Goal: Information Seeking & Learning: Learn about a topic

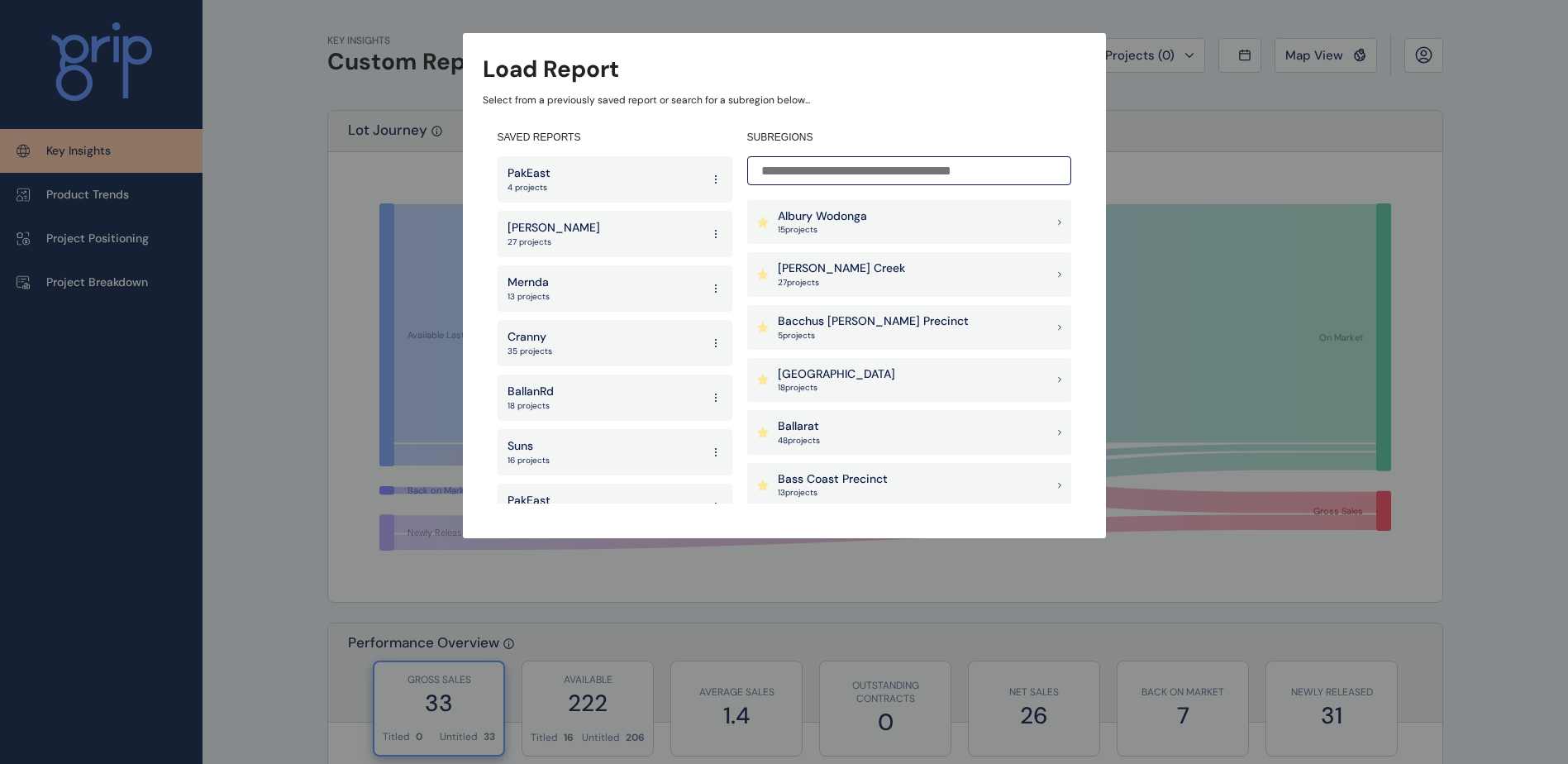
click at [603, 182] on div "PakEast 4 projects" at bounding box center [615, 179] width 235 height 47
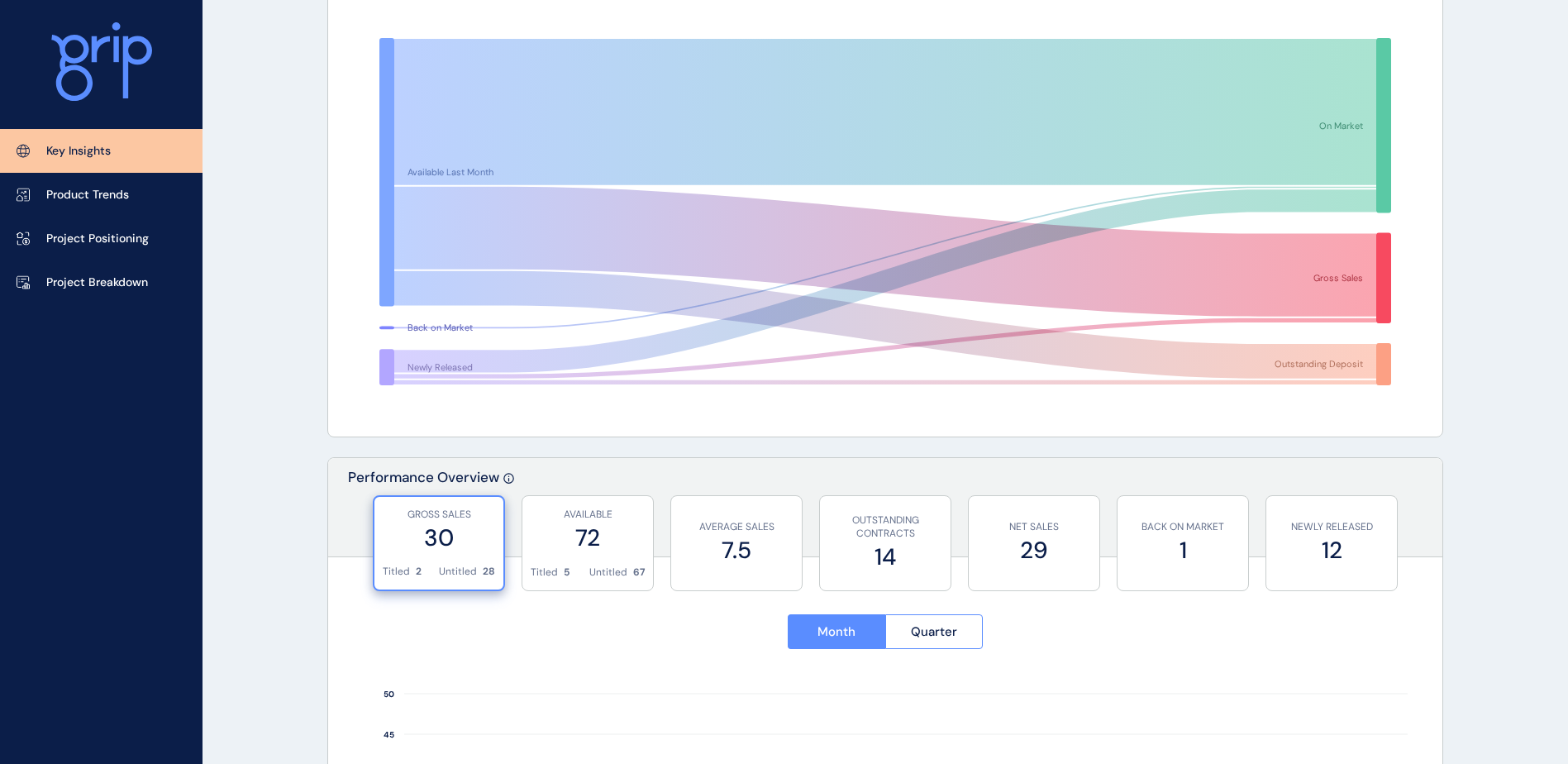
scroll to position [248, 0]
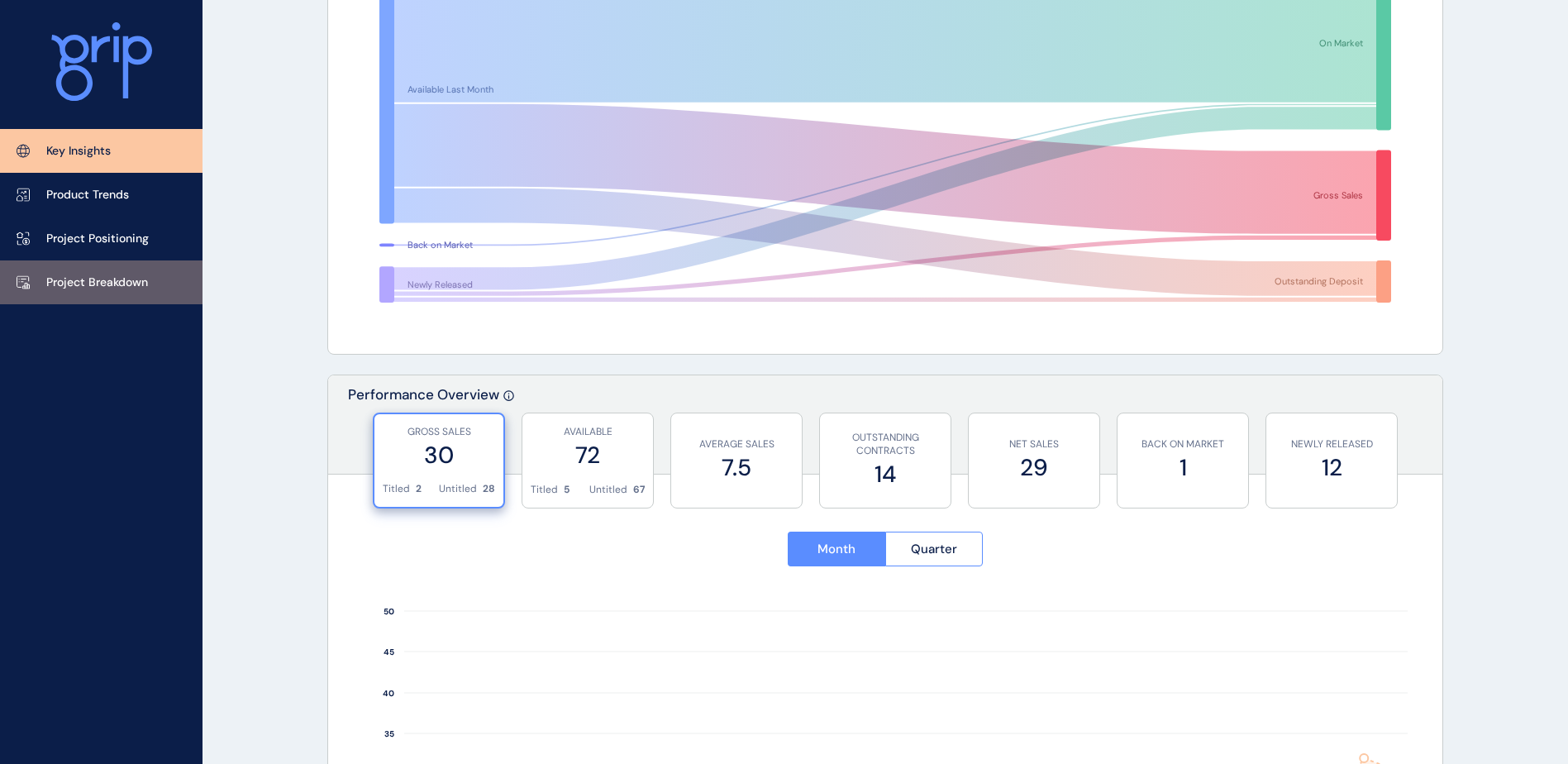
click at [102, 281] on p "Project Breakdown" at bounding box center [97, 282] width 102 height 17
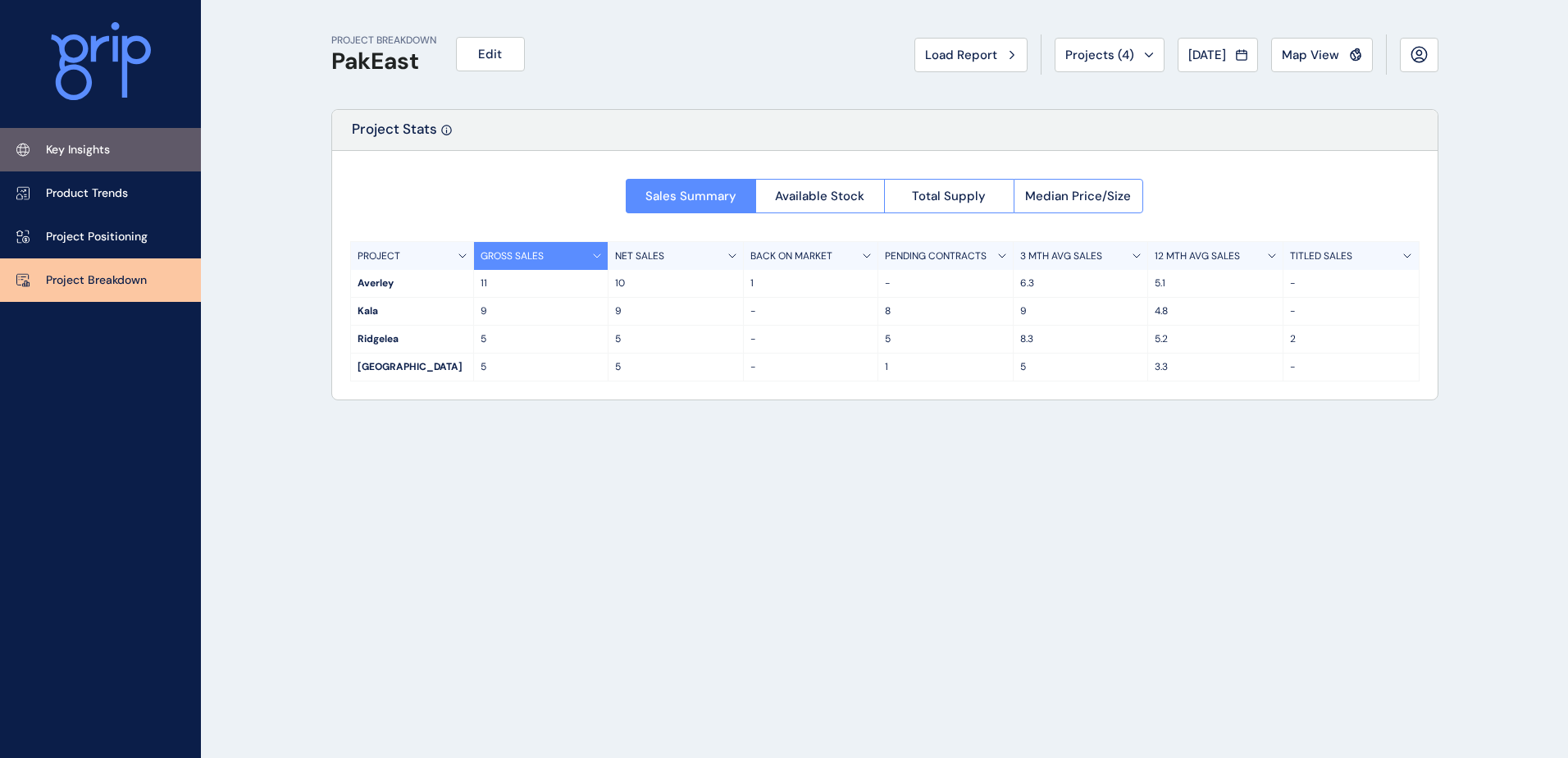
click at [126, 147] on link "Key Insights" at bounding box center [100, 150] width 201 height 44
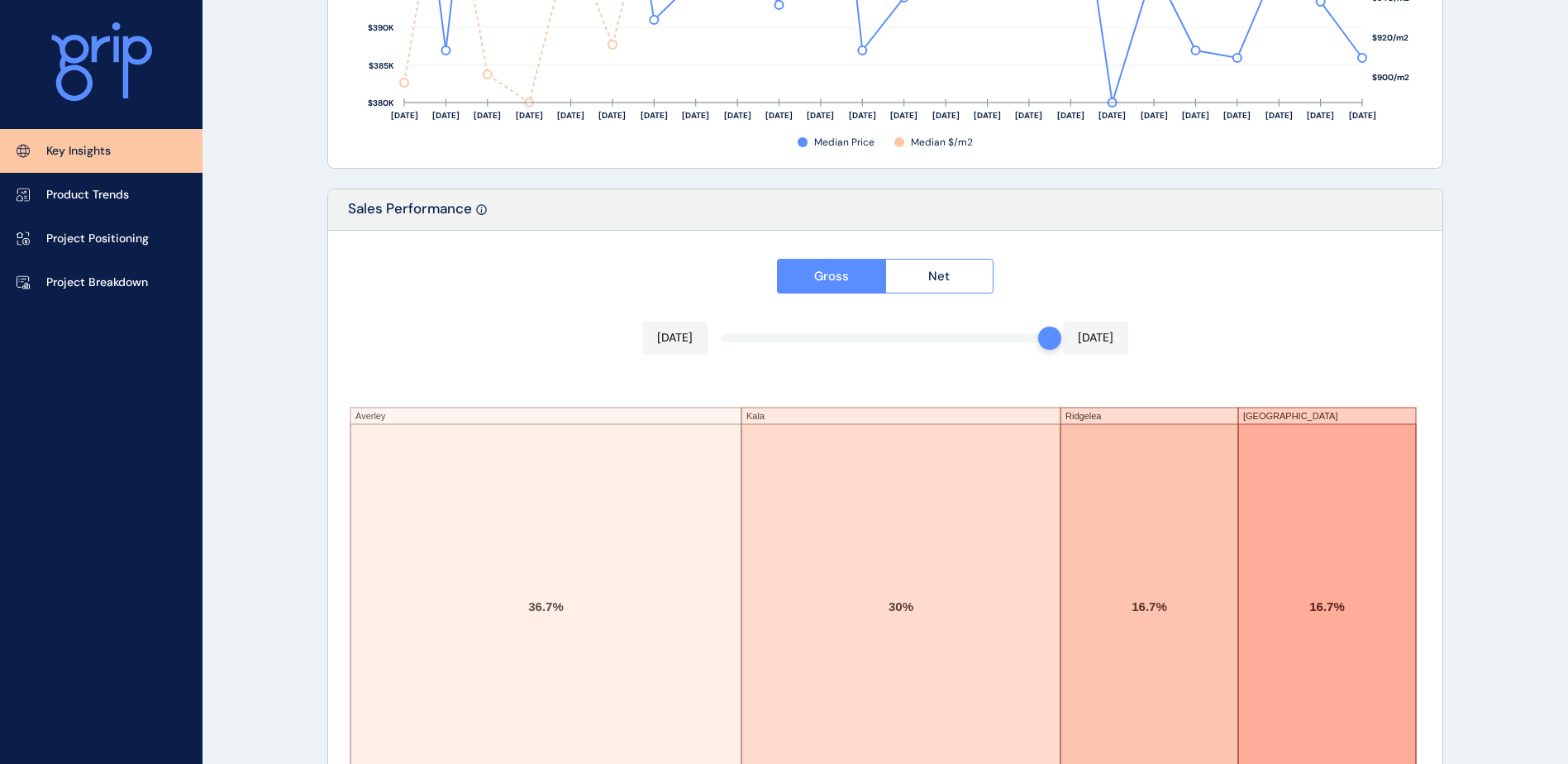
scroll to position [2715, 0]
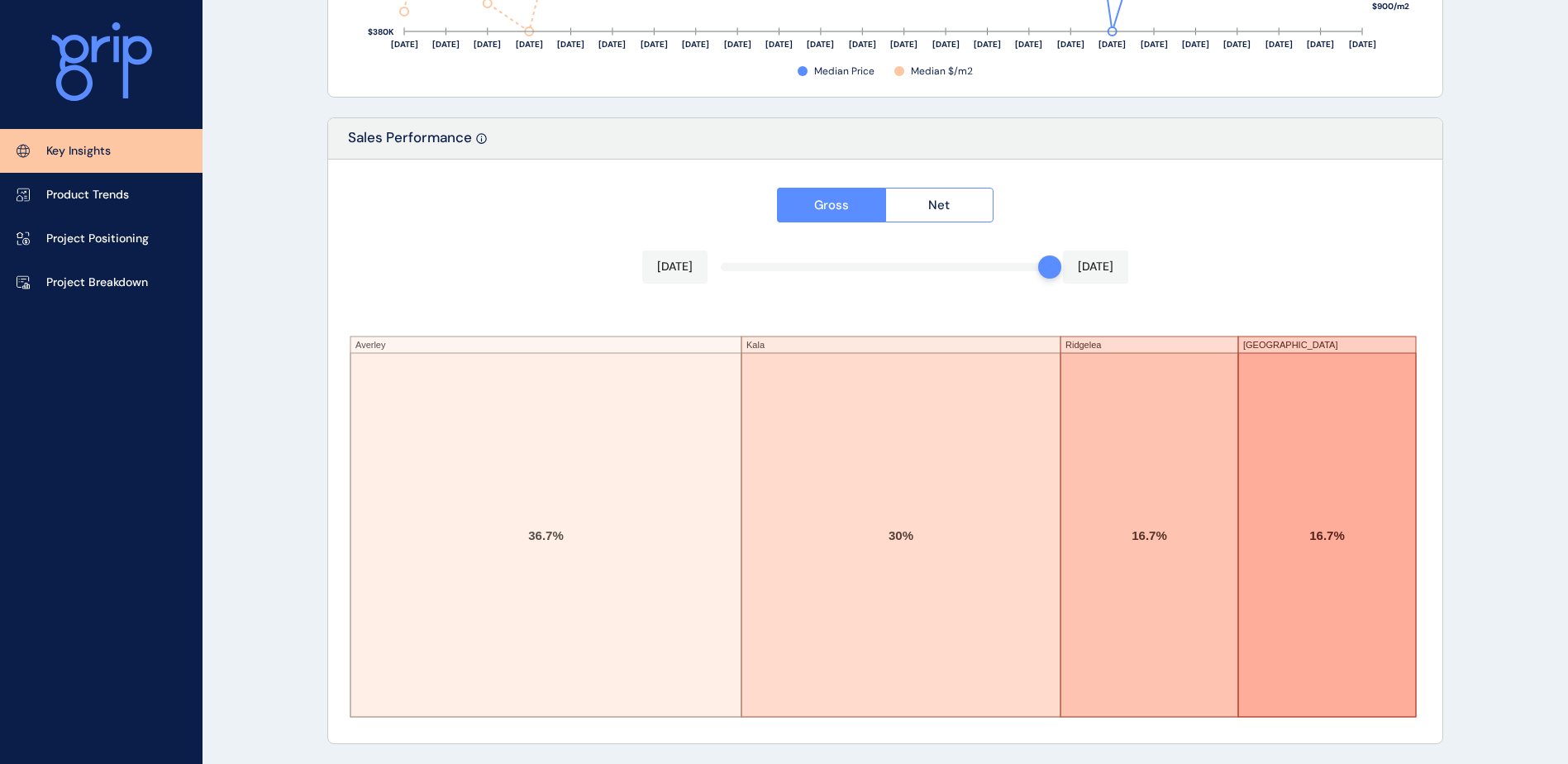
drag, startPoint x: 122, startPoint y: 279, endPoint x: 217, endPoint y: 292, distance: 95.9
click at [122, 279] on p "Project Breakdown" at bounding box center [97, 282] width 102 height 17
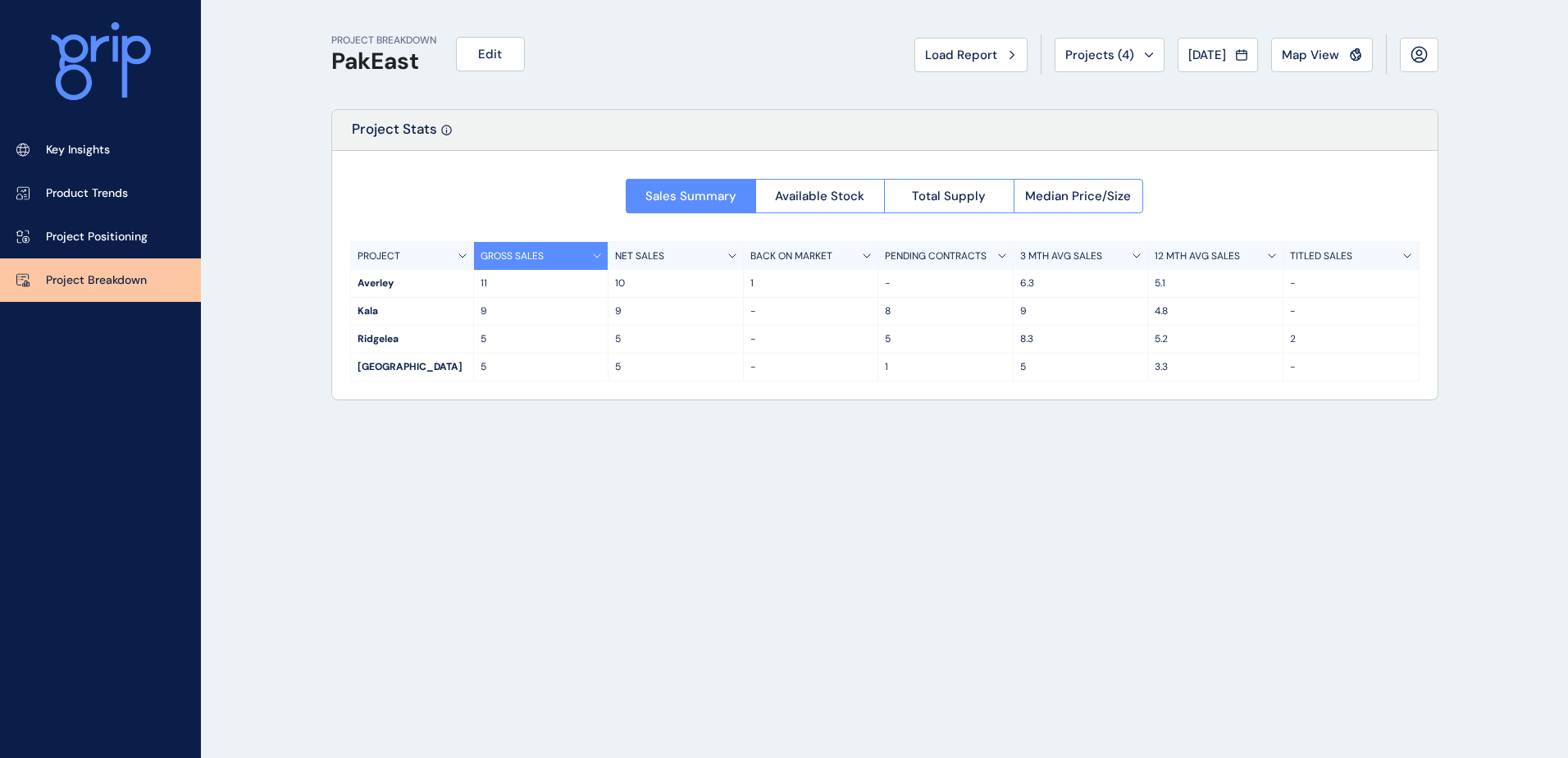
click at [550, 442] on div "PROJECT BREAKDOWN PakEast Edit Load Report Projects ( 4 ) [DATE] 2025 < > Jan N…" at bounding box center [884, 379] width 1148 height 758
click at [610, 446] on div "PROJECT BREAKDOWN PakEast Edit Load Report Projects ( 4 ) [DATE] 2025 < > Jan N…" at bounding box center [884, 379] width 1148 height 758
click at [116, 156] on link "Key Insights" at bounding box center [100, 150] width 201 height 44
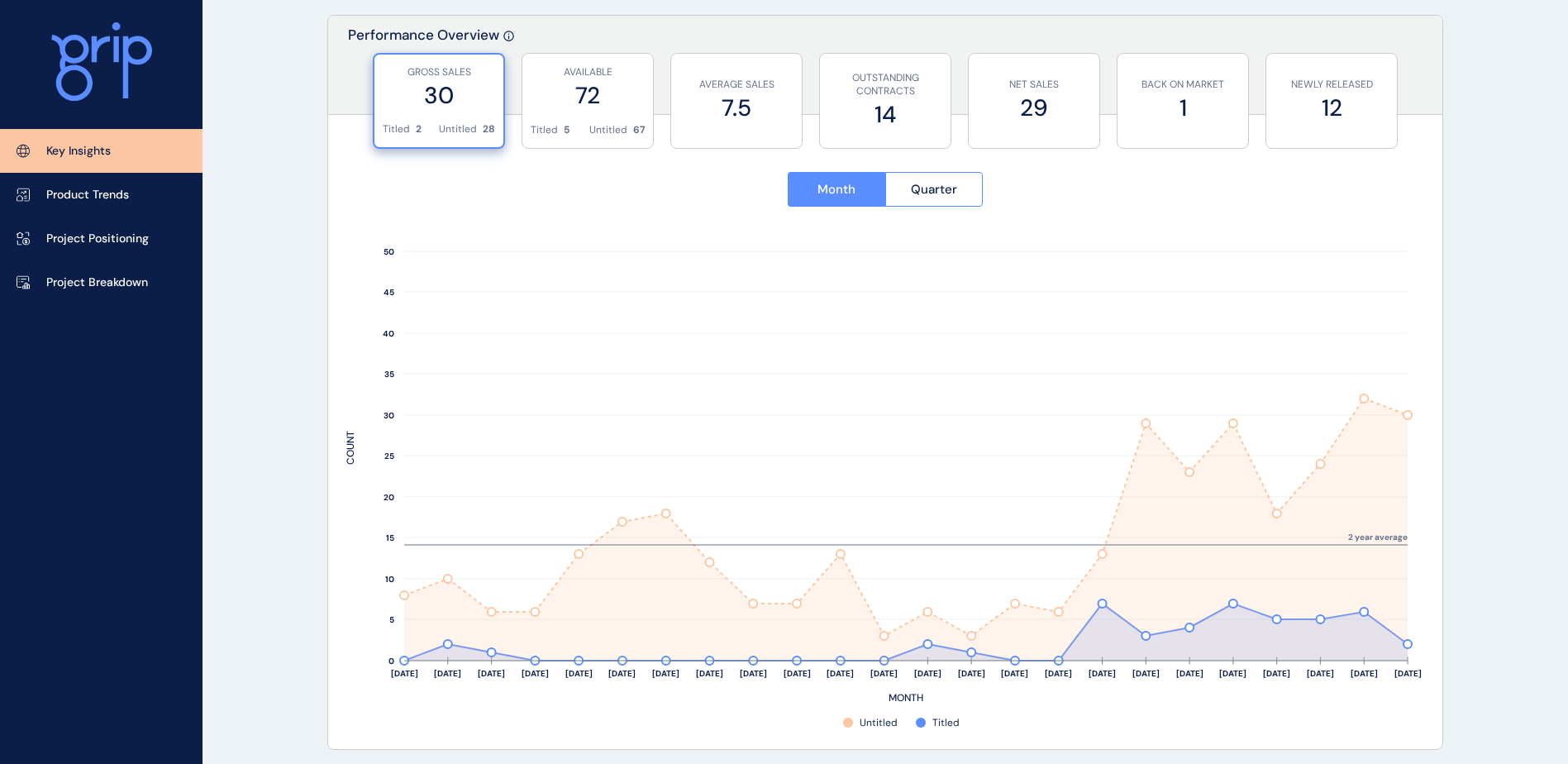
scroll to position [578, 0]
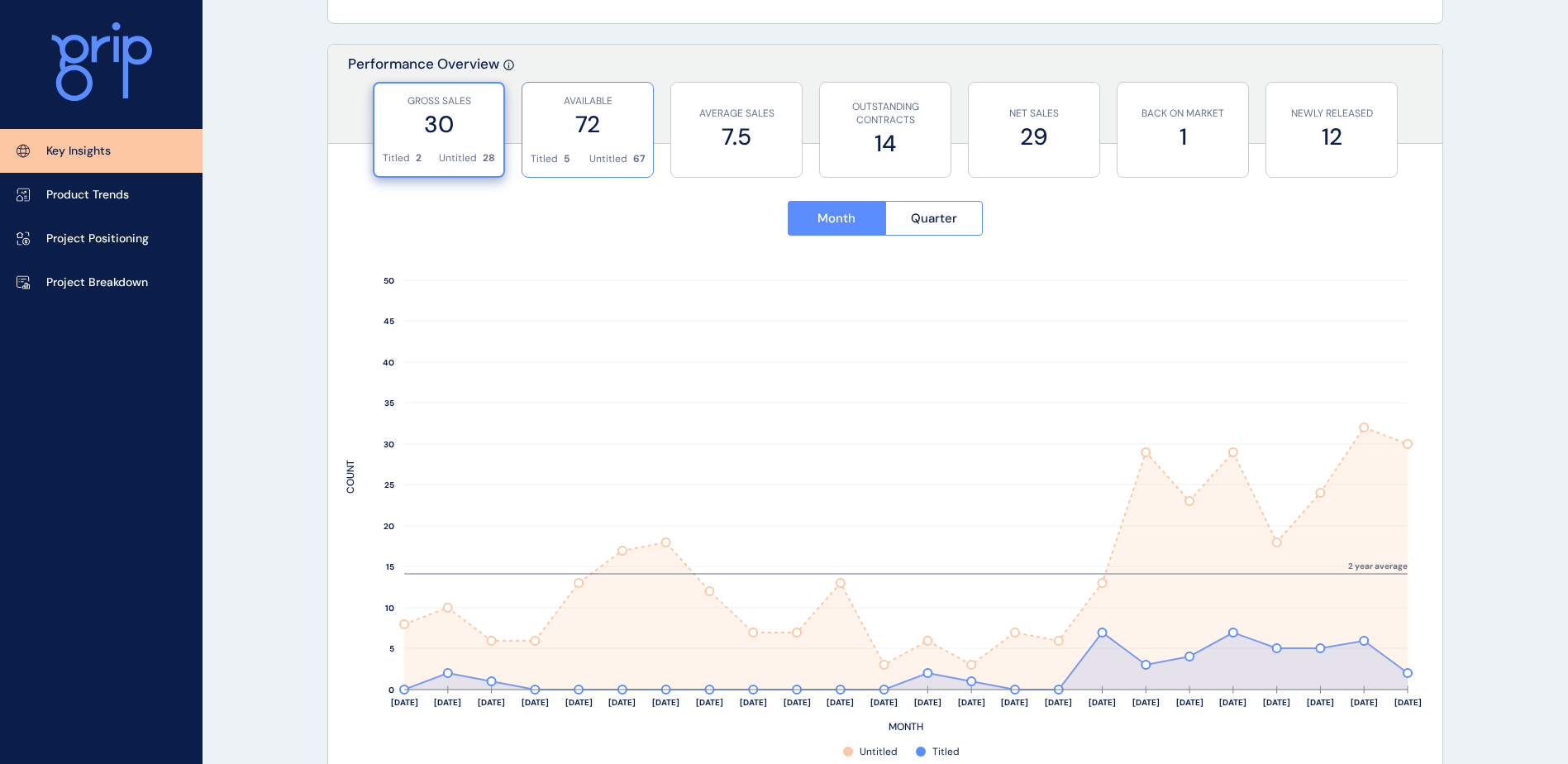
click at [593, 137] on label "72" at bounding box center [587, 124] width 114 height 32
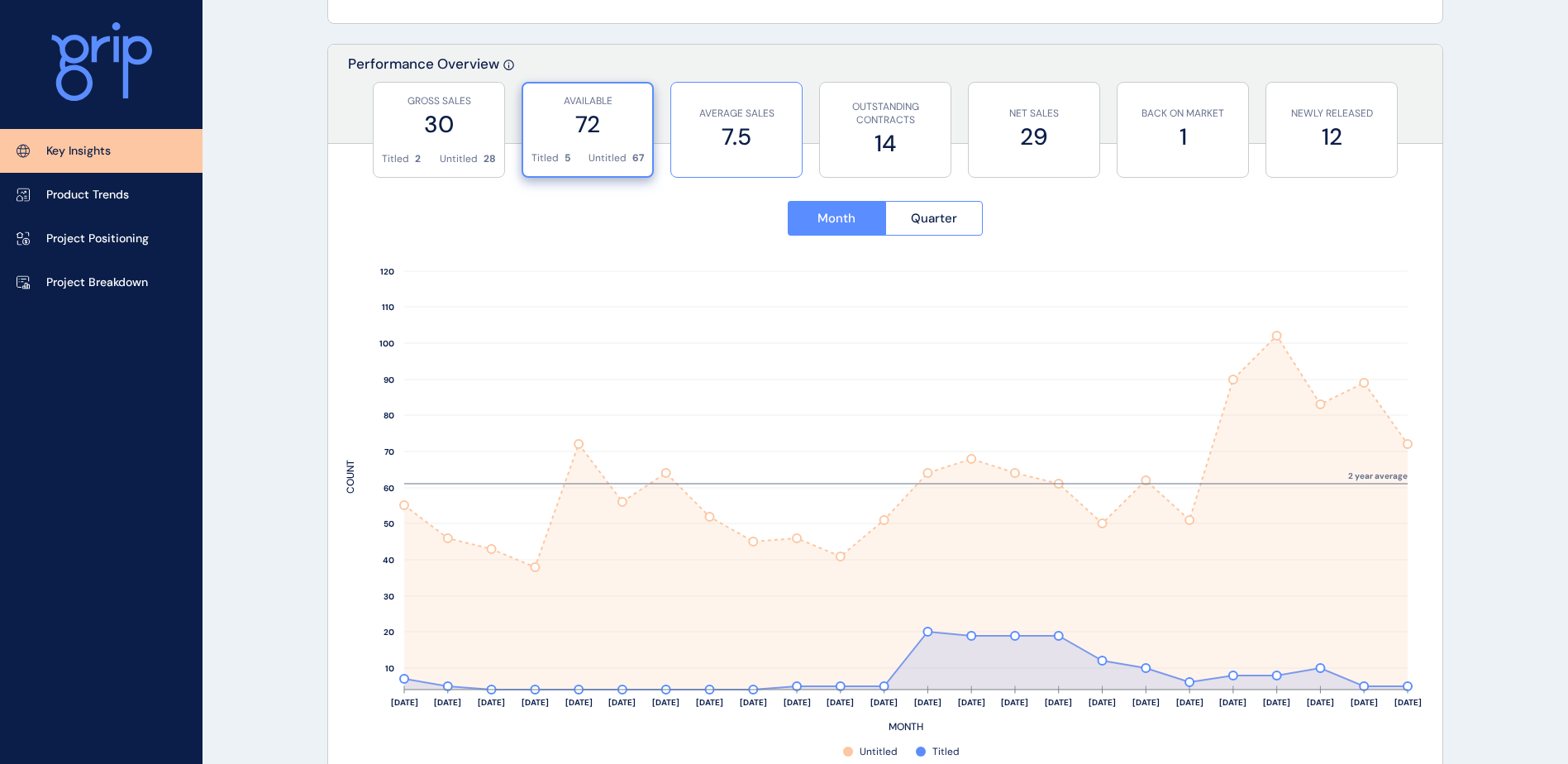
click at [716, 133] on label "7.5" at bounding box center [736, 137] width 114 height 32
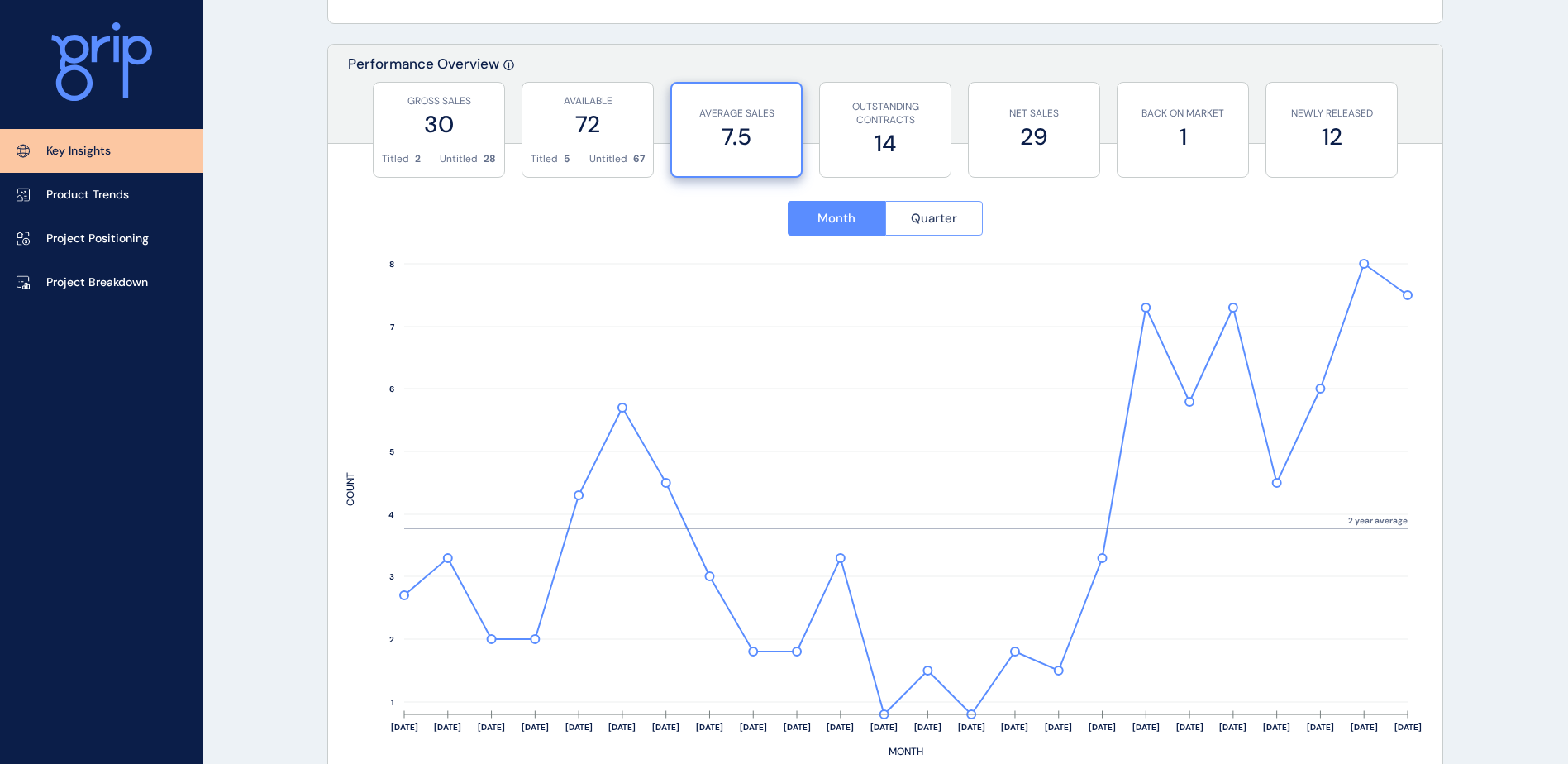
click at [936, 221] on span "Quarter" at bounding box center [934, 218] width 47 height 17
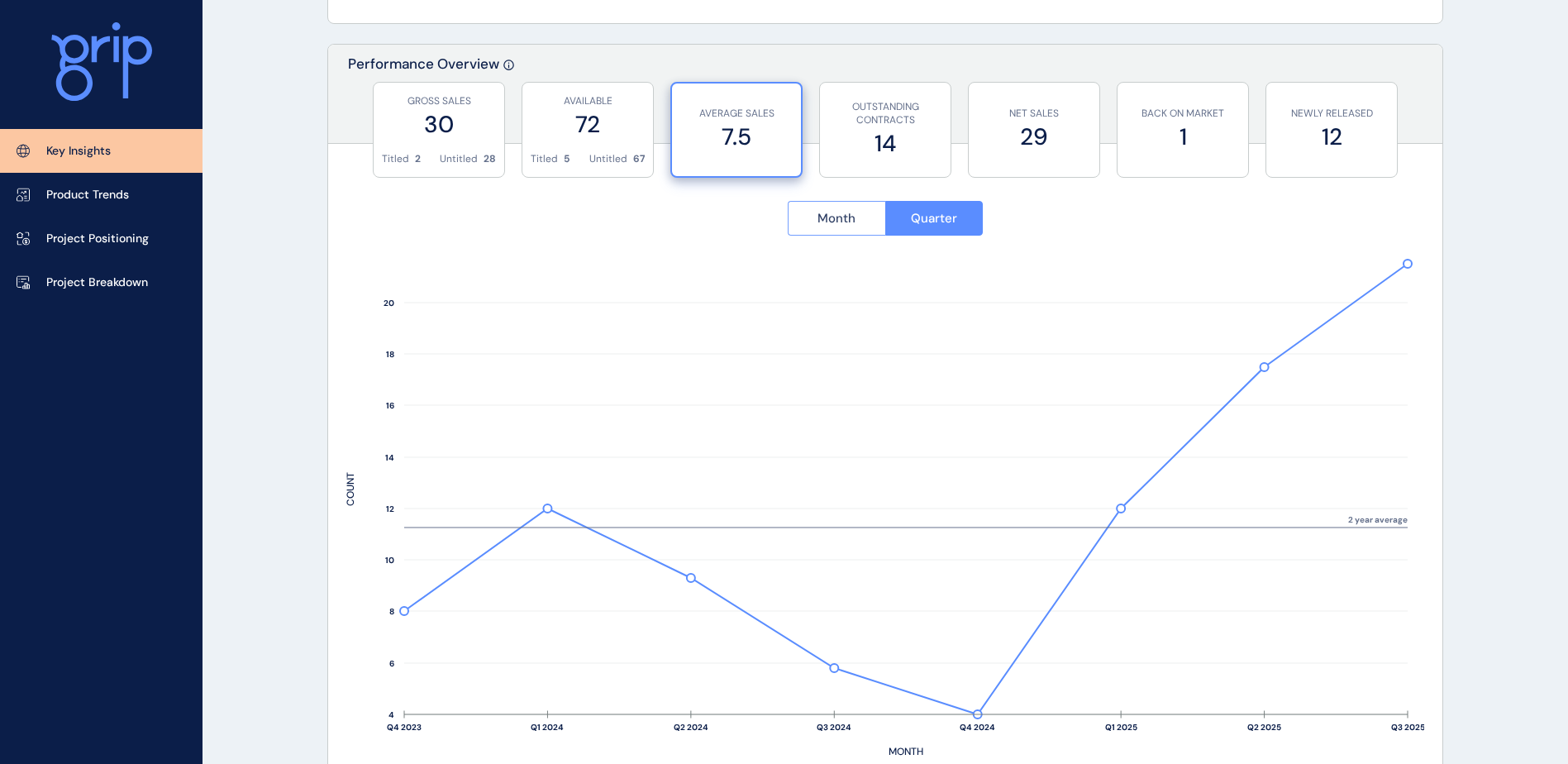
click at [814, 217] on button "Month" at bounding box center [836, 218] width 97 height 35
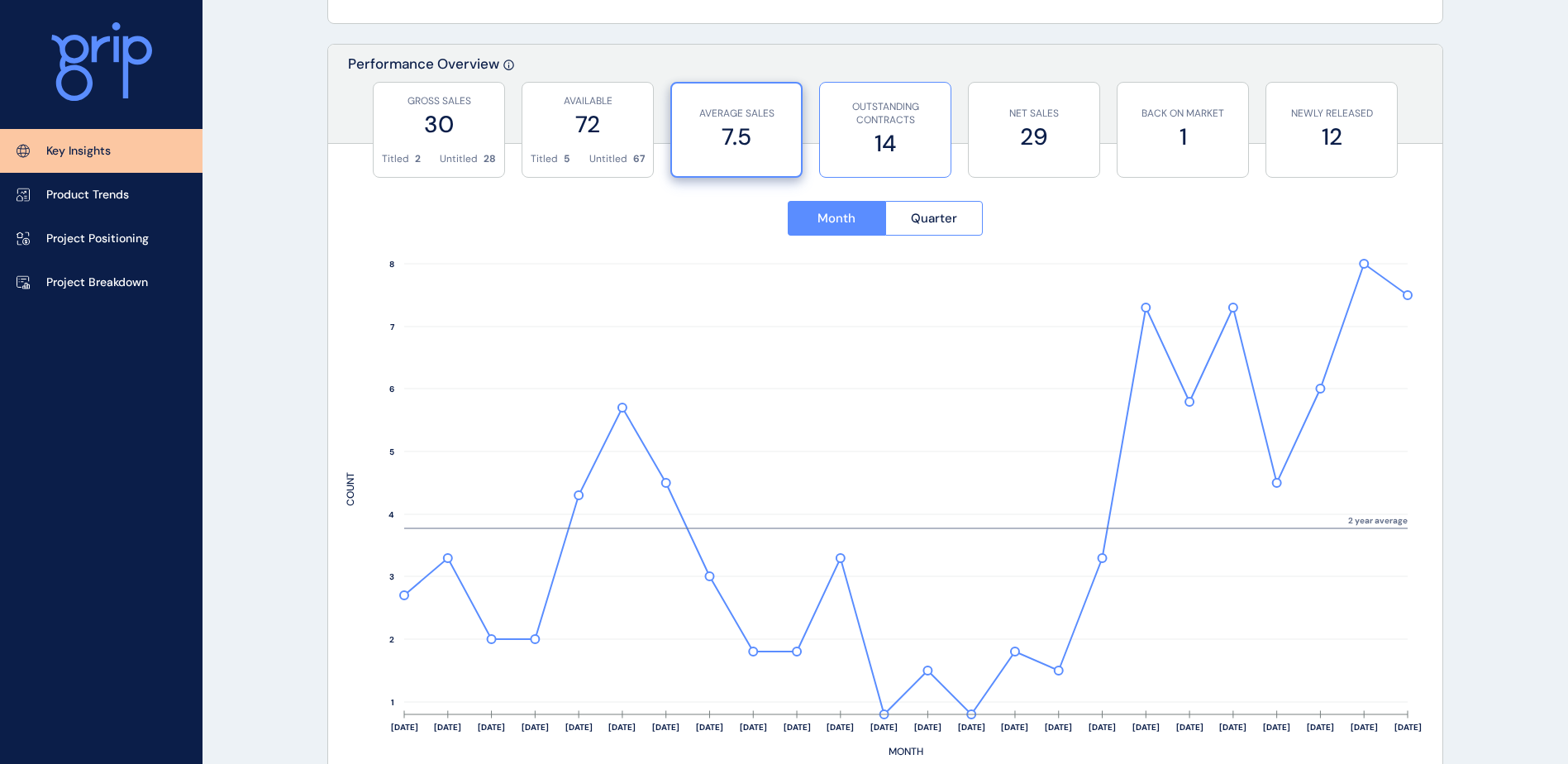
click at [903, 139] on label "14" at bounding box center [885, 143] width 114 height 32
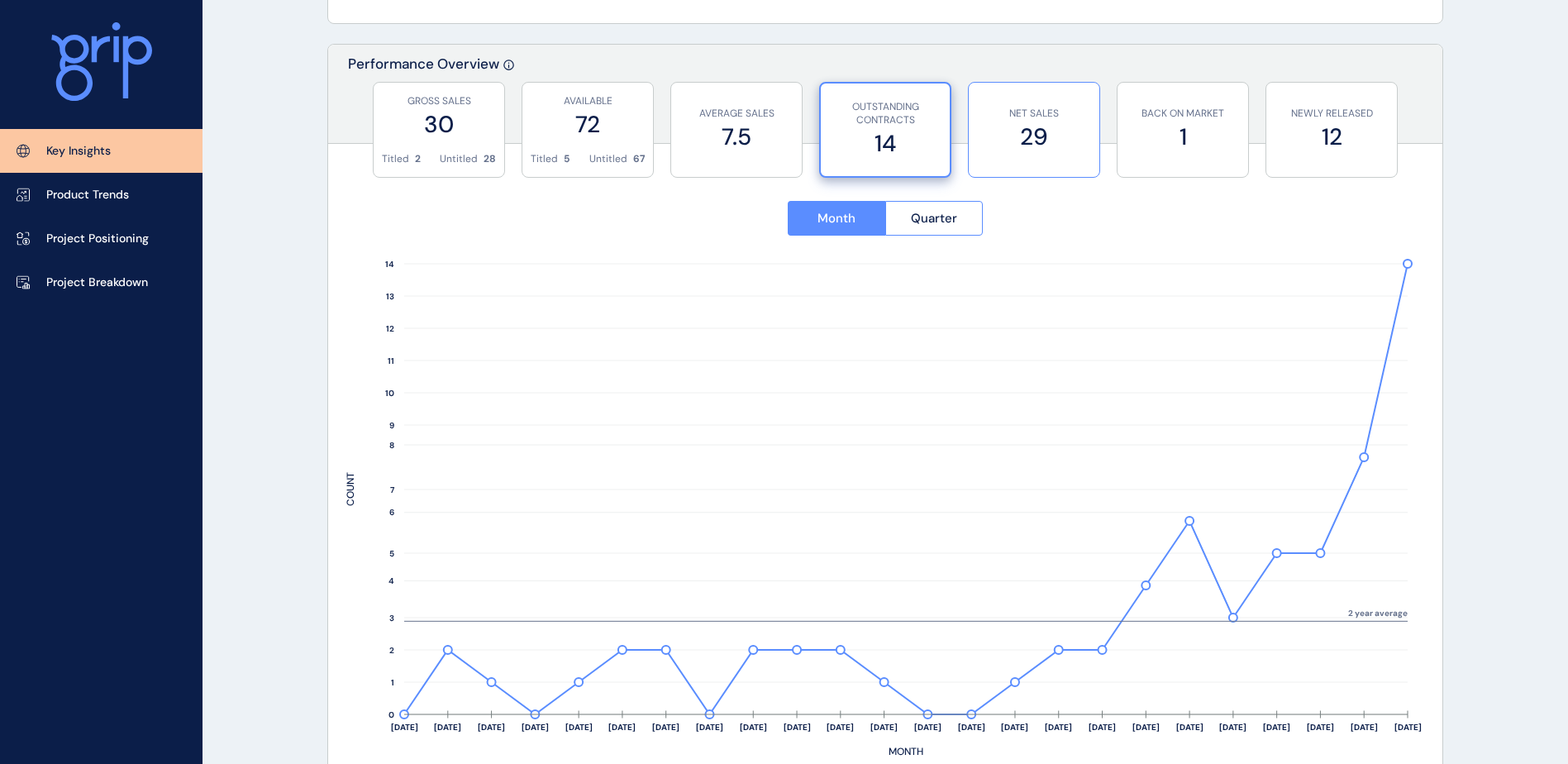
click at [1054, 143] on label "29" at bounding box center [1033, 137] width 114 height 32
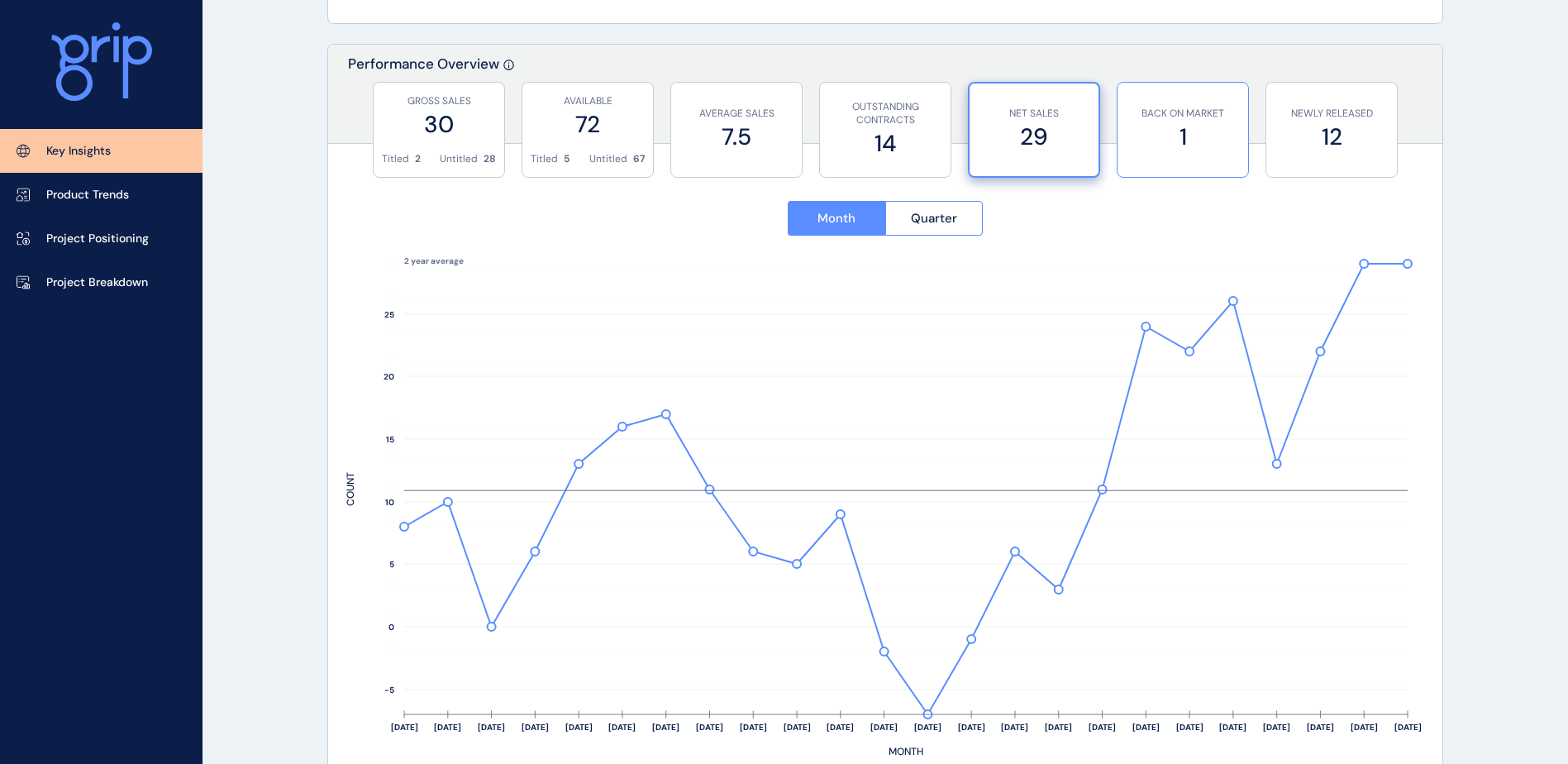
click at [1170, 145] on label "1" at bounding box center [1182, 137] width 114 height 32
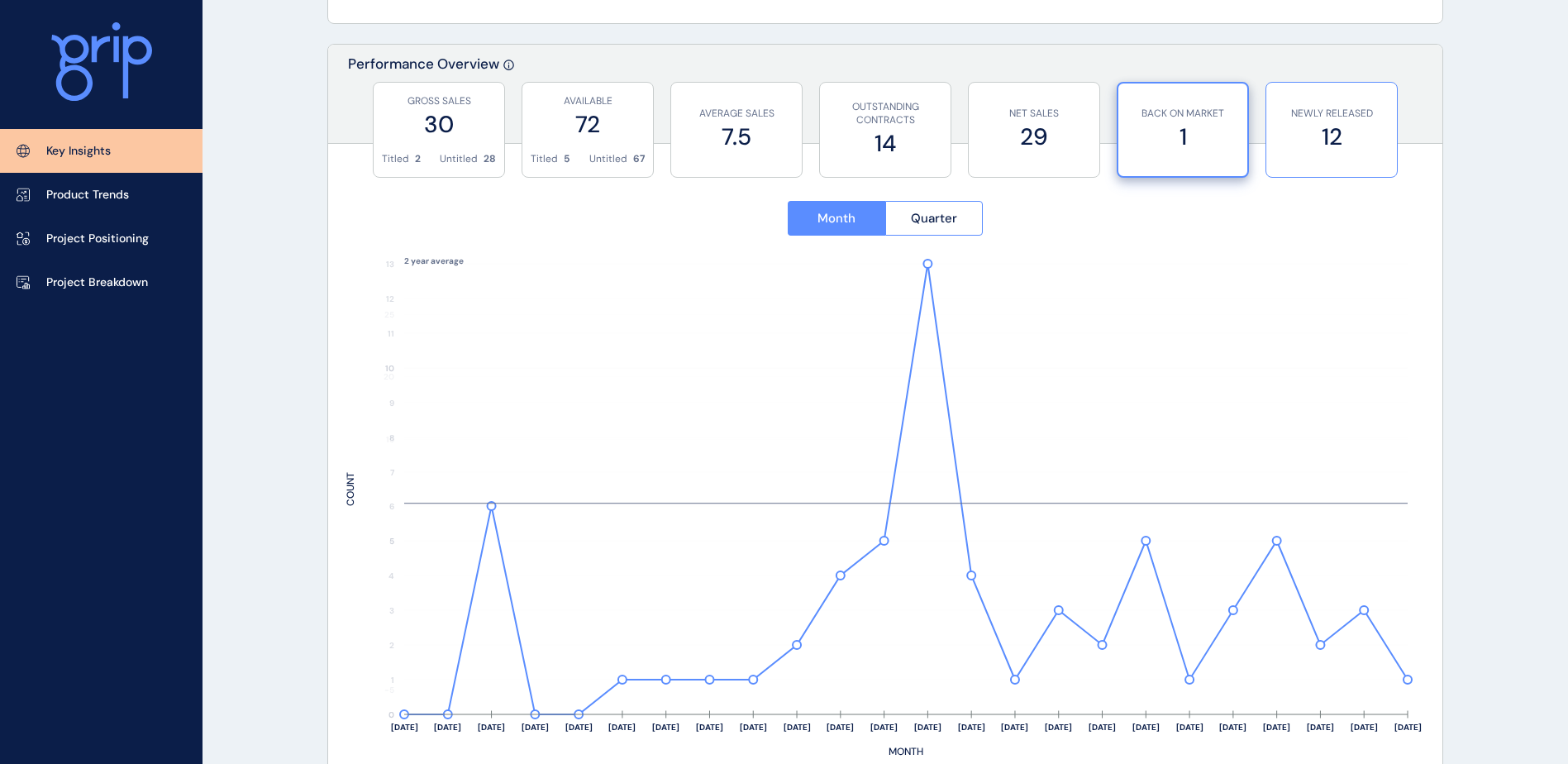
click at [1325, 151] on label "12" at bounding box center [1331, 137] width 114 height 32
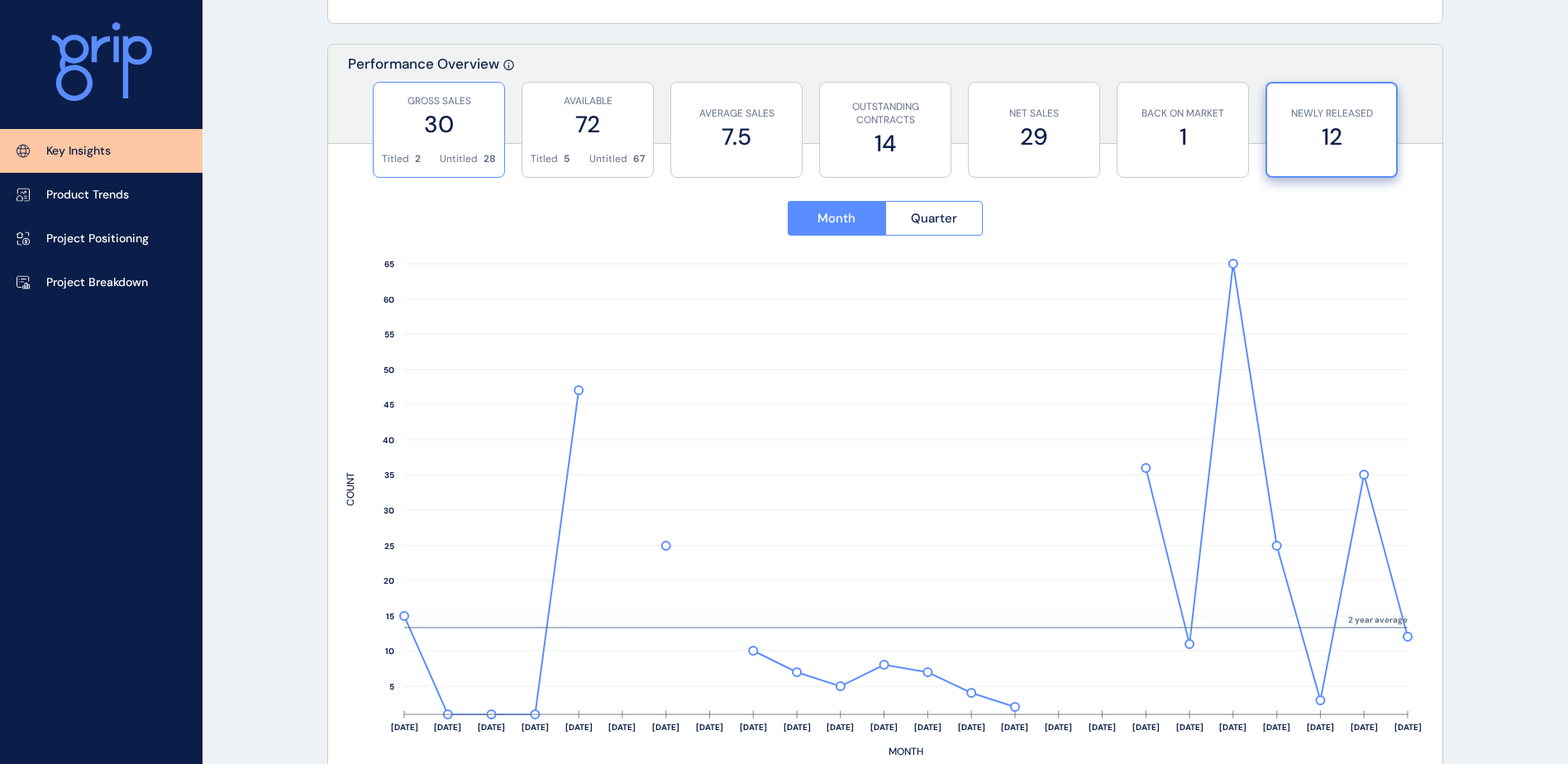
click at [444, 133] on label "30" at bounding box center [438, 124] width 114 height 32
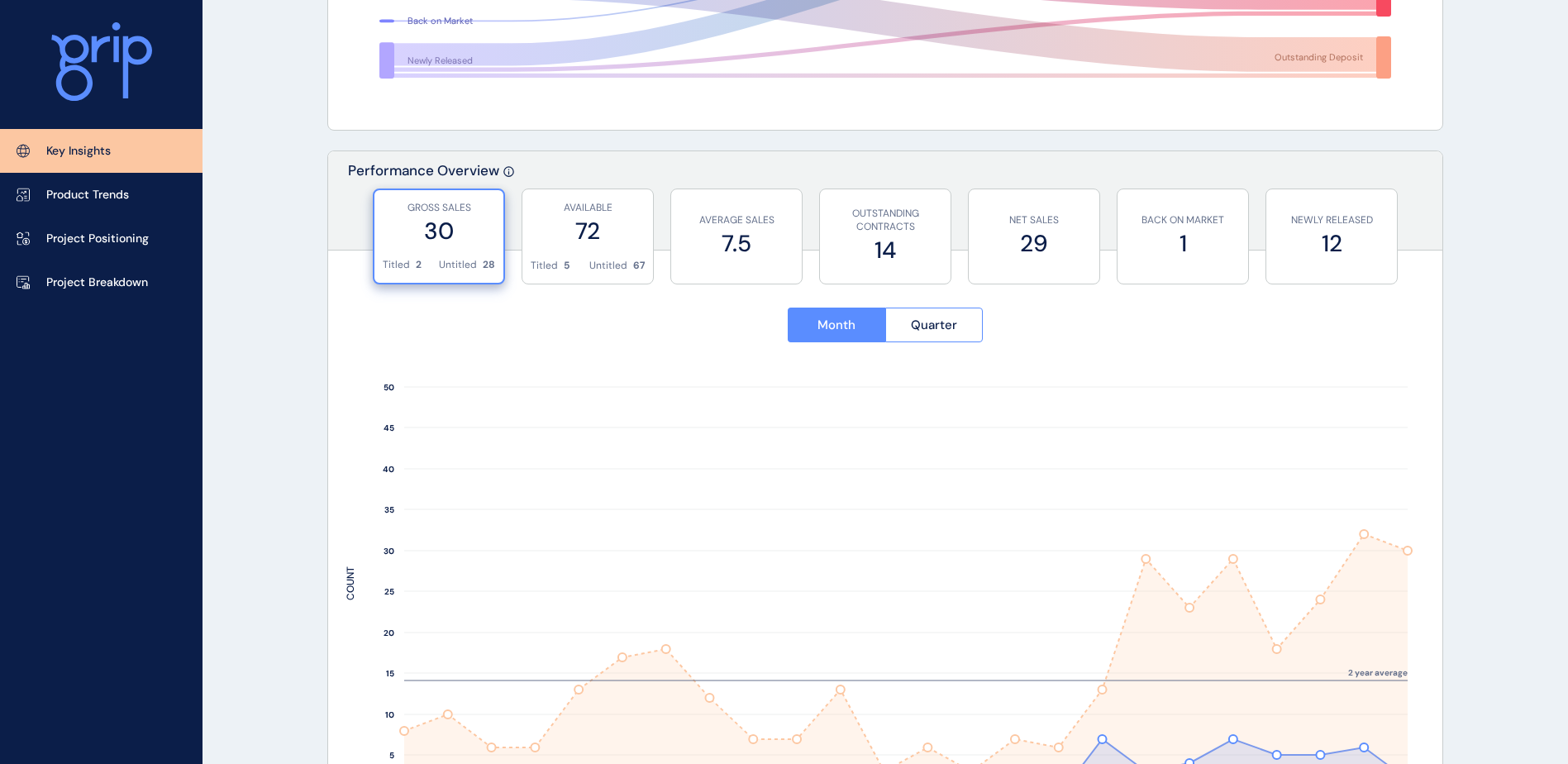
scroll to position [331, 0]
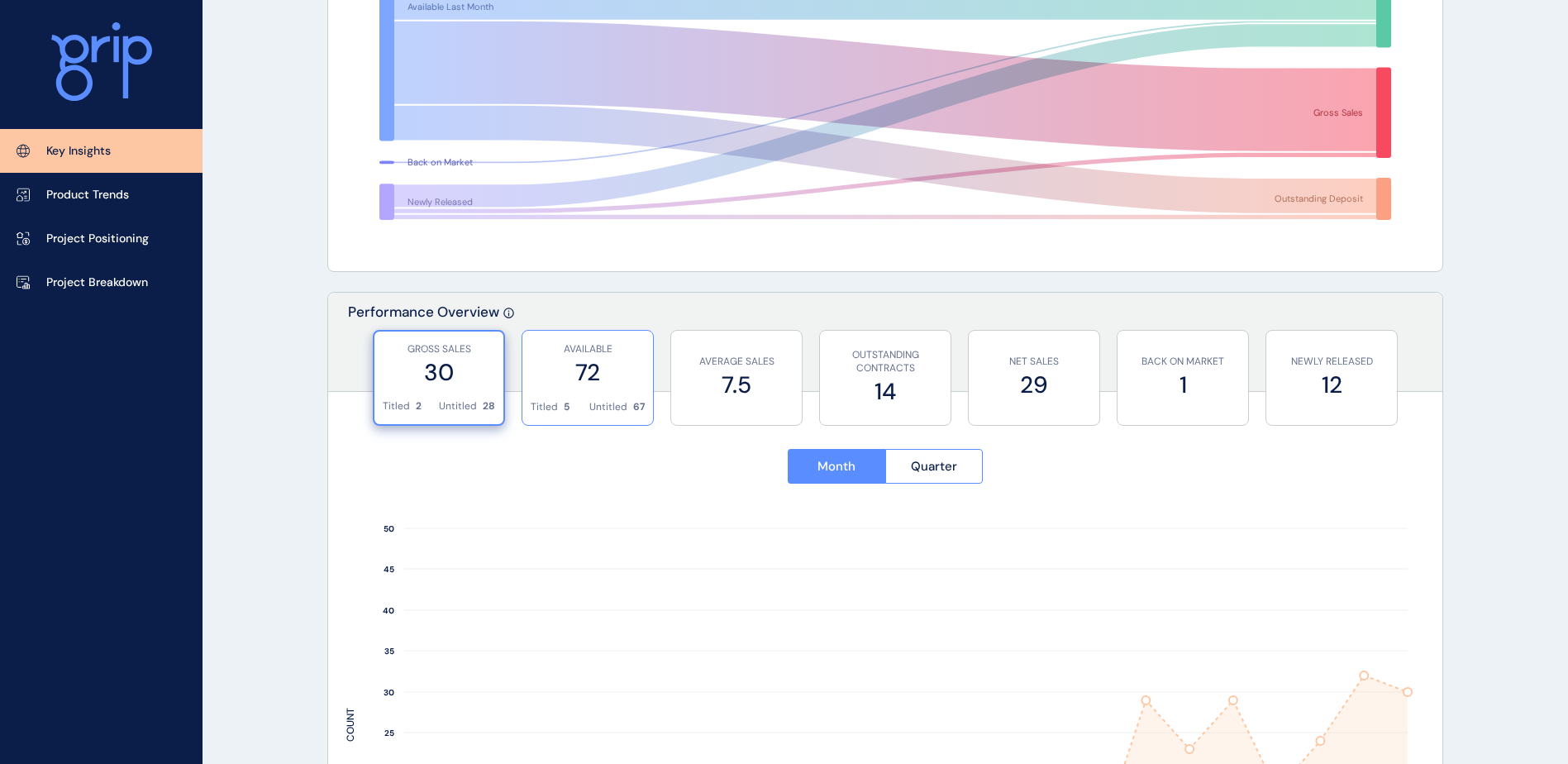
click at [581, 369] on label "72" at bounding box center [587, 372] width 114 height 32
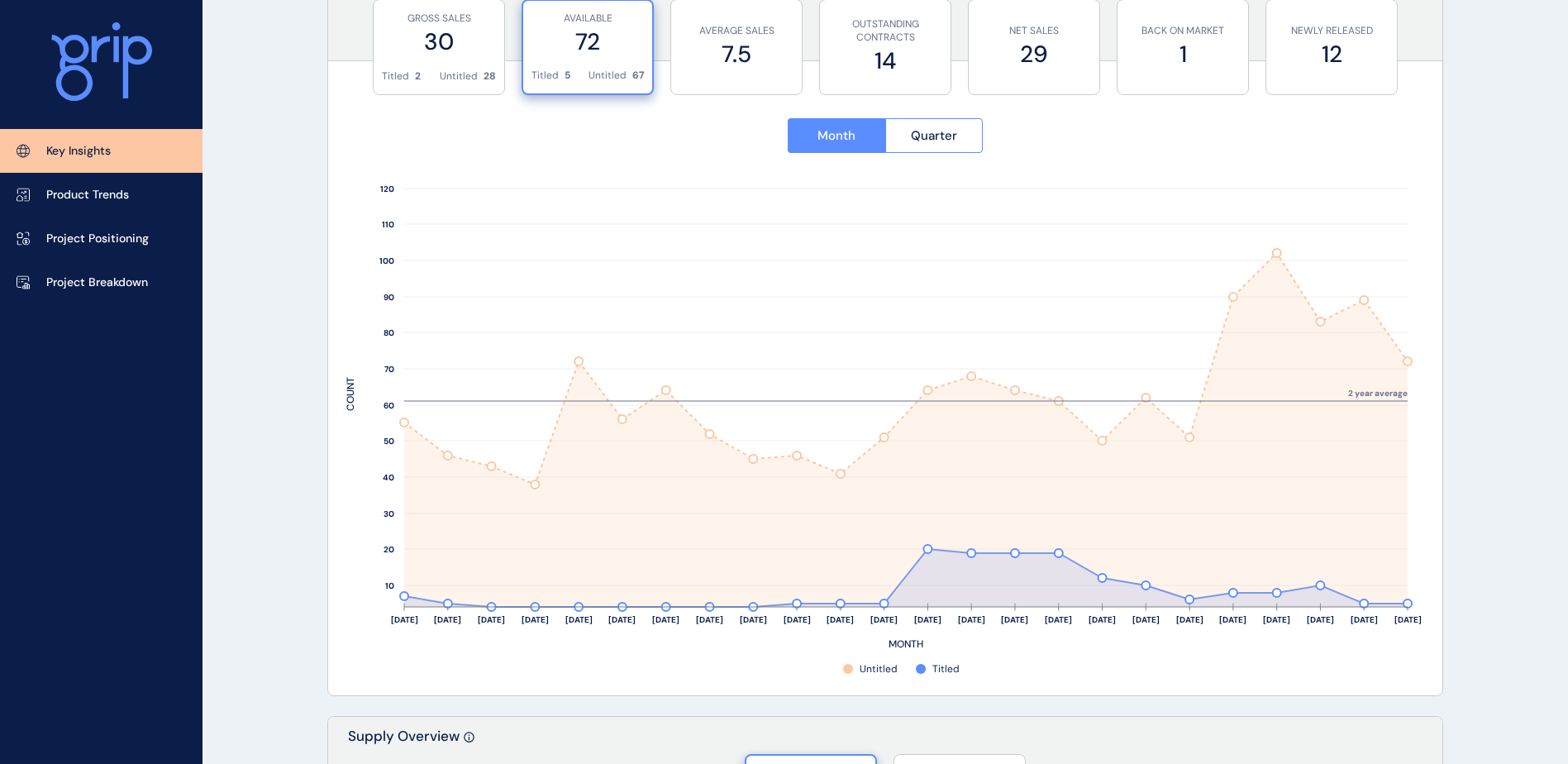
scroll to position [496, 0]
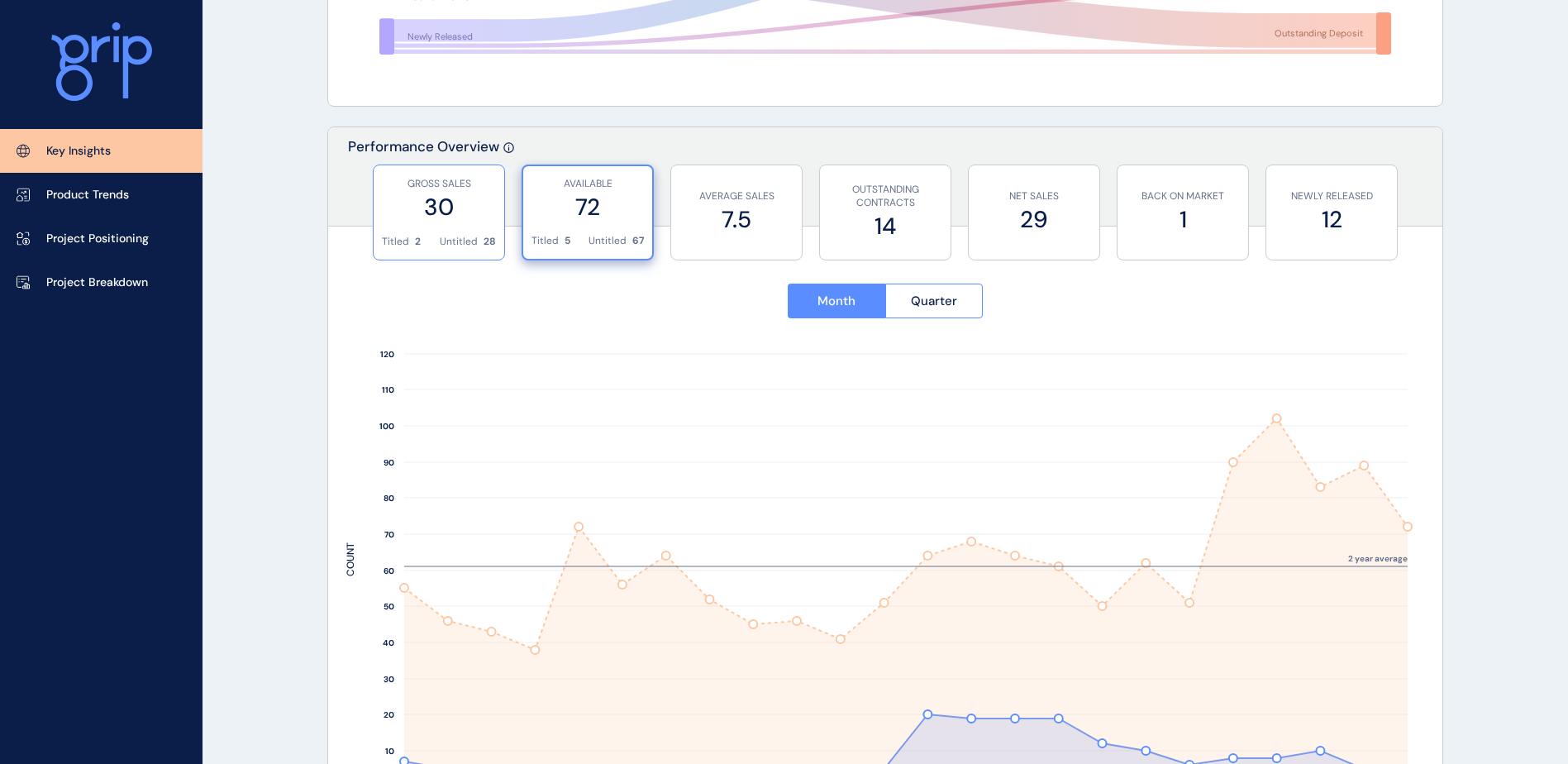
click at [451, 213] on label "30" at bounding box center [438, 207] width 114 height 32
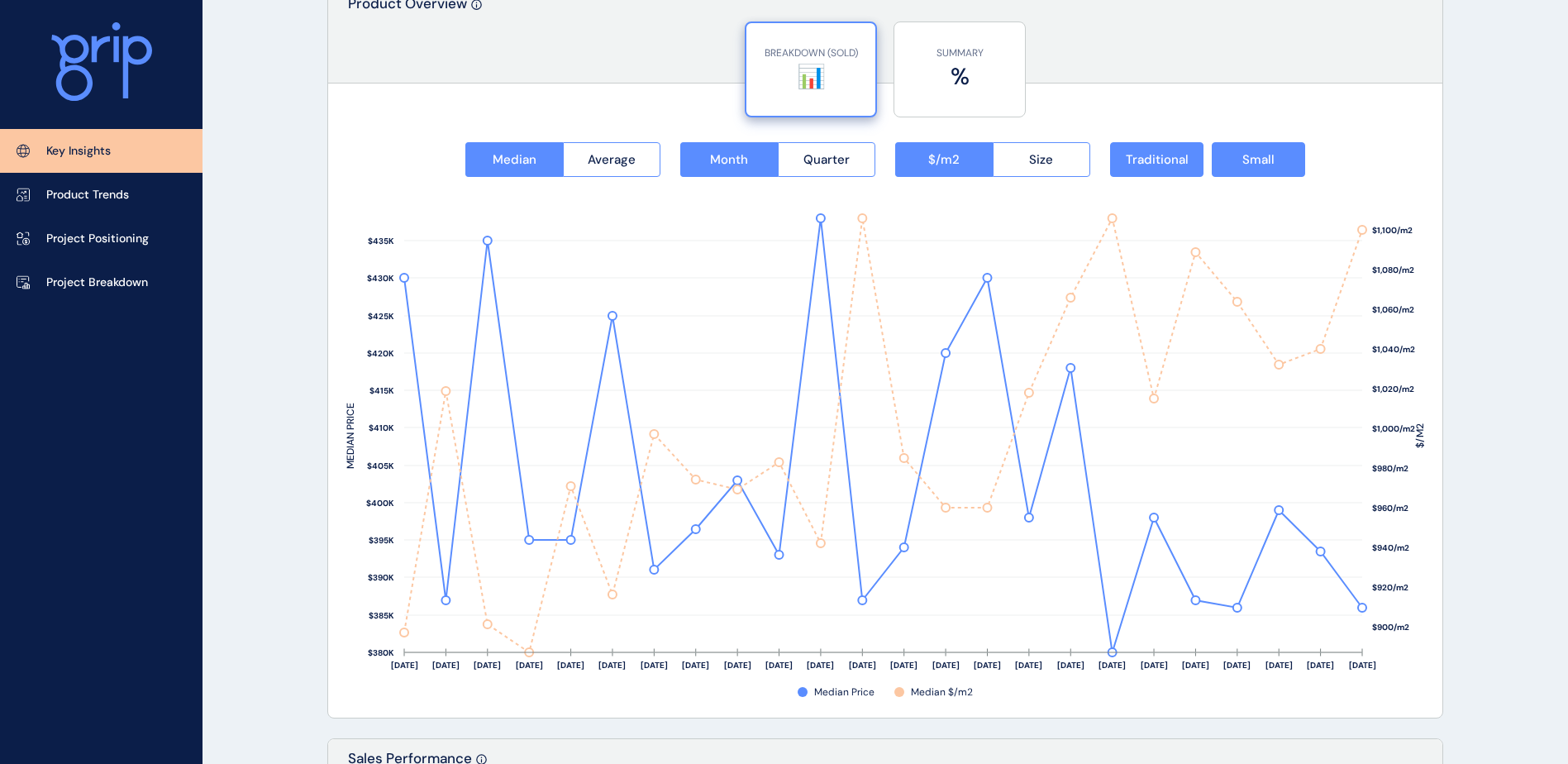
scroll to position [2066, 0]
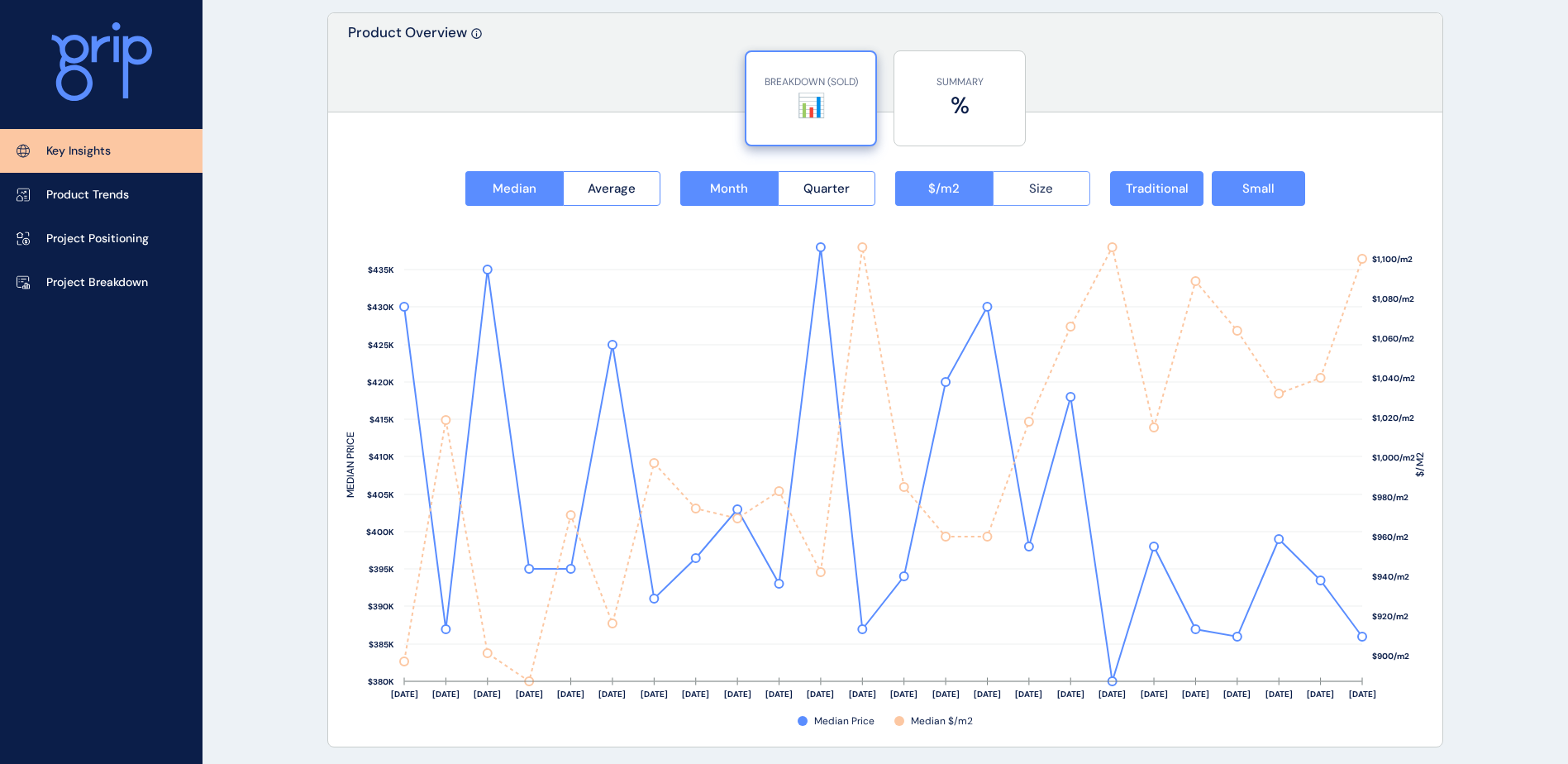
click at [1045, 198] on button "Size" at bounding box center [1041, 188] width 98 height 35
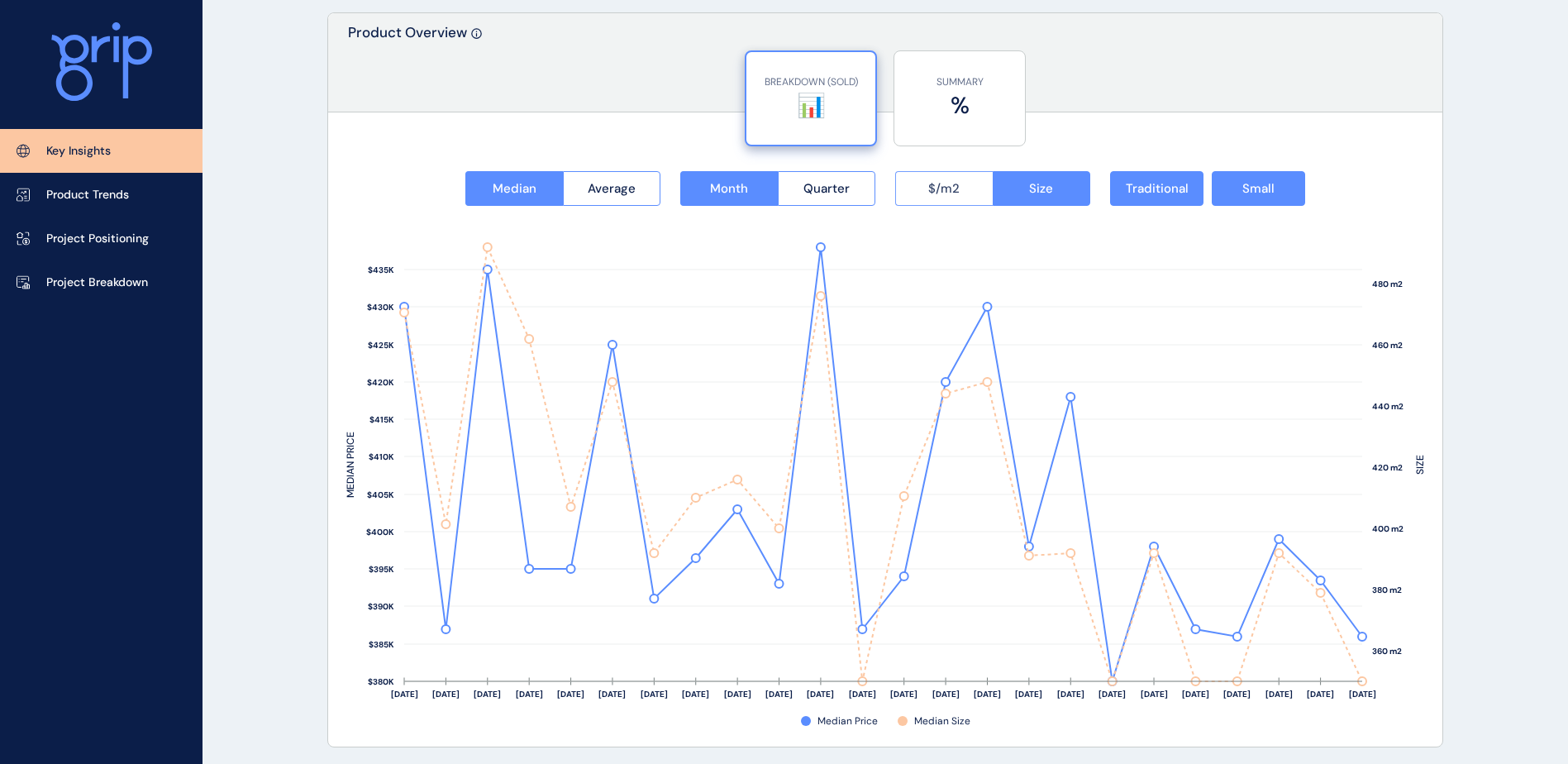
click at [926, 182] on button "$/m2" at bounding box center [943, 188] width 97 height 35
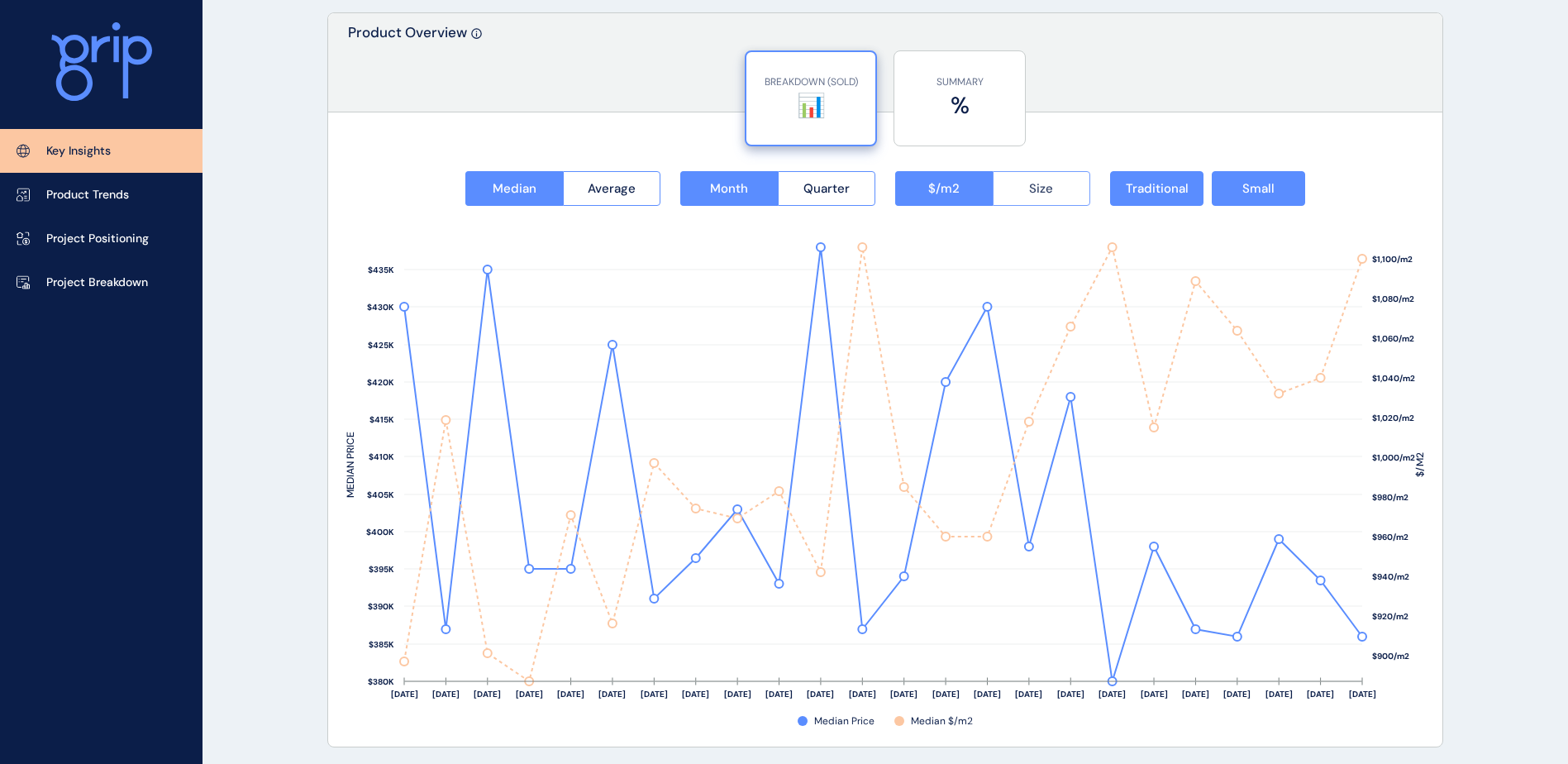
click at [1051, 200] on button "Size" at bounding box center [1041, 188] width 98 height 35
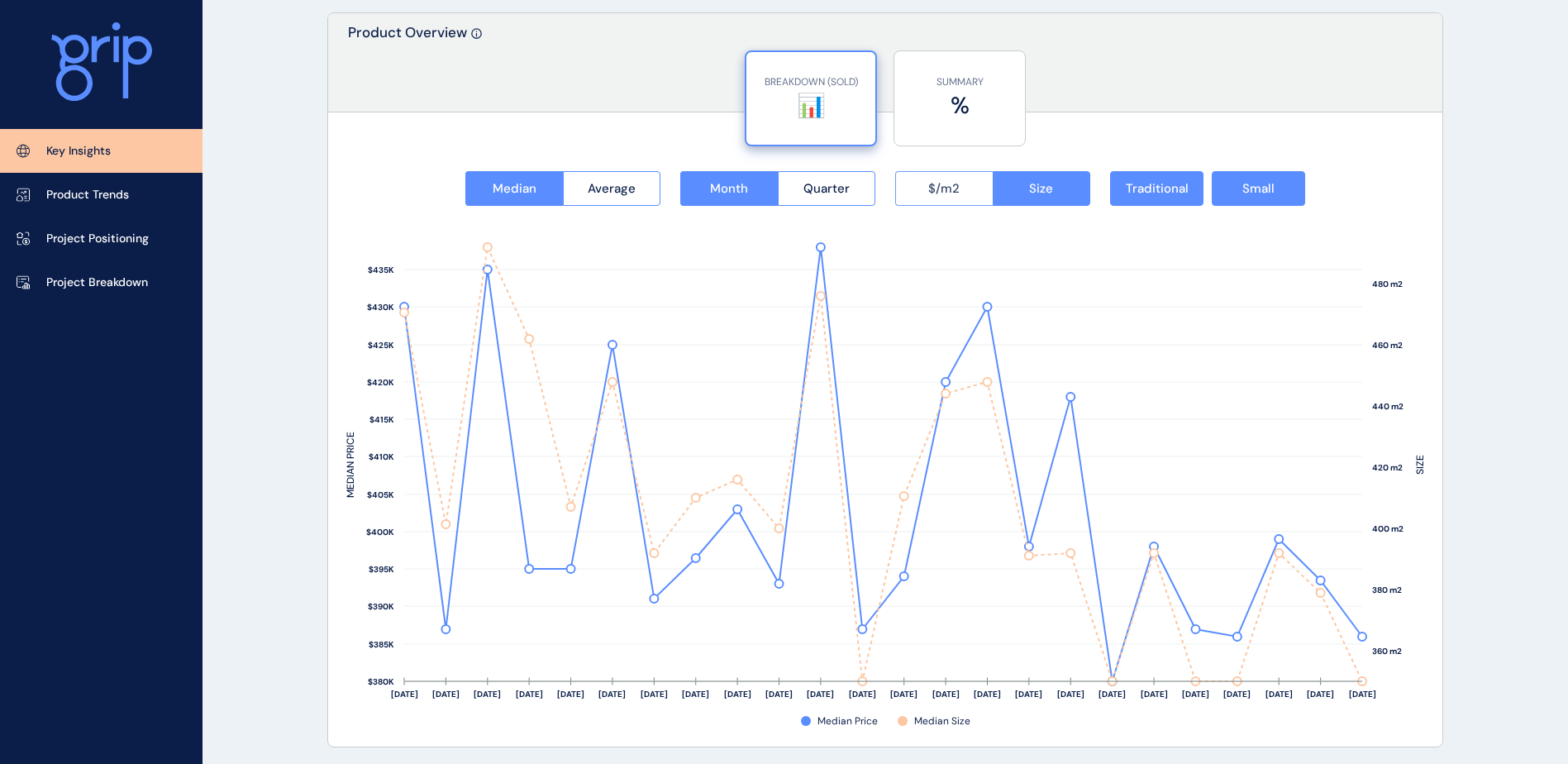
click at [965, 190] on button "$/m2" at bounding box center [943, 188] width 97 height 35
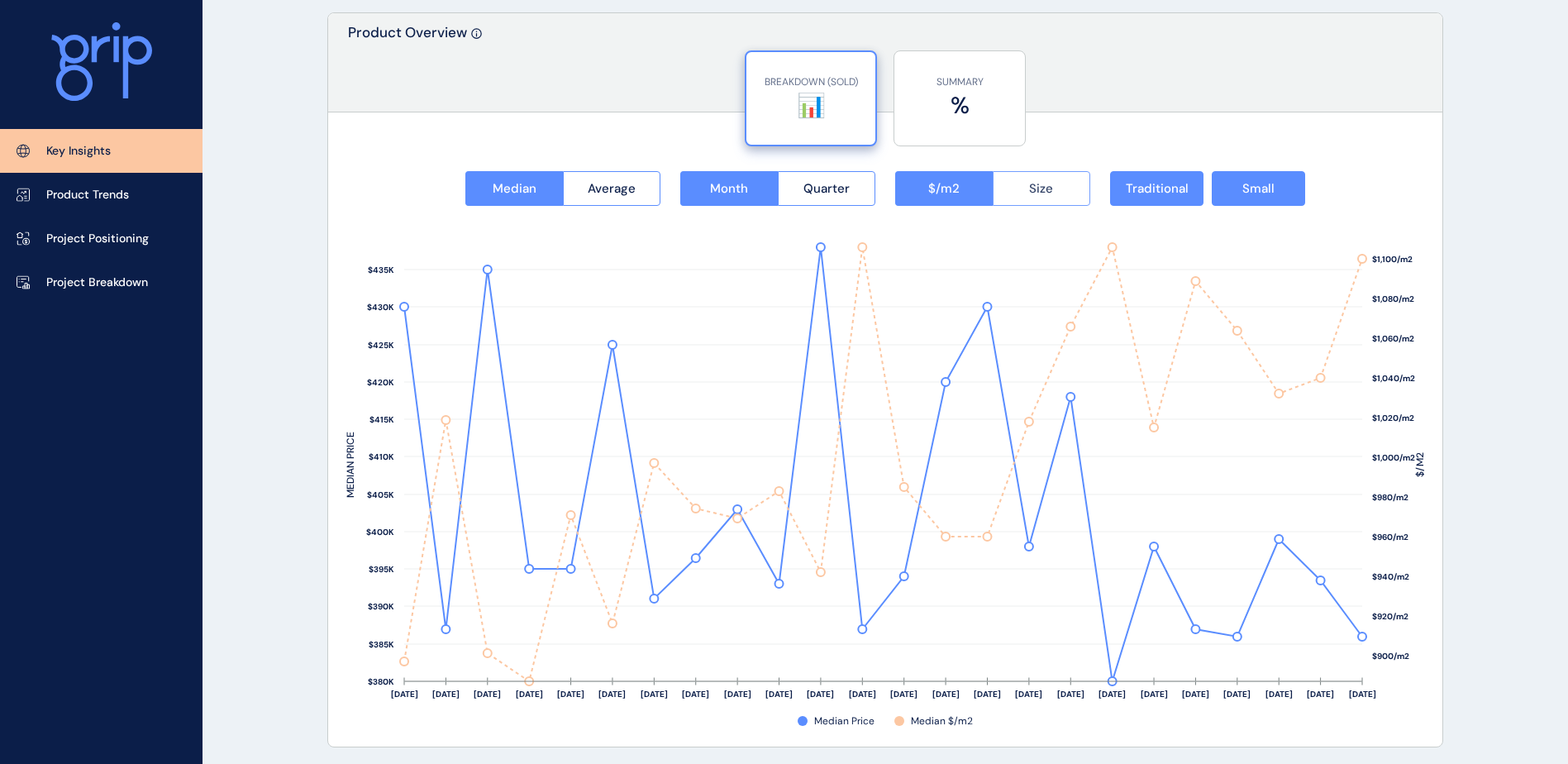
click at [1056, 198] on button "Size" at bounding box center [1041, 188] width 98 height 35
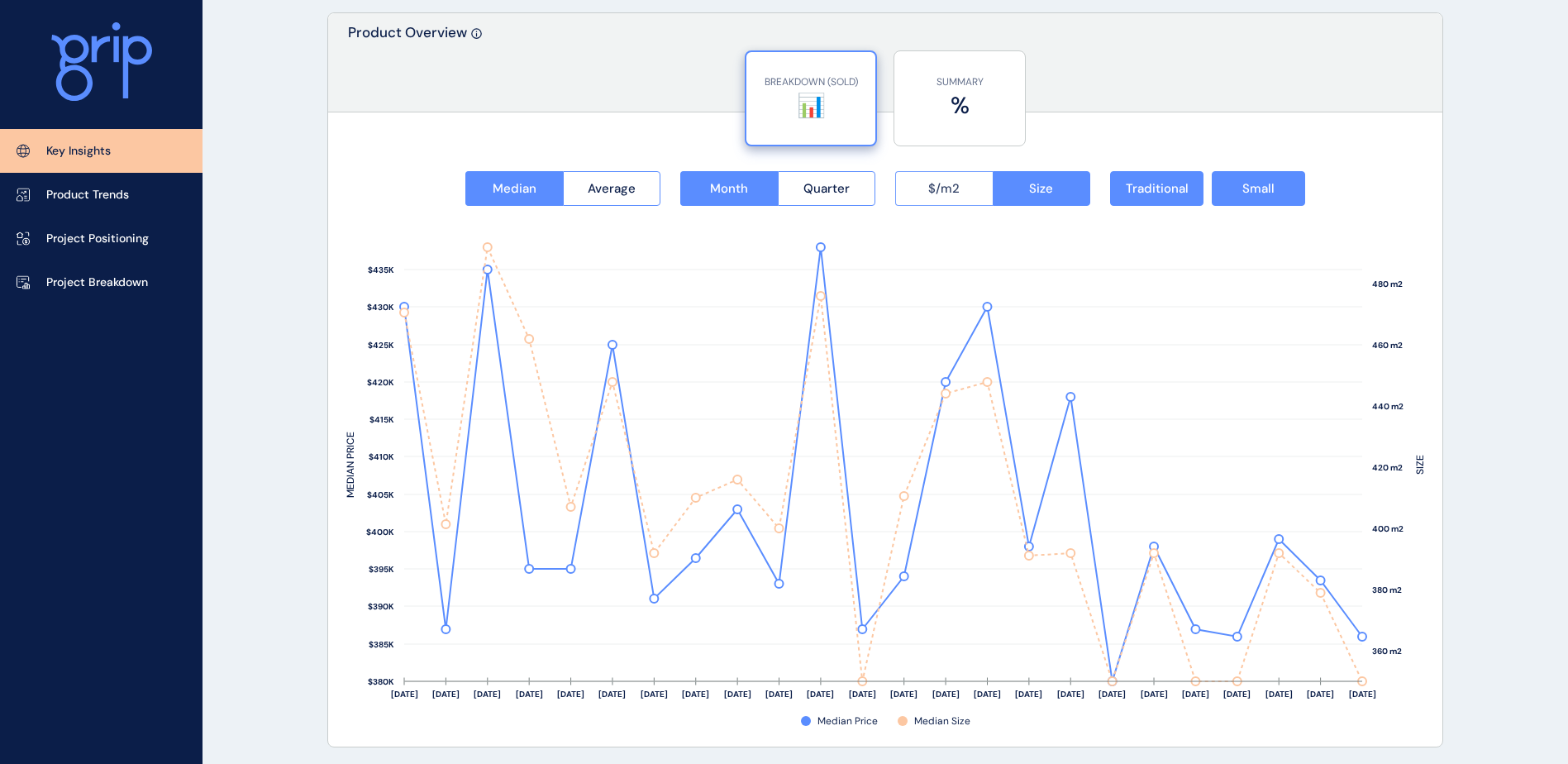
click at [964, 203] on button "$/m2" at bounding box center [943, 188] width 97 height 35
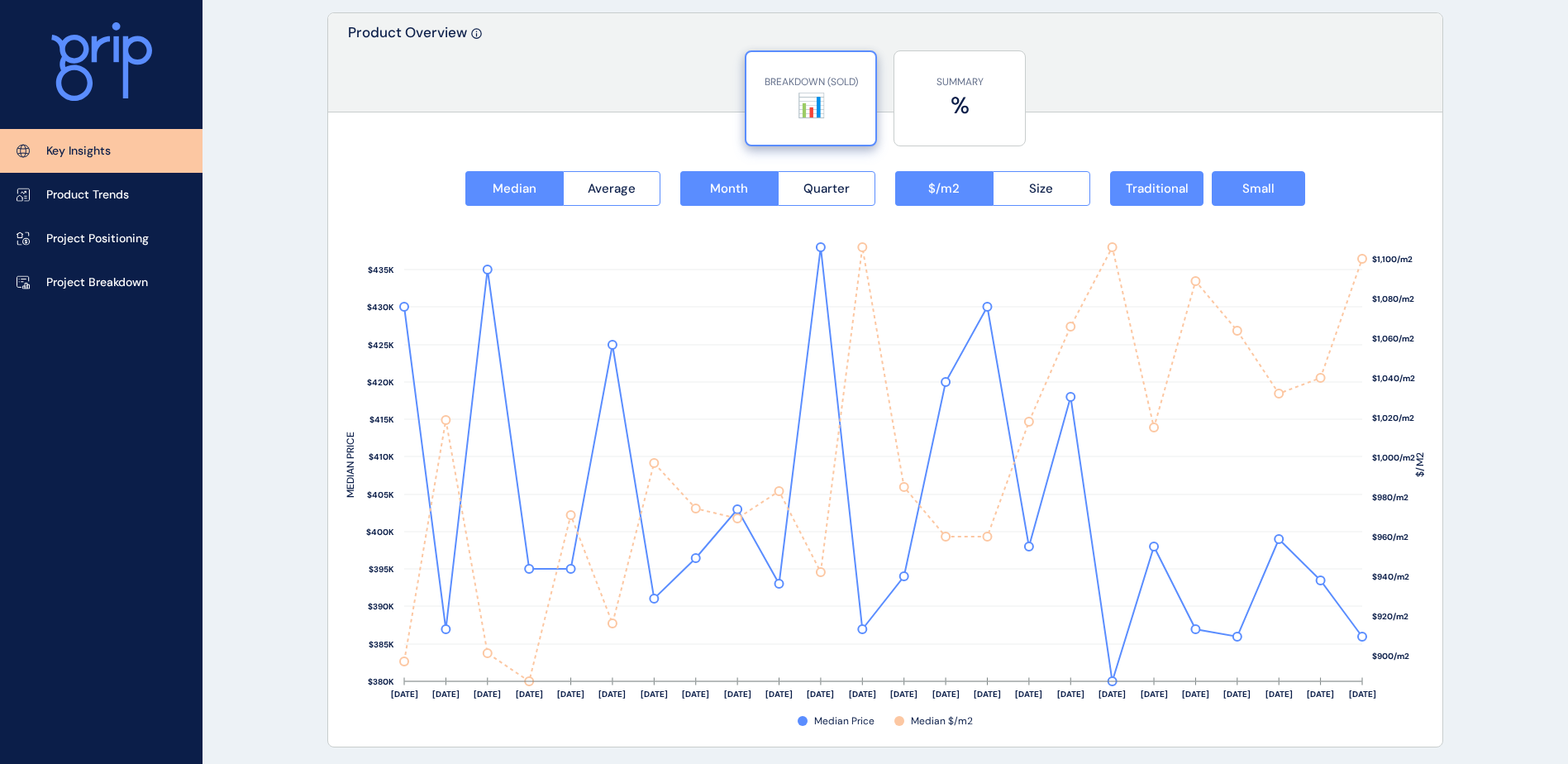
drag, startPoint x: 268, startPoint y: 214, endPoint x: 246, endPoint y: 216, distance: 22.1
click at [107, 202] on p "Product Trends" at bounding box center [87, 195] width 82 height 17
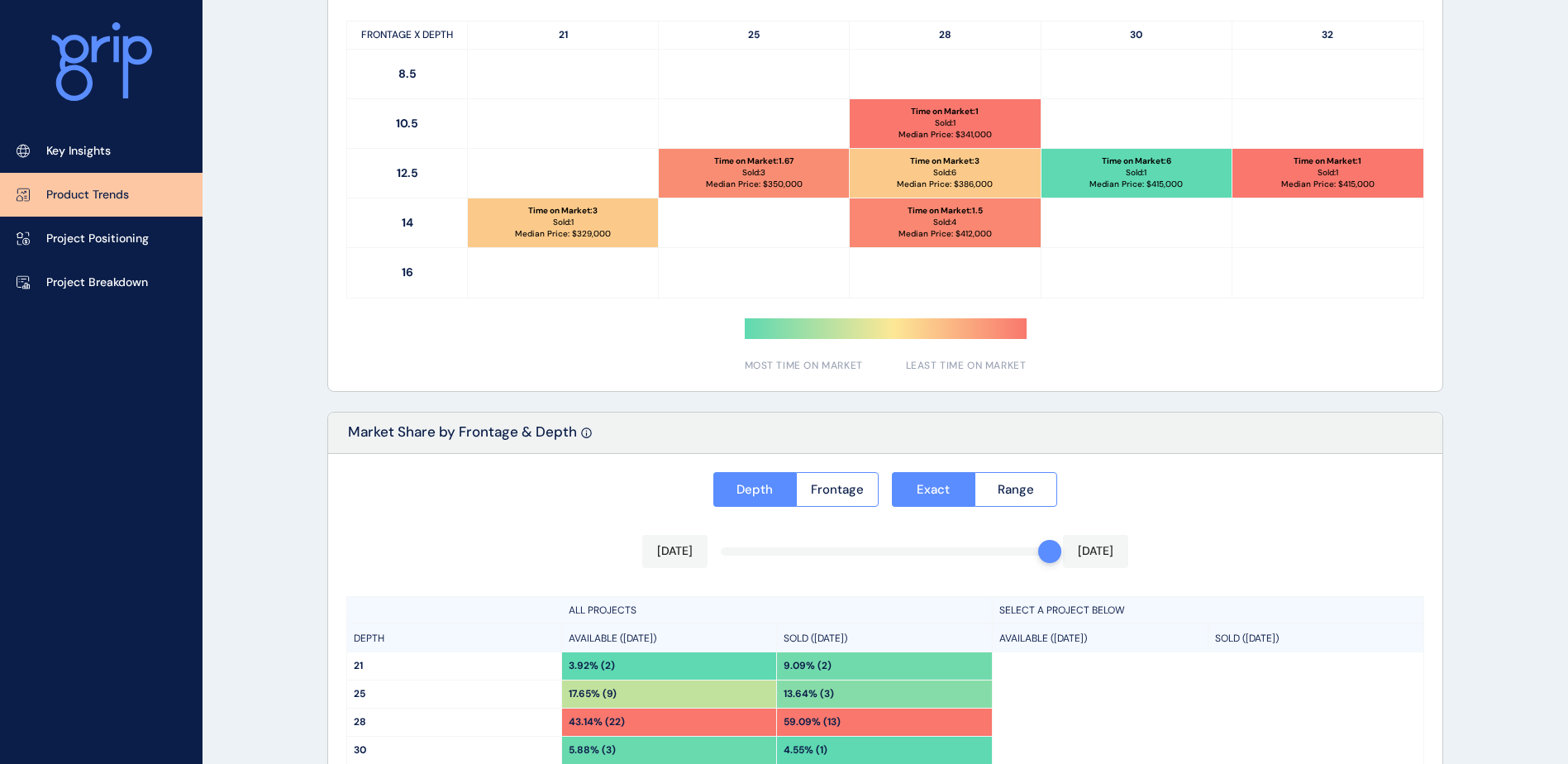
type input "**********"
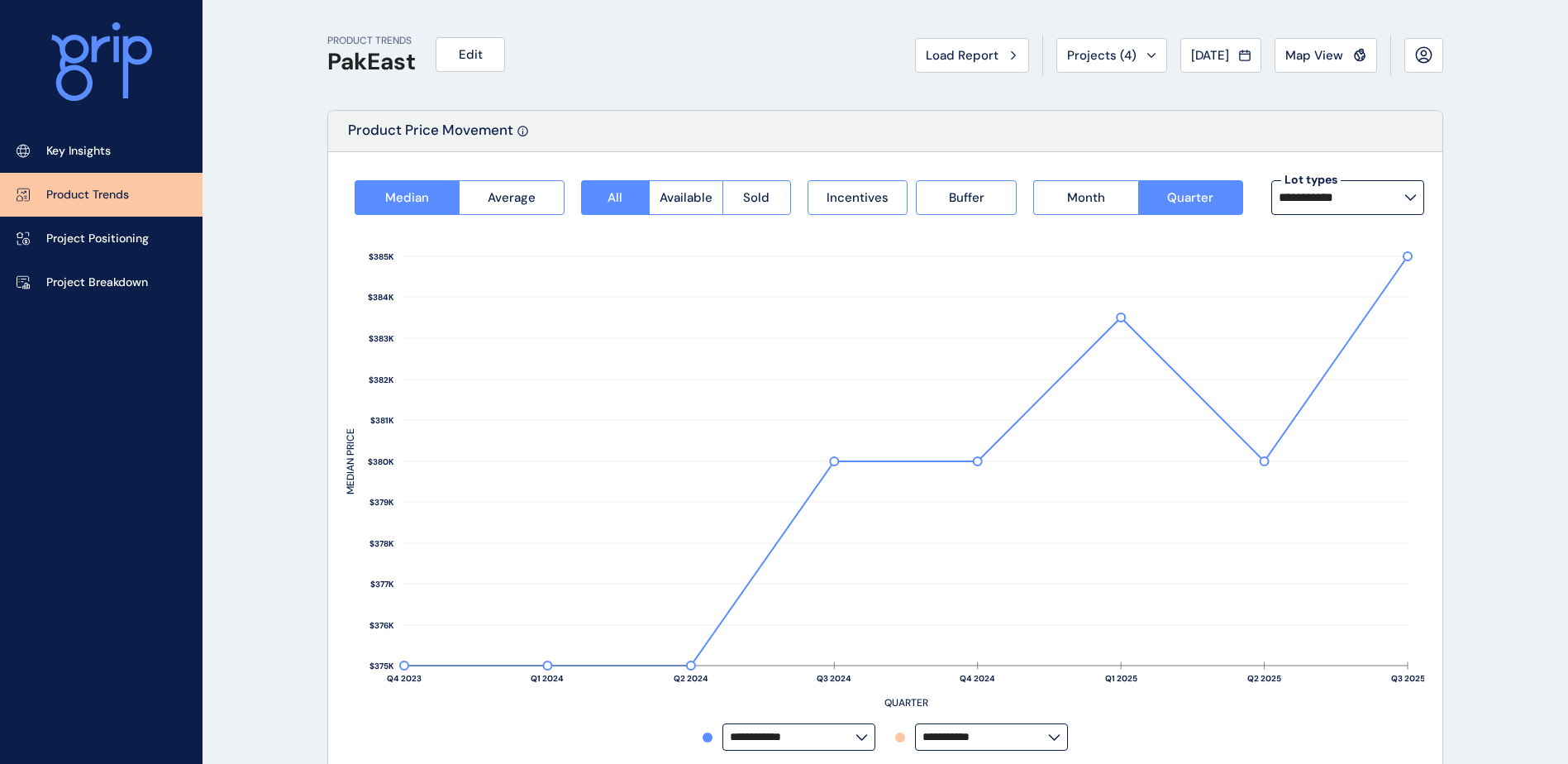
click at [1418, 195] on label "**********" at bounding box center [1348, 197] width 153 height 35
click at [1404, 195] on input "**********" at bounding box center [1341, 197] width 126 height 13
click at [1418, 195] on label "**********" at bounding box center [1348, 197] width 153 height 35
click at [1404, 195] on input "**********" at bounding box center [1341, 197] width 126 height 13
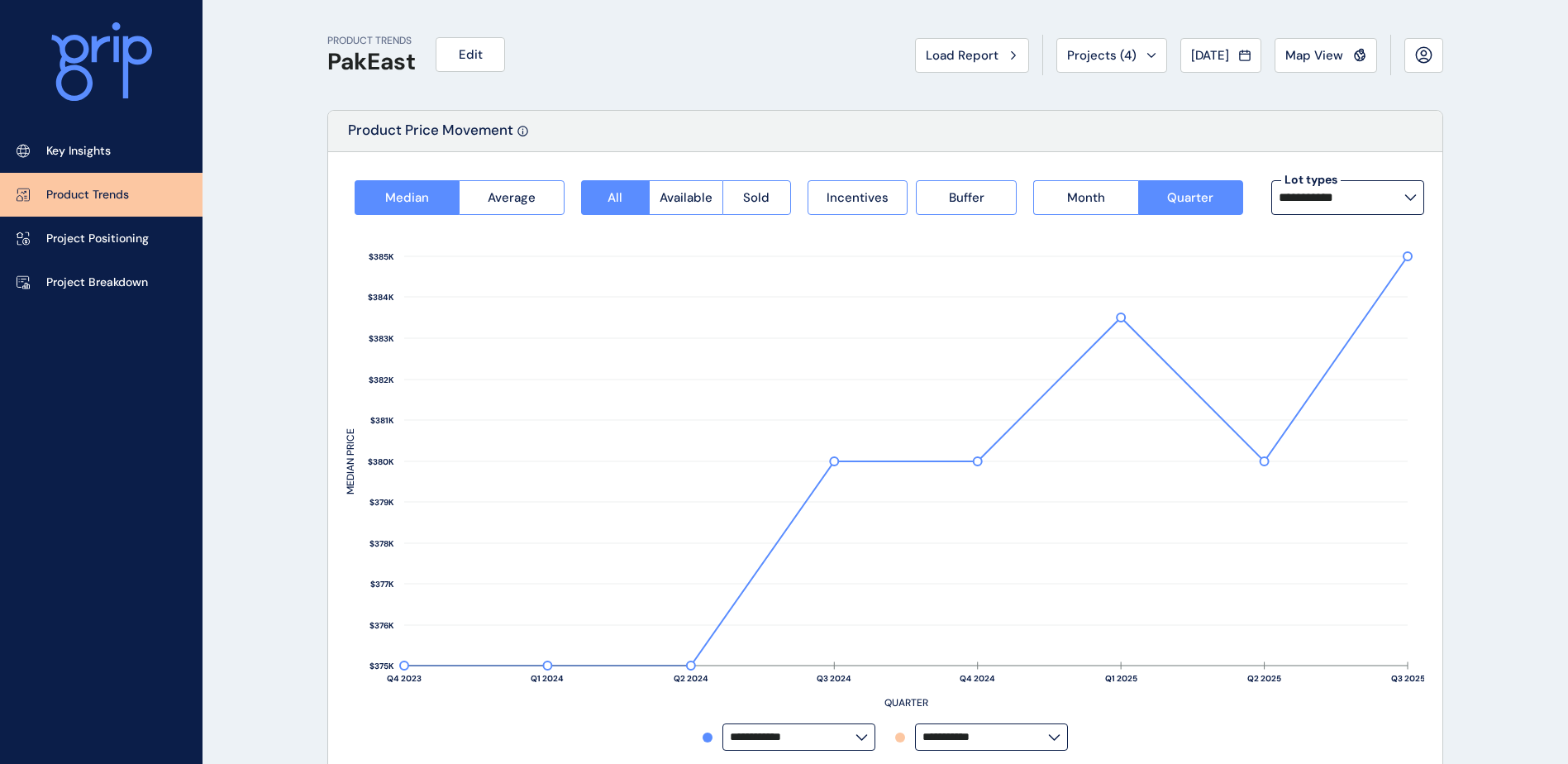
click at [1415, 199] on icon at bounding box center [1410, 197] width 12 height 7
click at [1404, 199] on input "**********" at bounding box center [1341, 197] width 126 height 13
click at [756, 194] on span "Sold" at bounding box center [757, 197] width 27 height 17
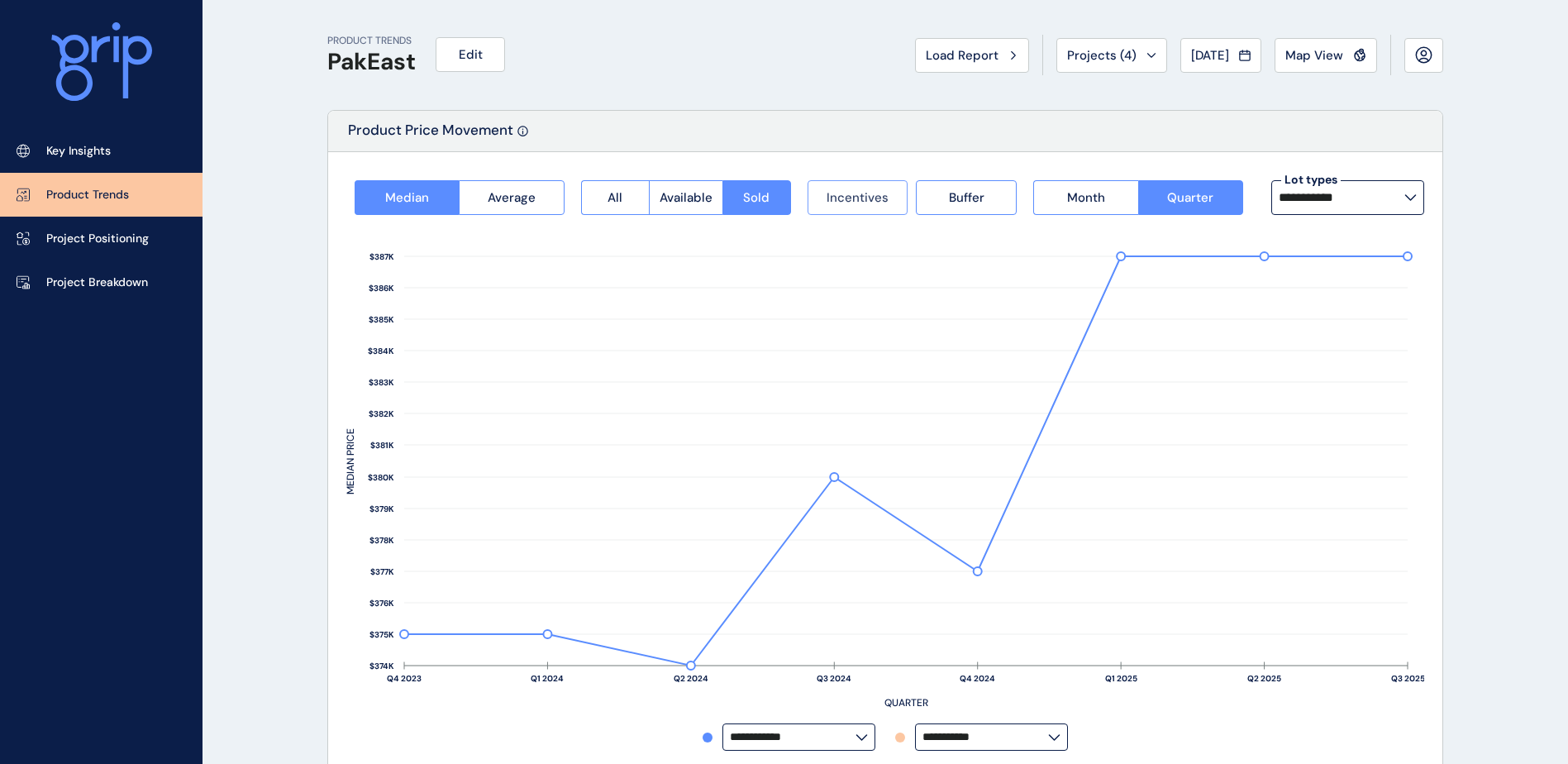
click at [865, 200] on span "Incentives" at bounding box center [857, 197] width 62 height 17
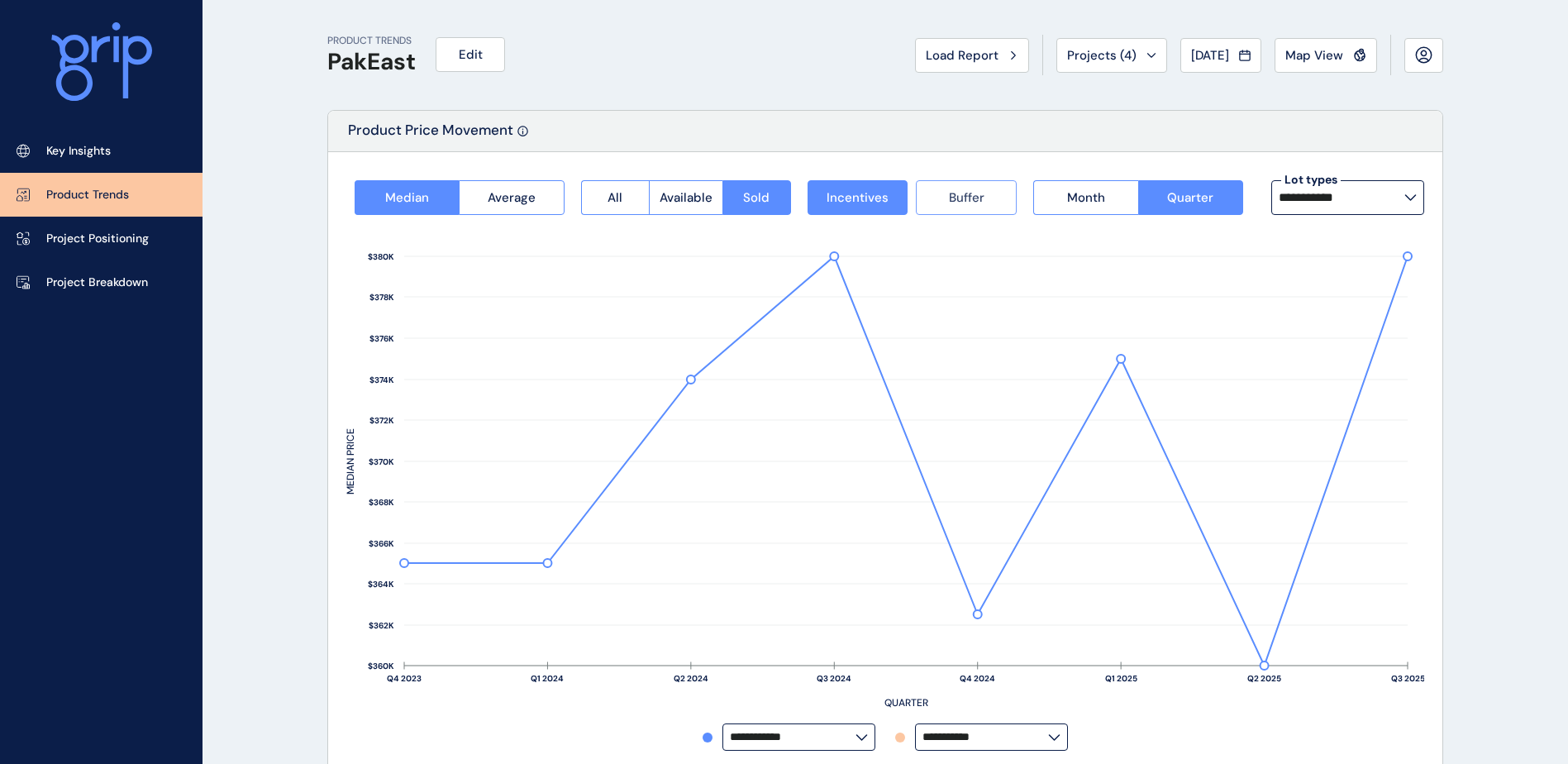
click at [943, 196] on button "Buffer" at bounding box center [966, 197] width 101 height 35
click at [867, 195] on span "Incentives" at bounding box center [857, 197] width 62 height 17
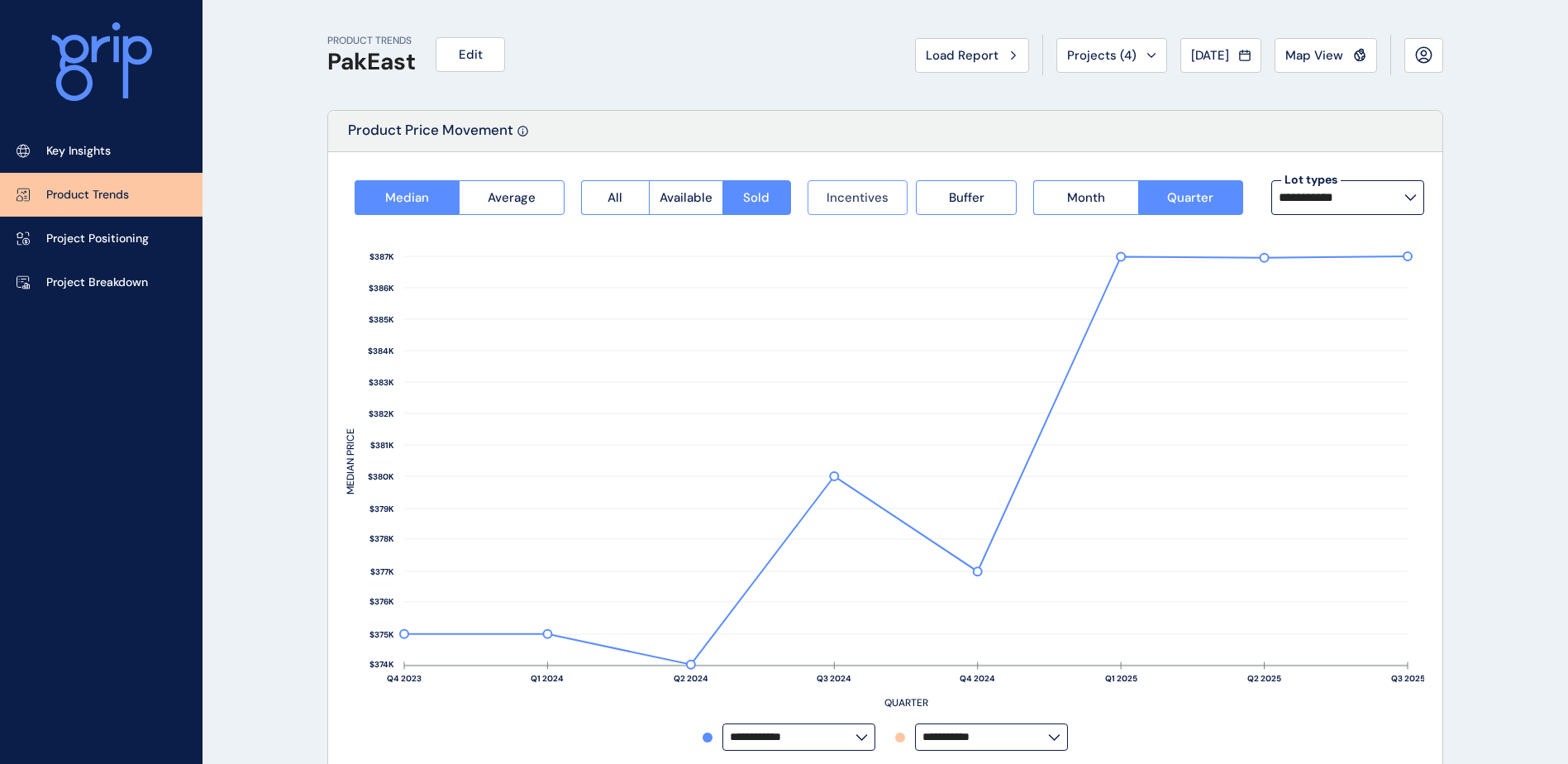
click at [867, 195] on span "Incentives" at bounding box center [857, 197] width 62 height 17
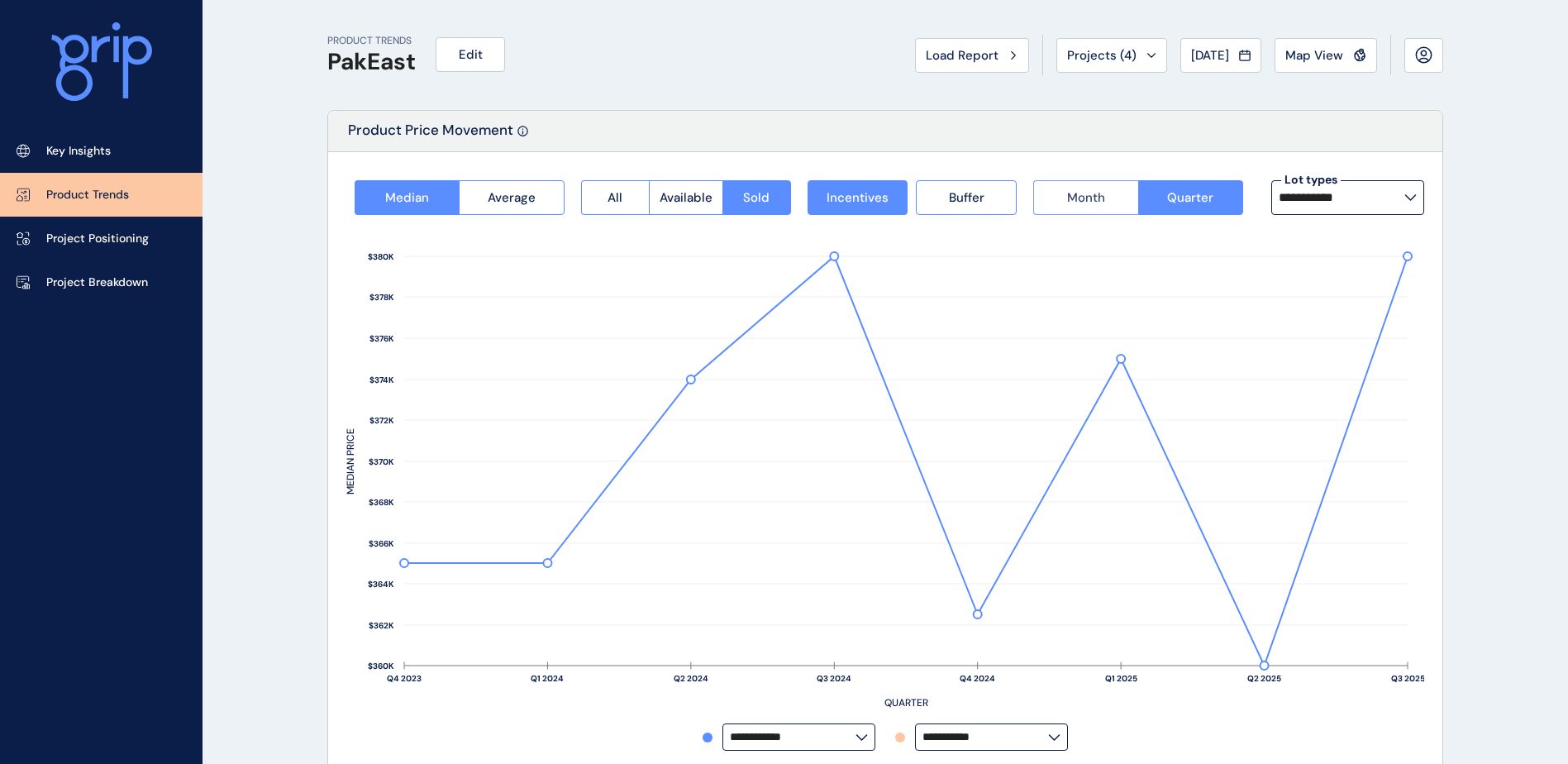
click at [1058, 198] on button "Month" at bounding box center [1085, 197] width 104 height 35
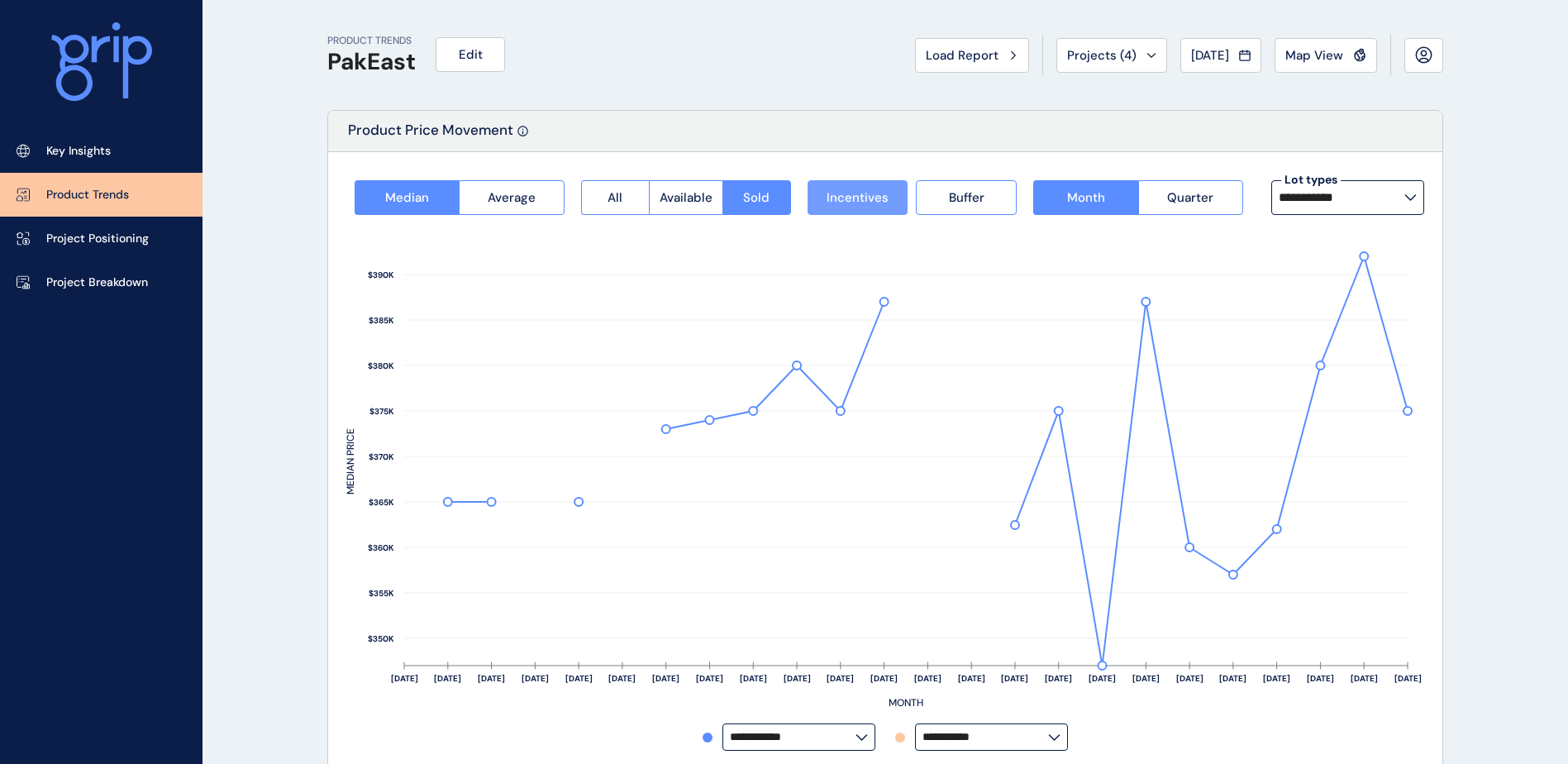
click at [841, 202] on span "Incentives" at bounding box center [857, 197] width 62 height 17
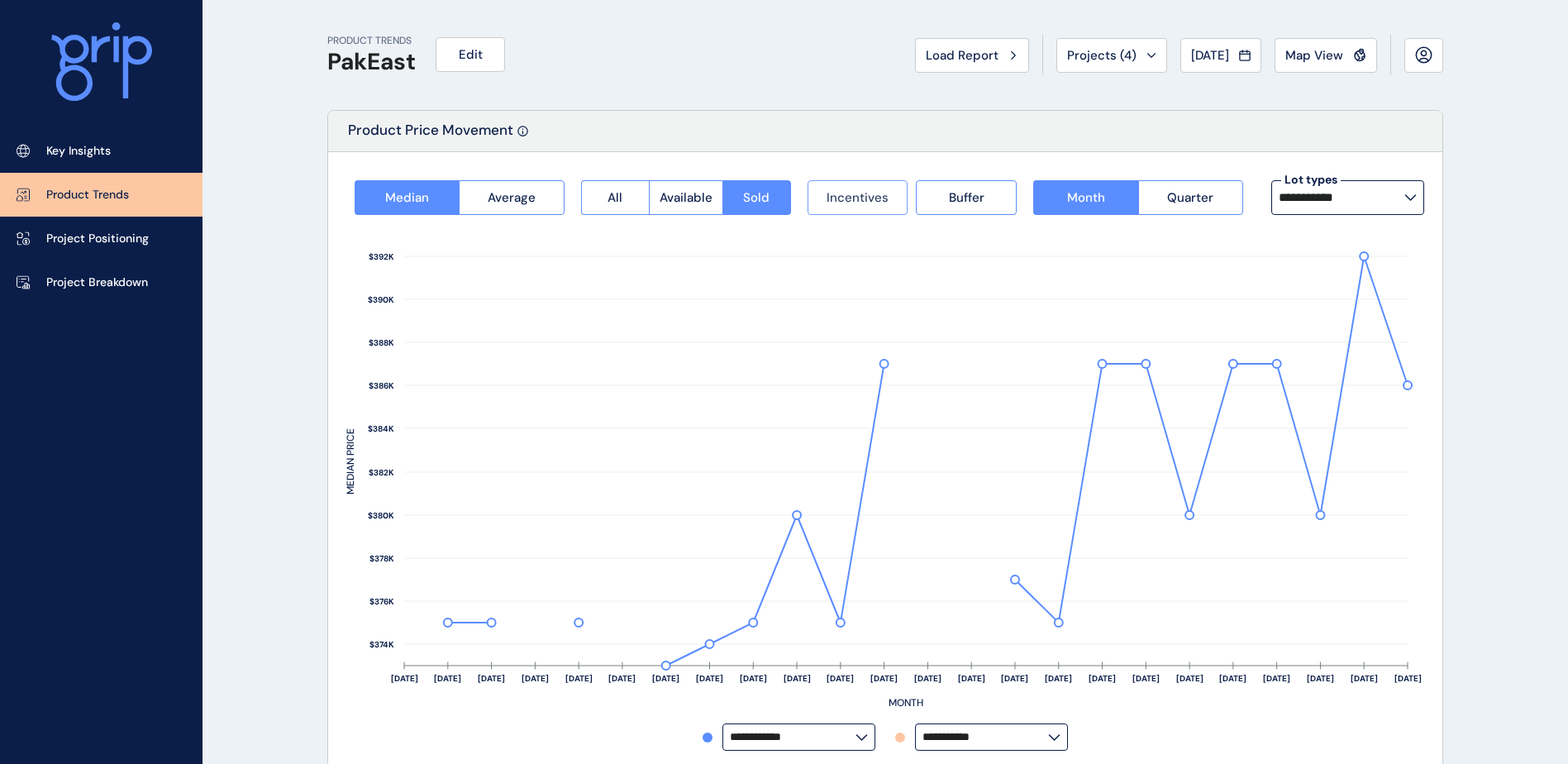
click at [841, 202] on span "Incentives" at bounding box center [857, 197] width 62 height 17
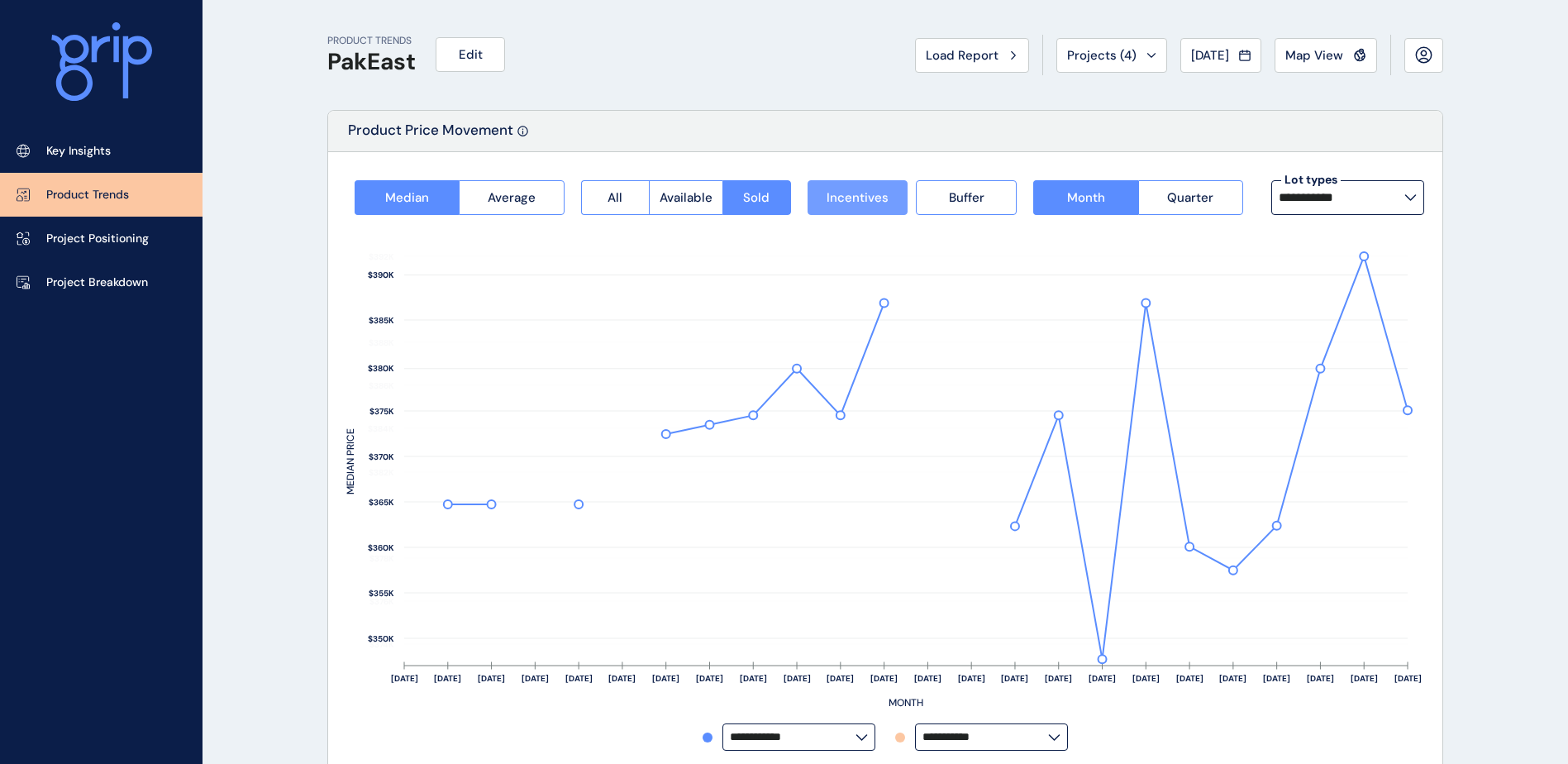
click at [841, 202] on span "Incentives" at bounding box center [857, 197] width 62 height 17
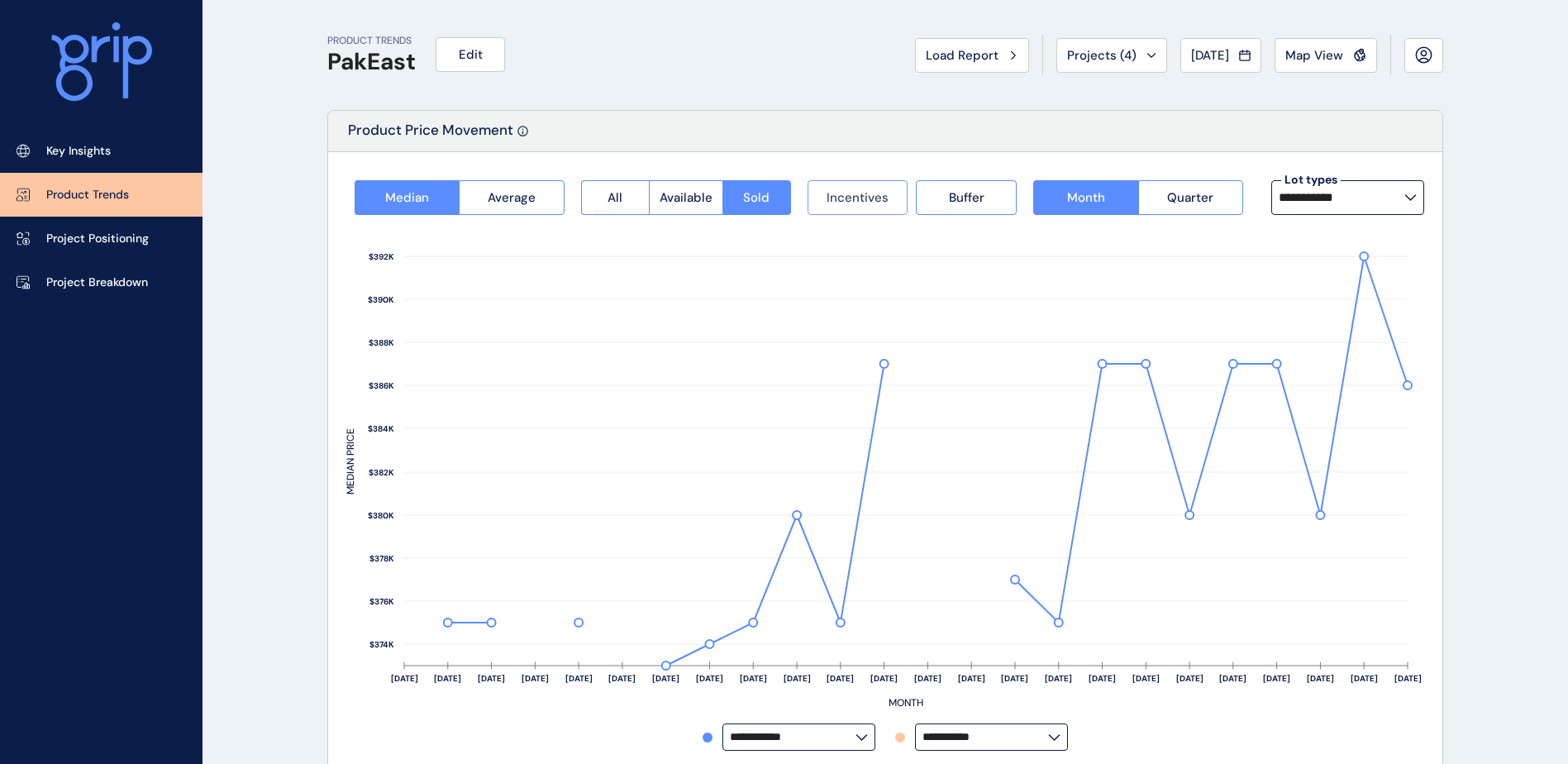
click at [841, 202] on span "Incentives" at bounding box center [857, 197] width 62 height 17
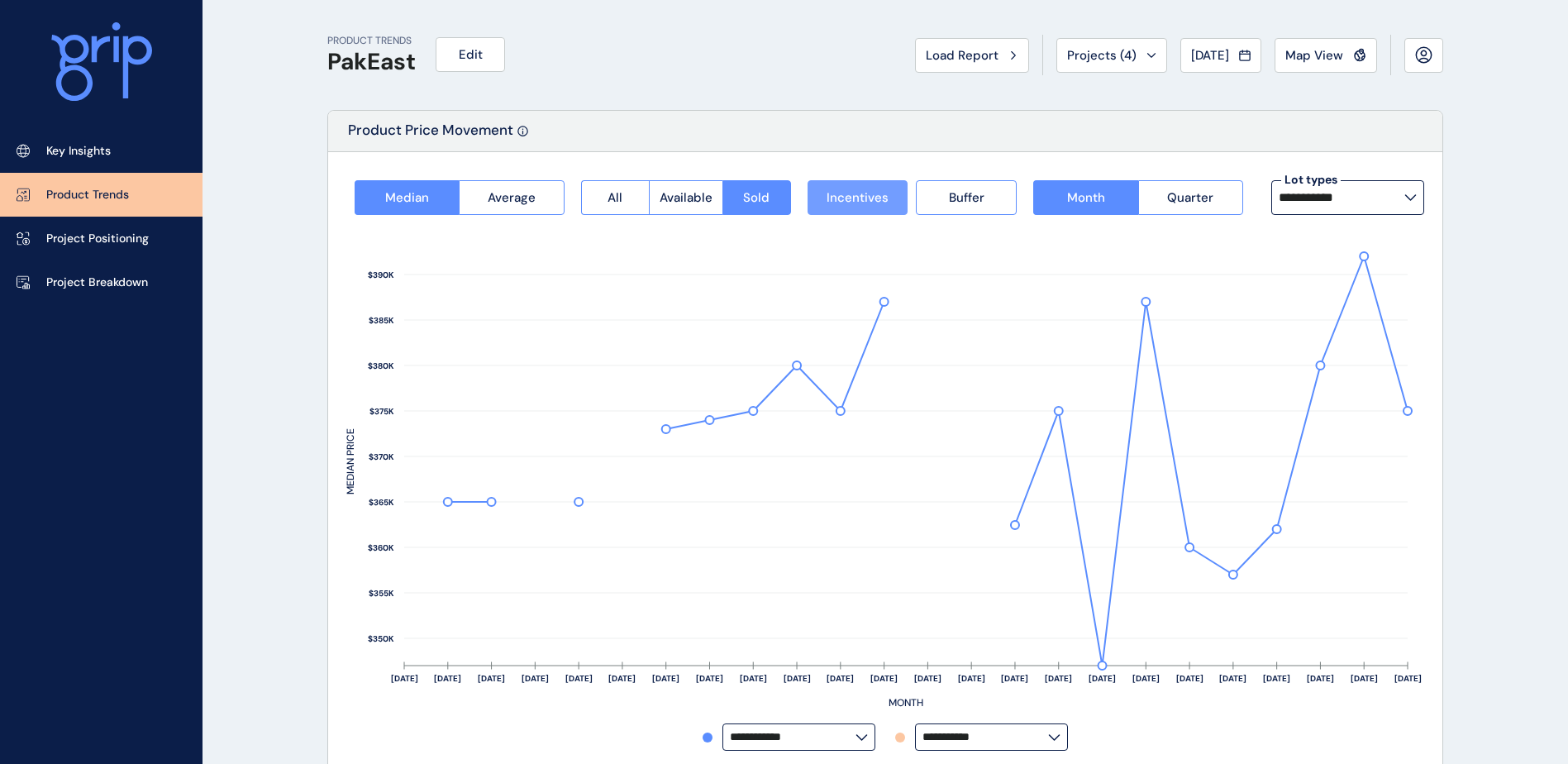
click at [841, 202] on span "Incentives" at bounding box center [857, 197] width 62 height 17
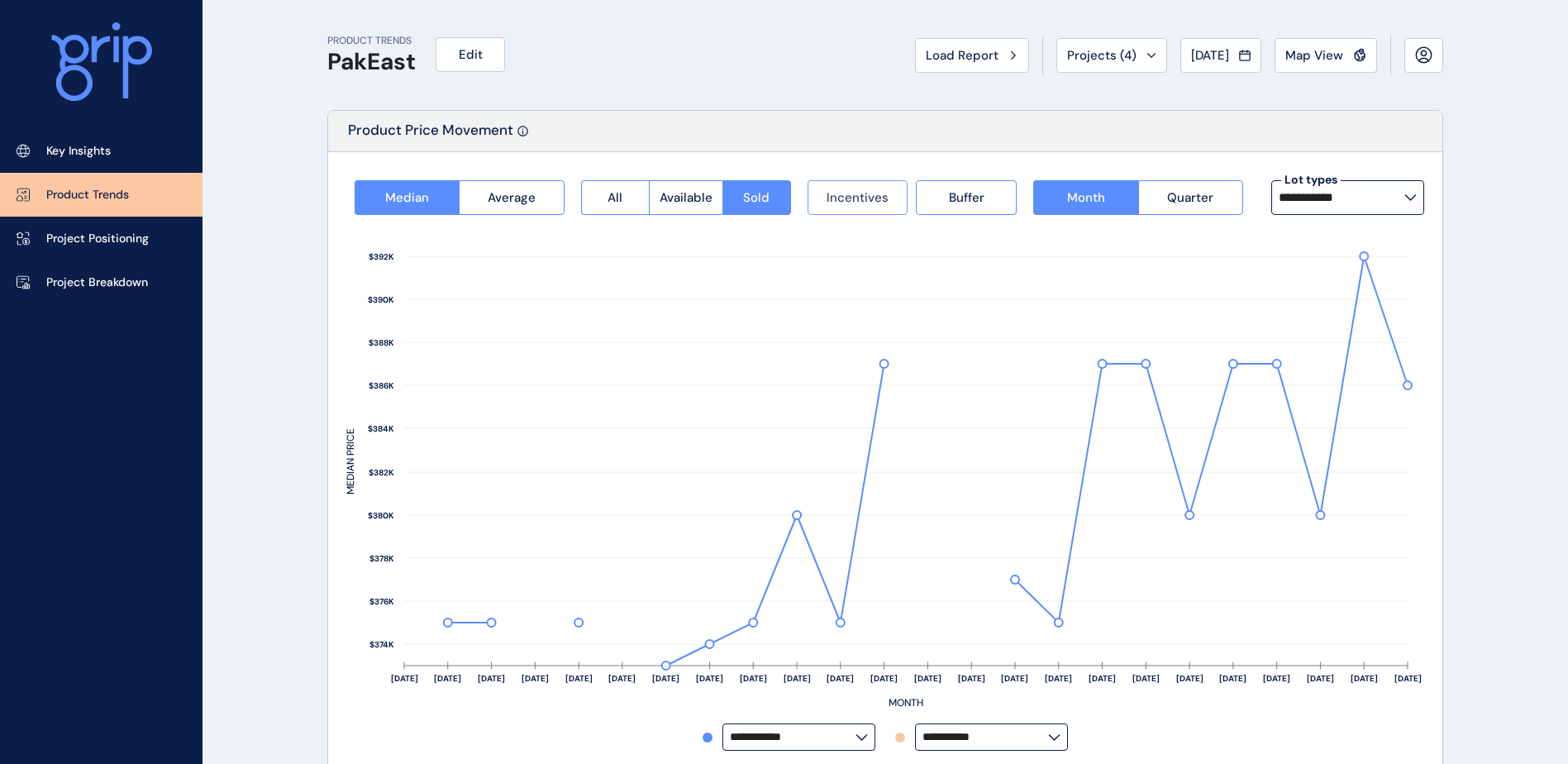
click at [841, 202] on span "Incentives" at bounding box center [857, 197] width 62 height 17
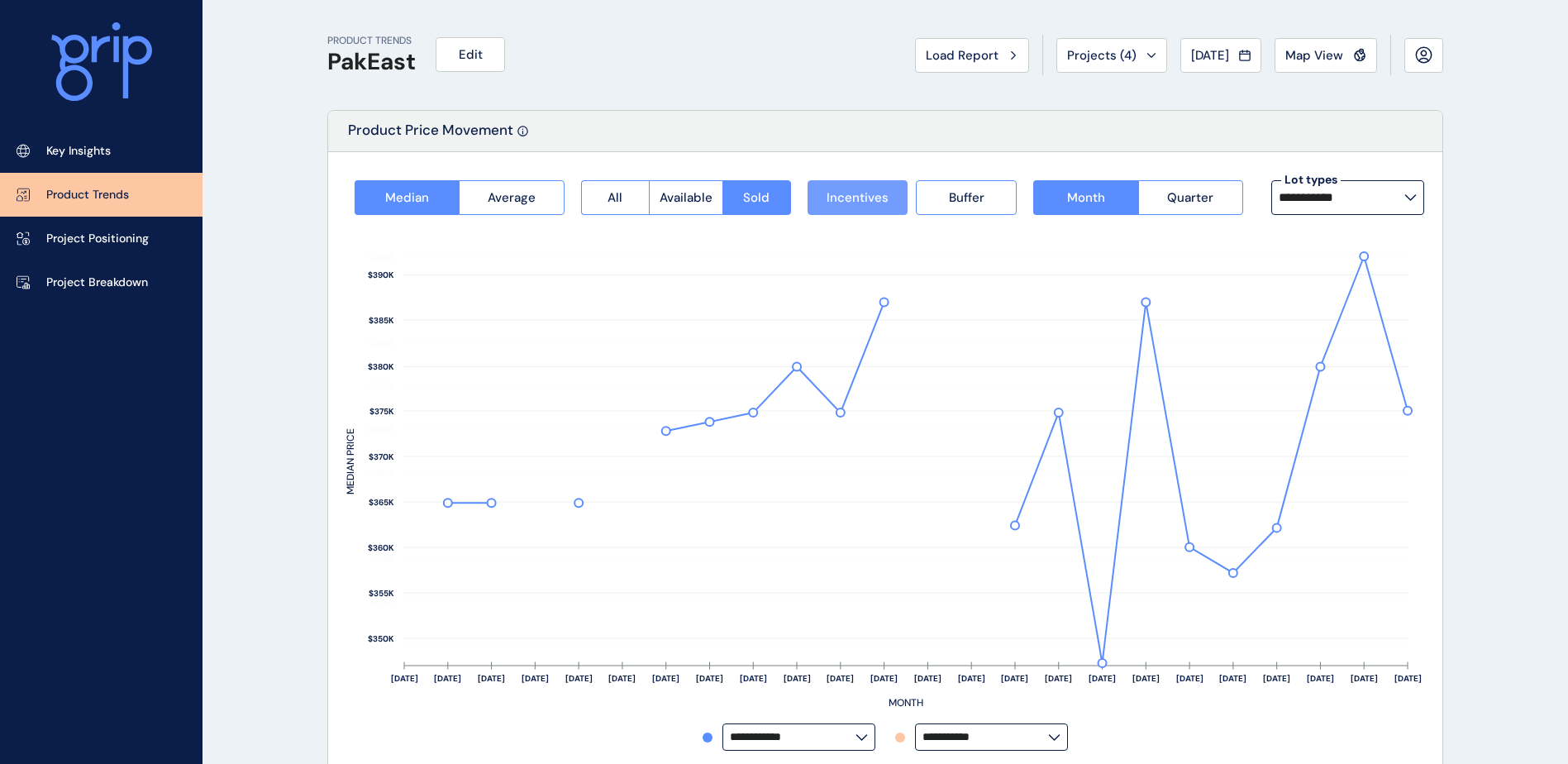
click at [841, 202] on span "Incentives" at bounding box center [857, 197] width 62 height 17
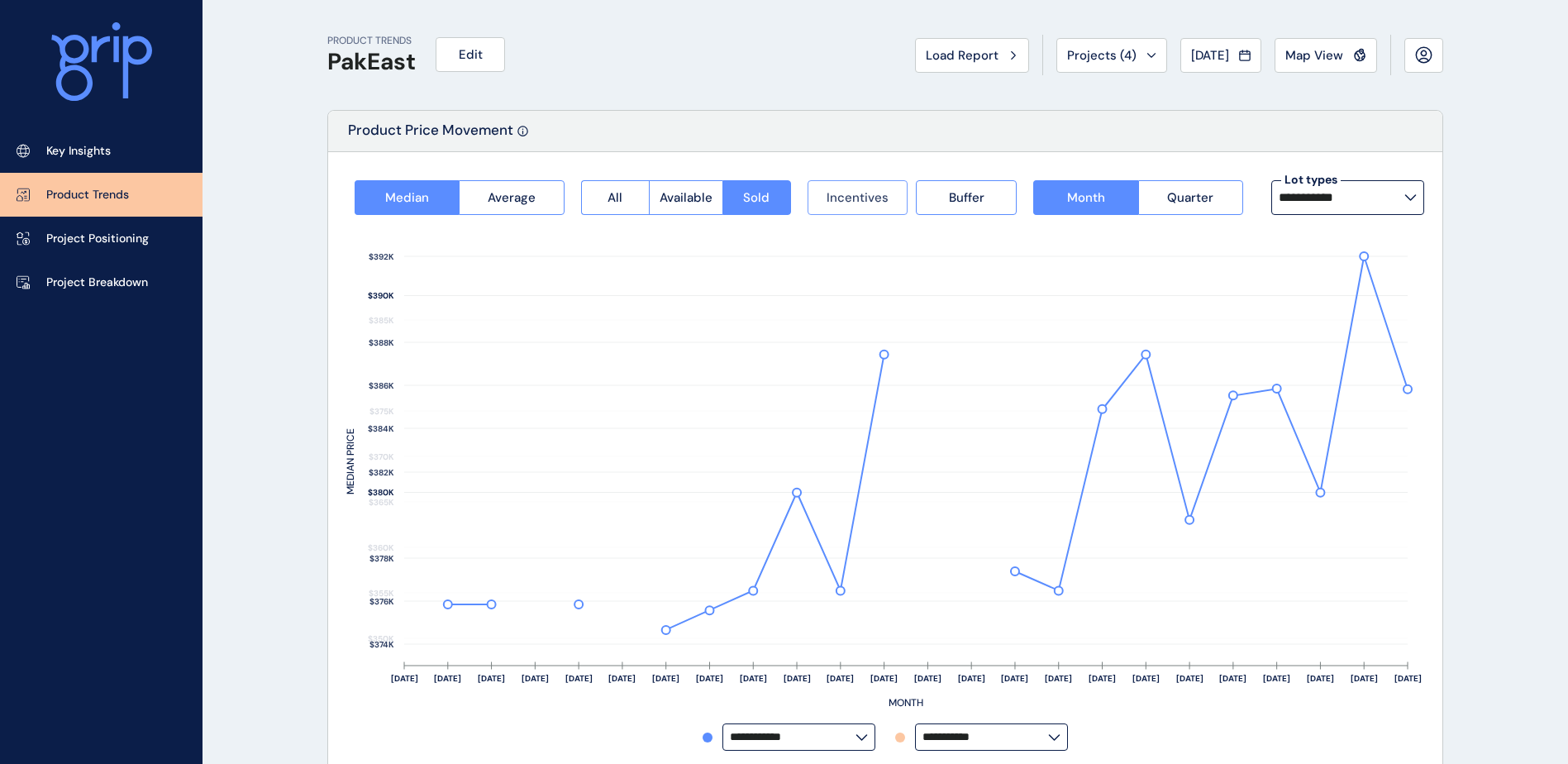
click at [841, 202] on span "Incentives" at bounding box center [857, 197] width 62 height 17
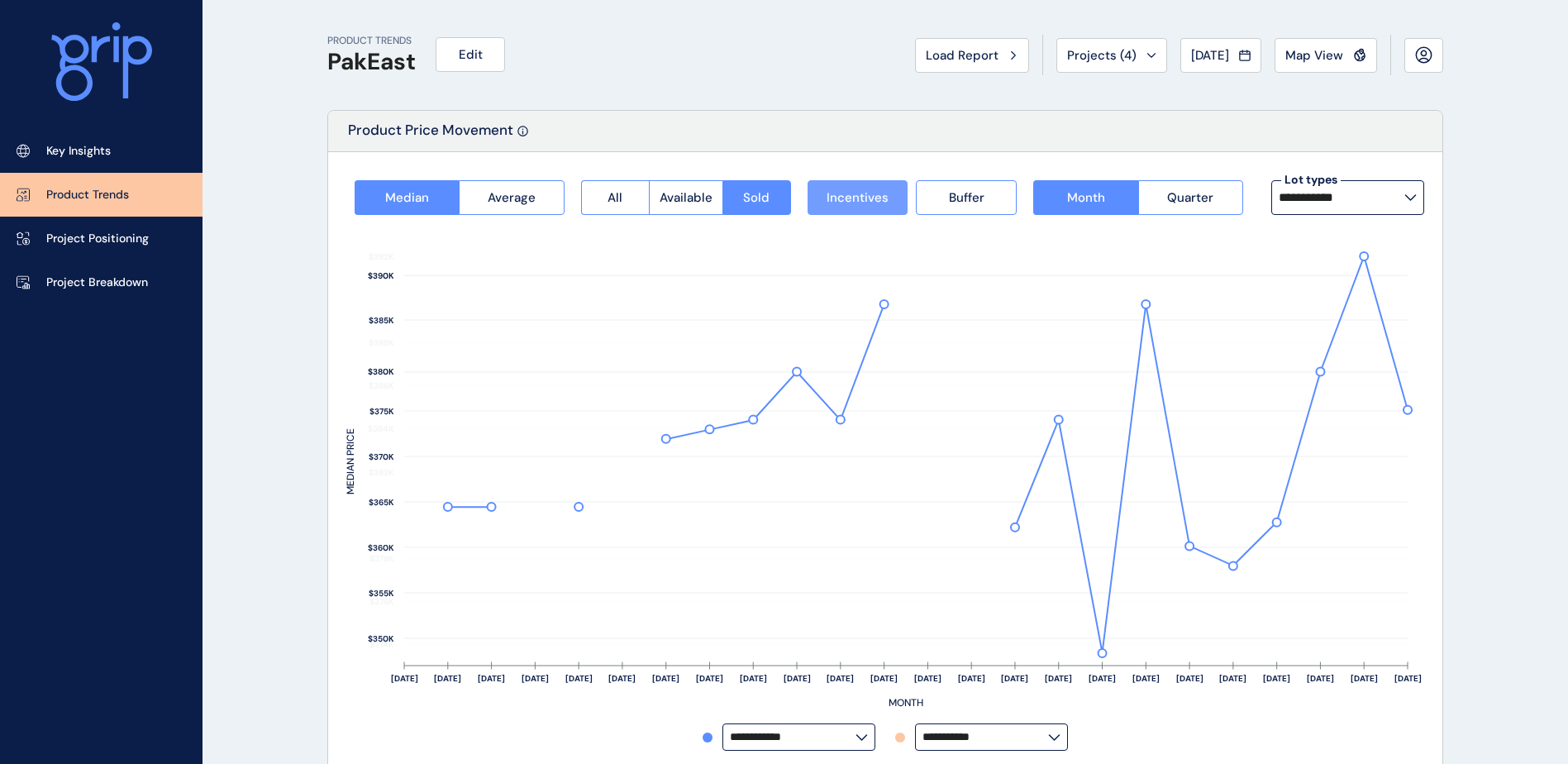
click at [841, 202] on span "Incentives" at bounding box center [857, 197] width 62 height 17
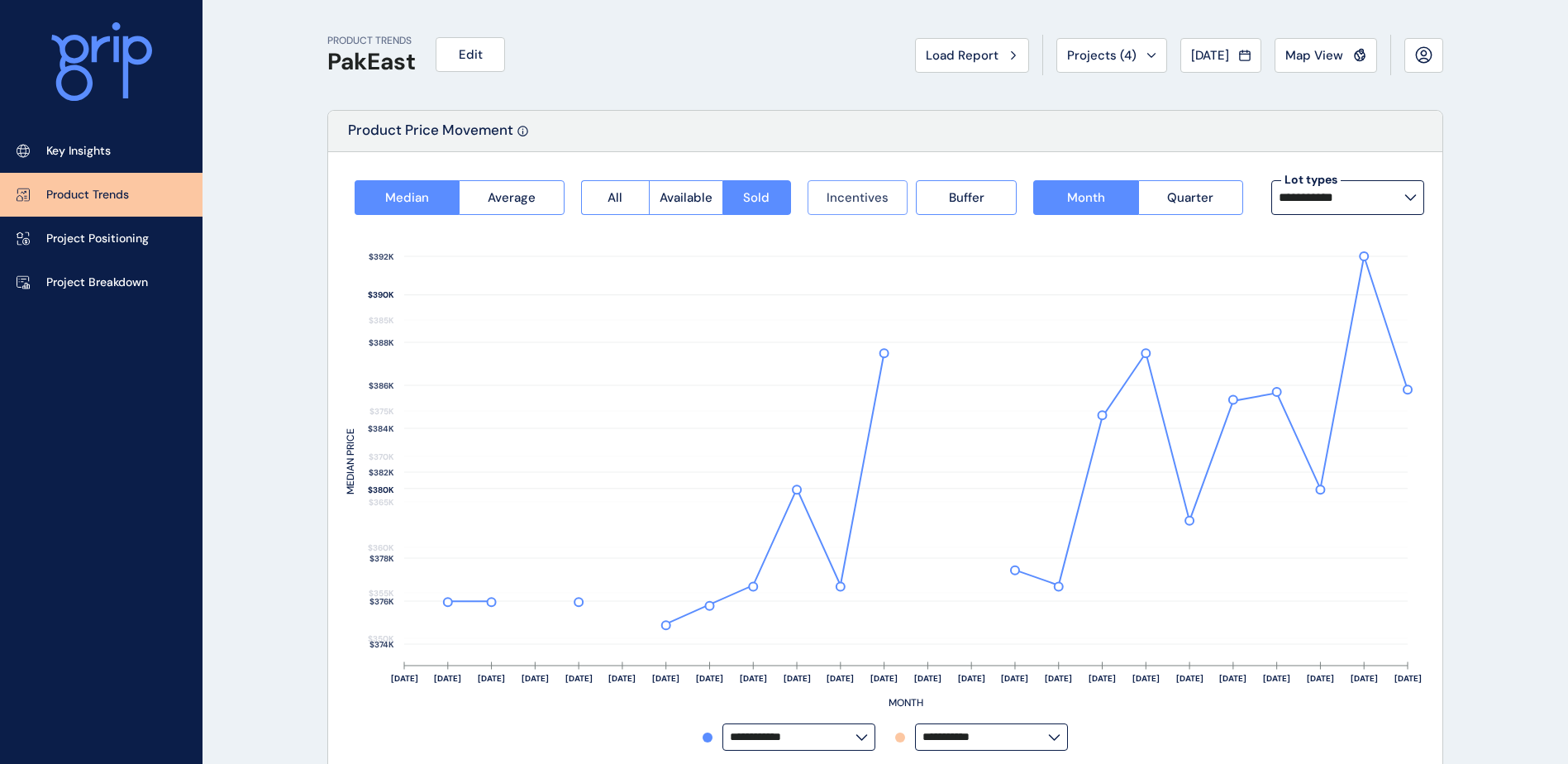
click at [841, 202] on span "Incentives" at bounding box center [857, 197] width 62 height 17
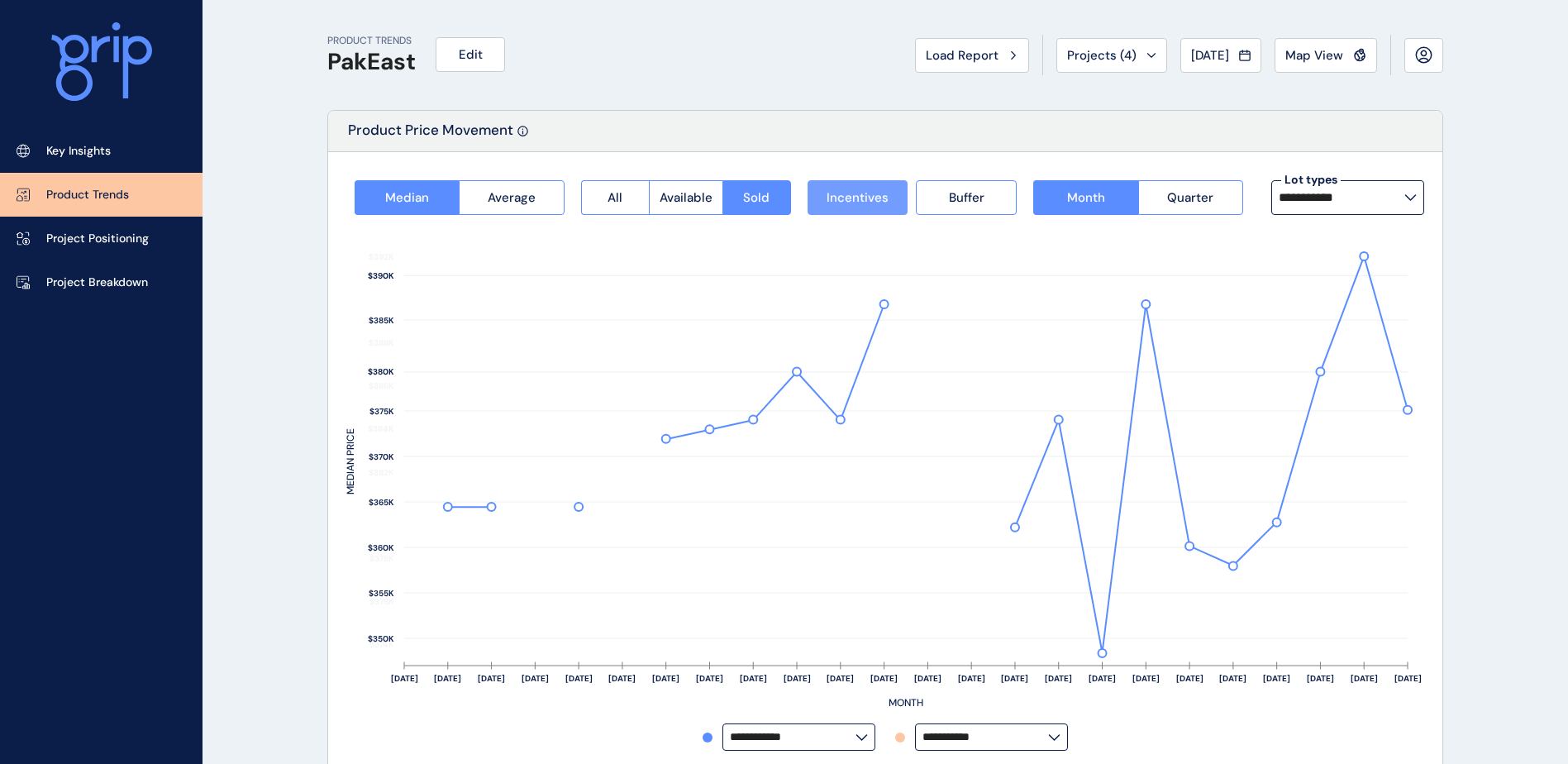
click at [841, 202] on span "Incentives" at bounding box center [857, 197] width 62 height 17
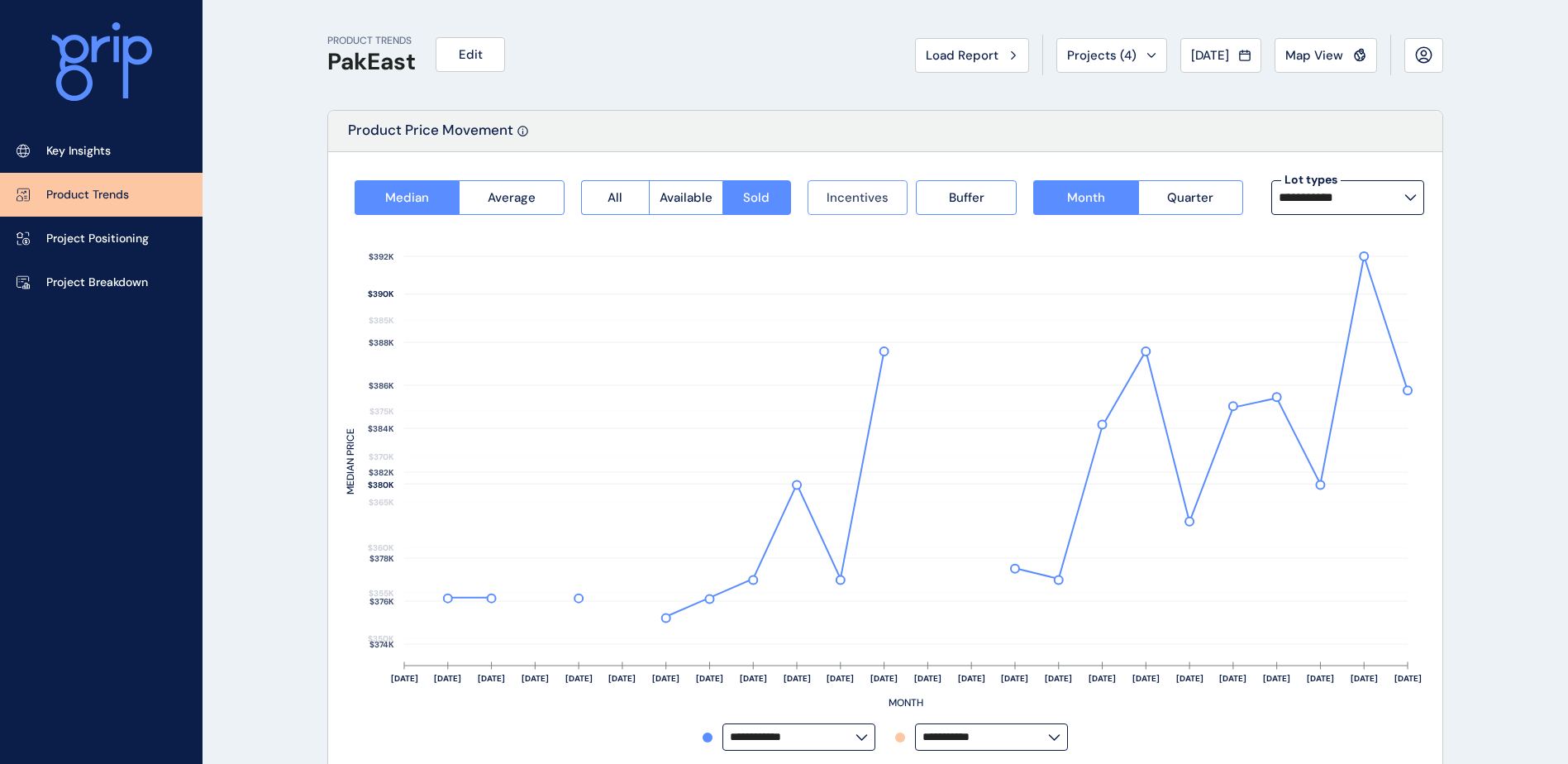
click at [841, 202] on span "Incentives" at bounding box center [857, 197] width 62 height 17
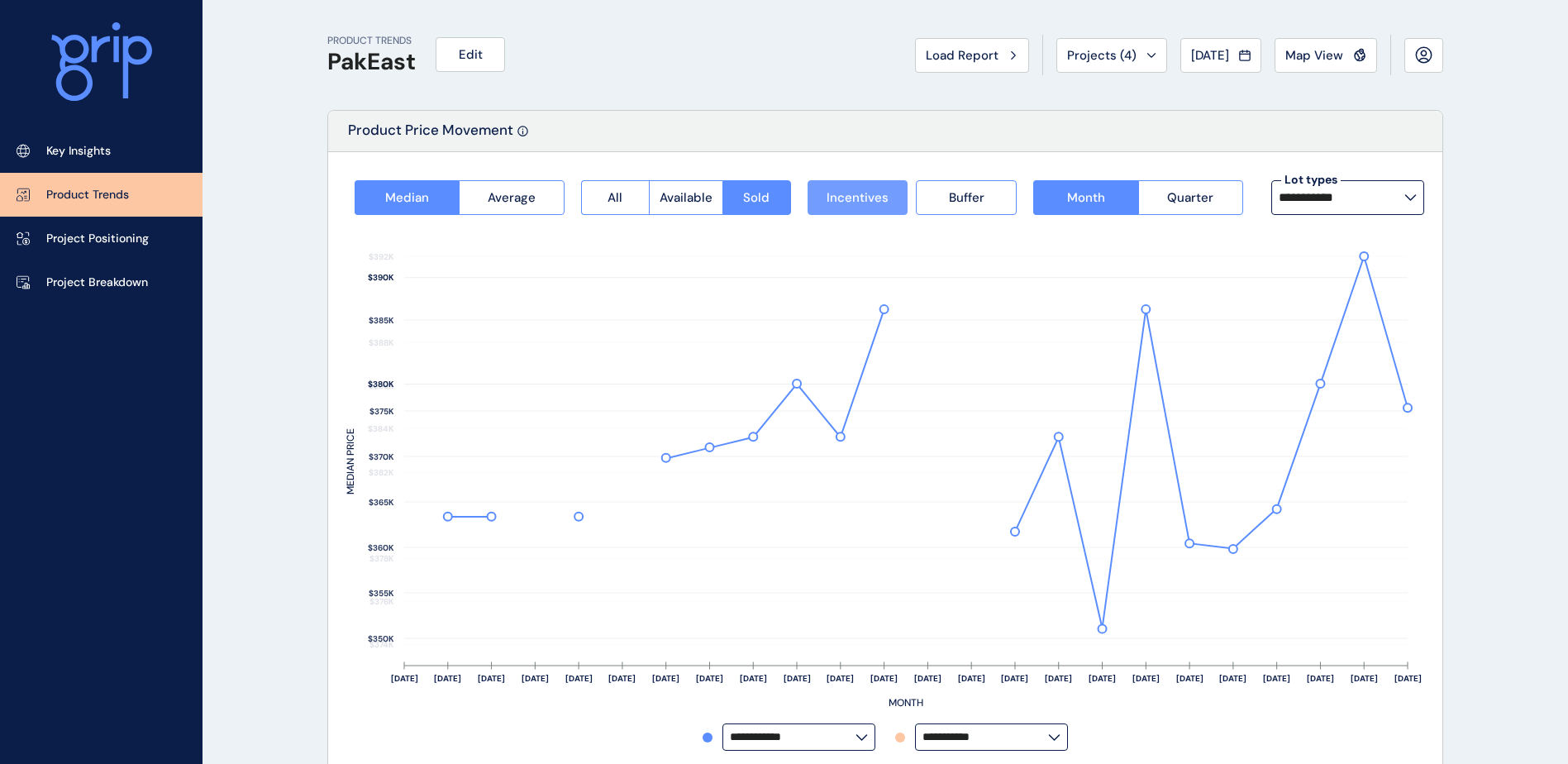
click at [841, 202] on span "Incentives" at bounding box center [857, 197] width 62 height 17
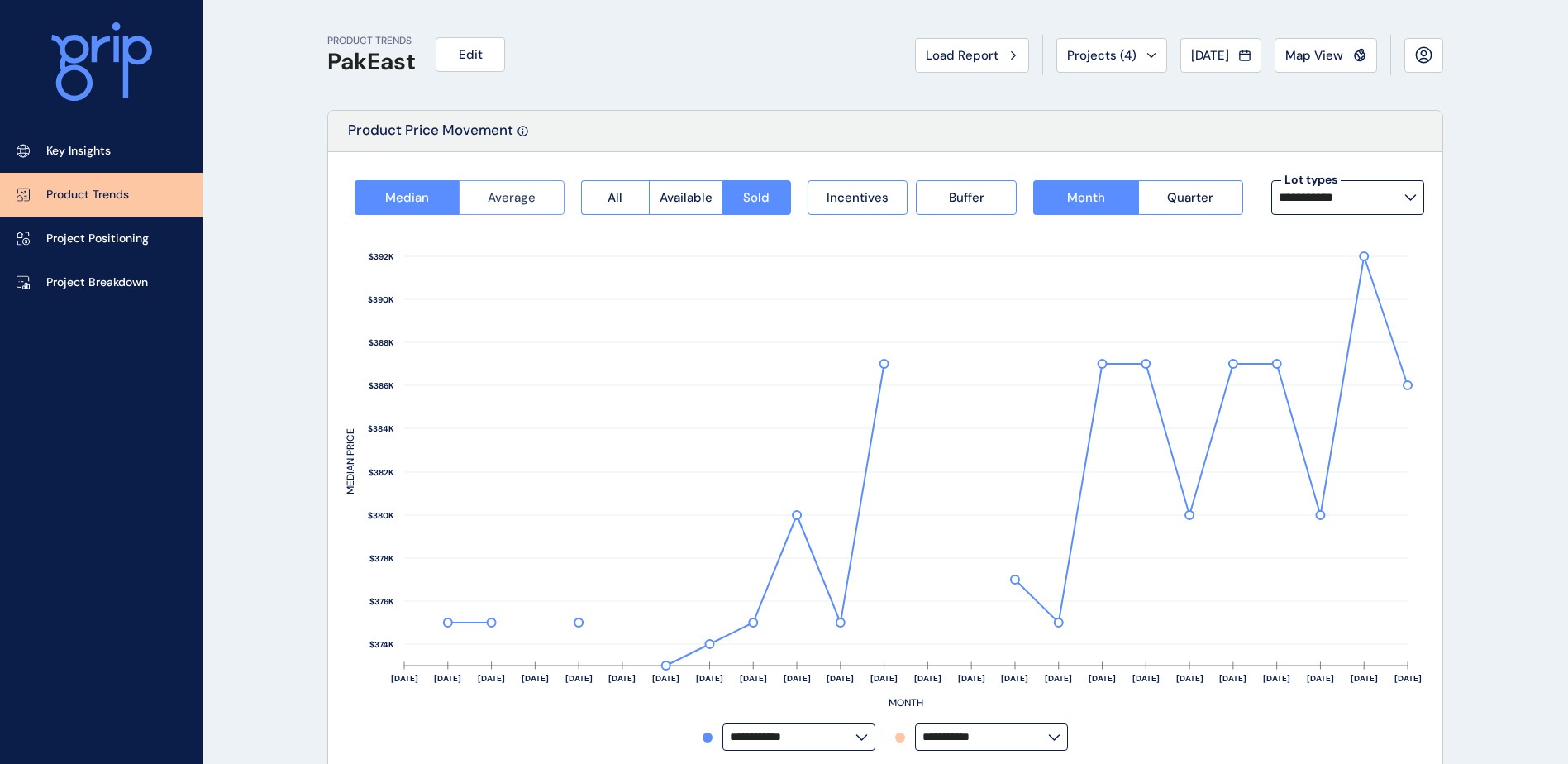
click at [517, 182] on button "Average" at bounding box center [512, 197] width 105 height 35
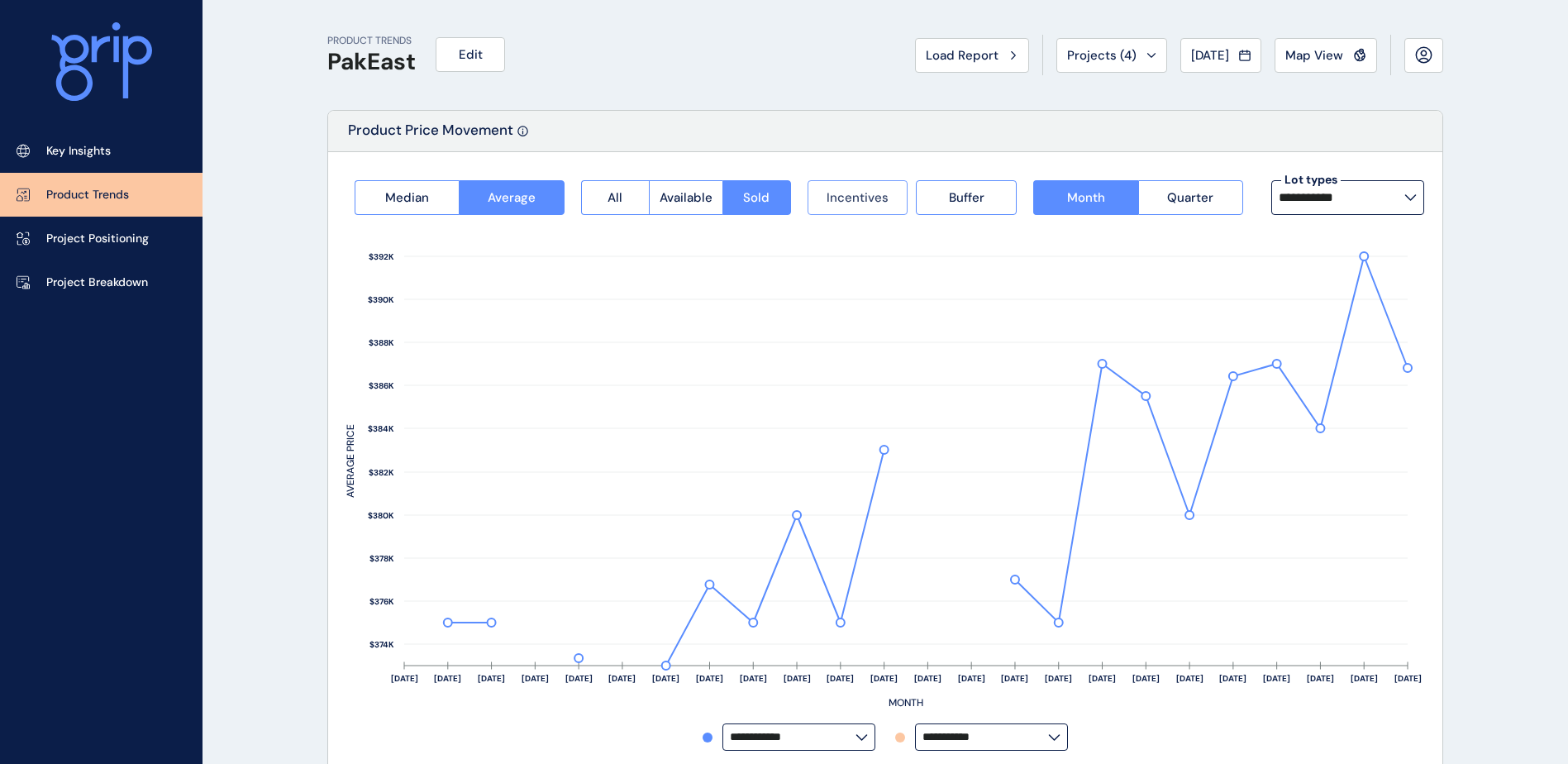
click at [888, 205] on button "Incentives" at bounding box center [857, 197] width 101 height 35
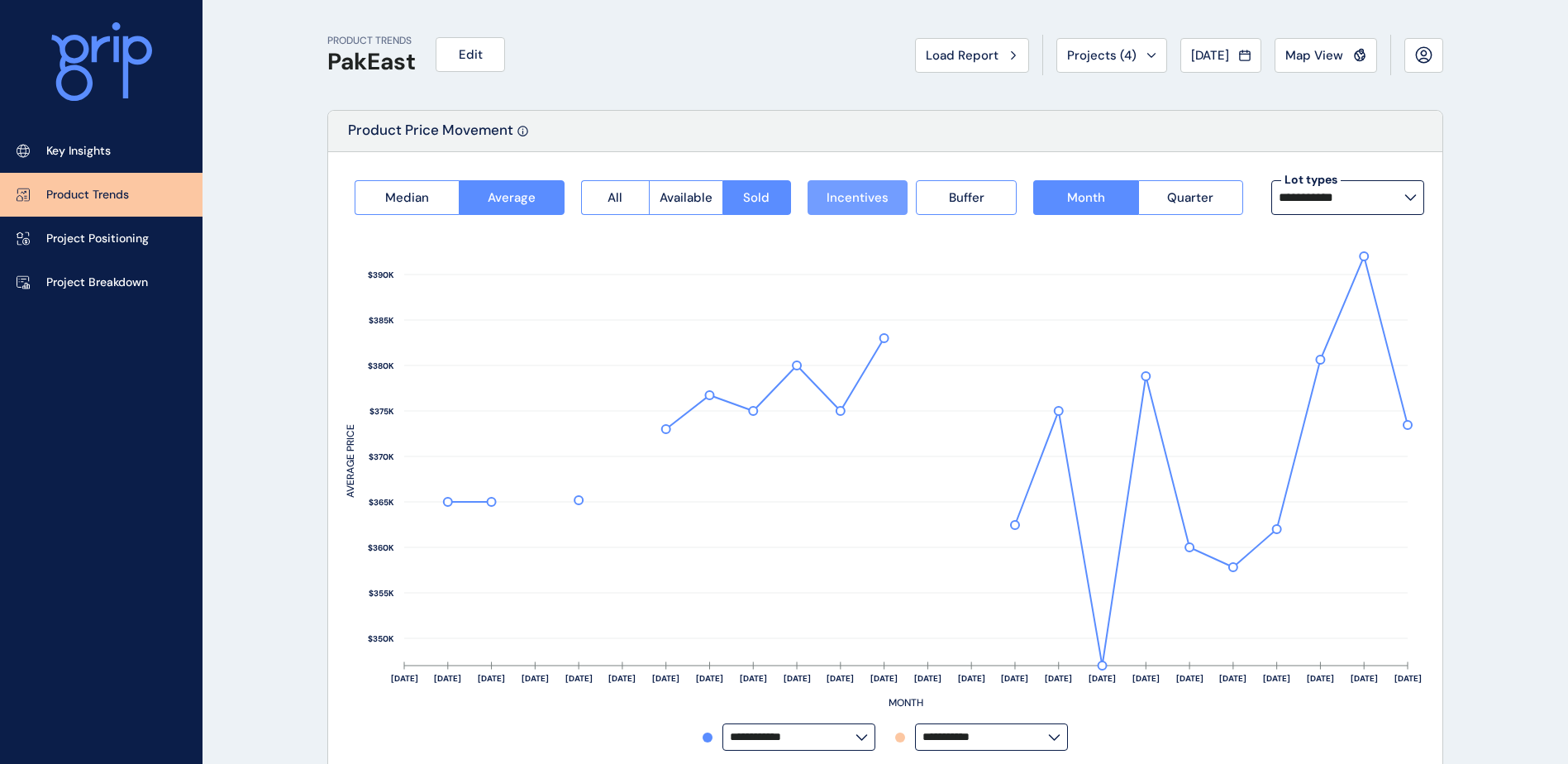
click at [888, 205] on button "Incentives" at bounding box center [857, 197] width 101 height 35
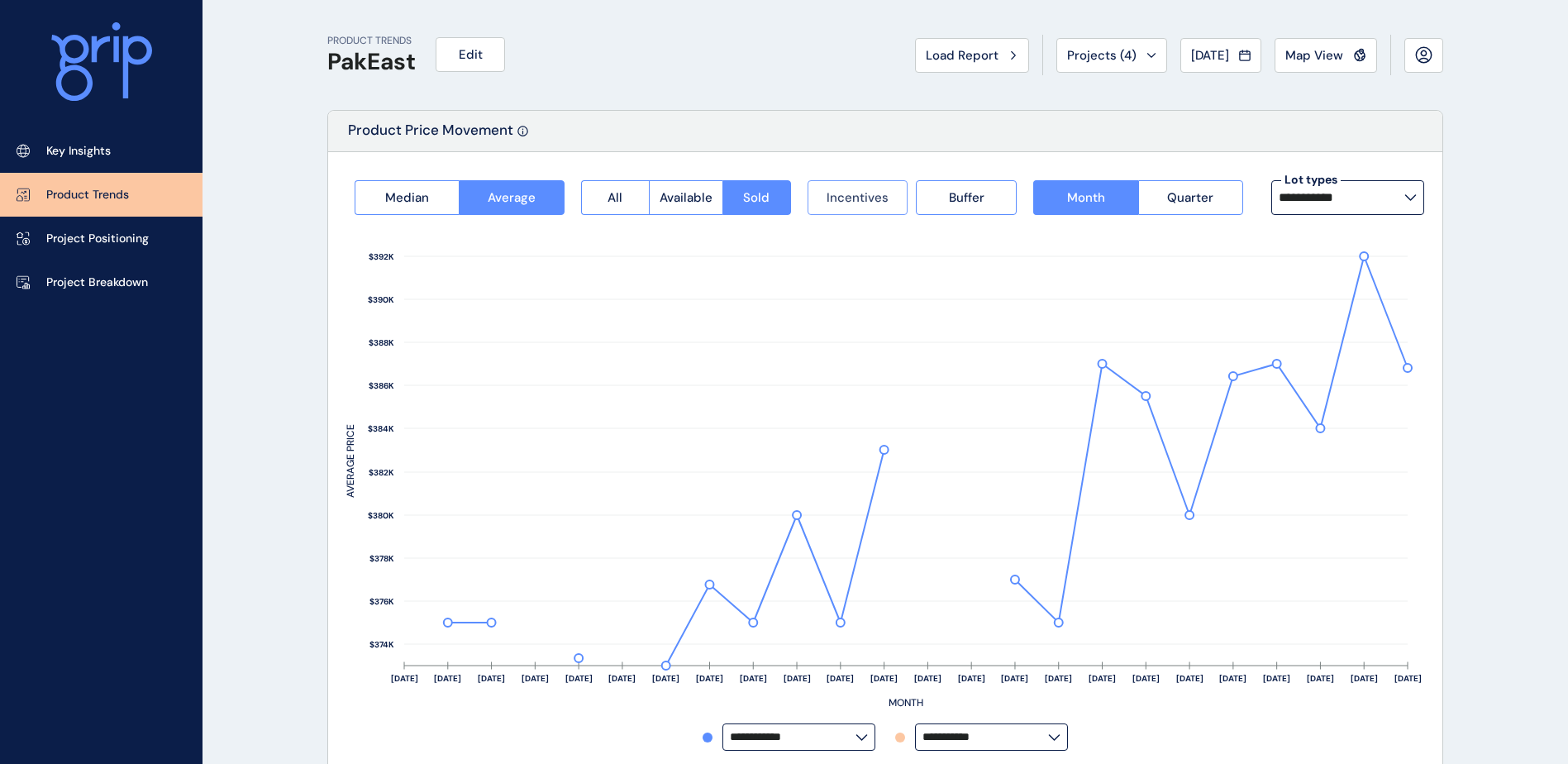
click at [888, 205] on button "Incentives" at bounding box center [857, 197] width 101 height 35
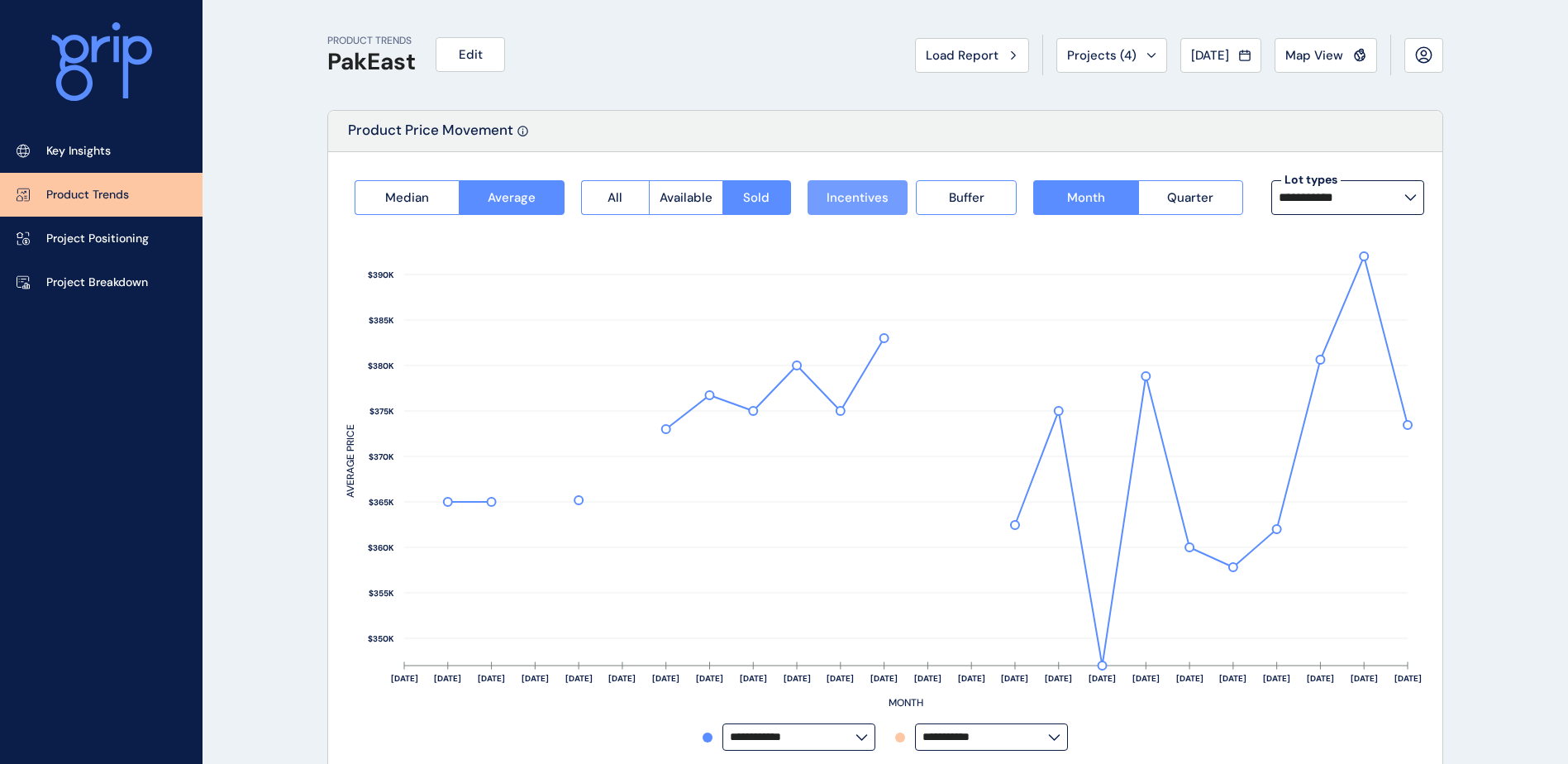
click at [888, 205] on button "Incentives" at bounding box center [857, 197] width 101 height 35
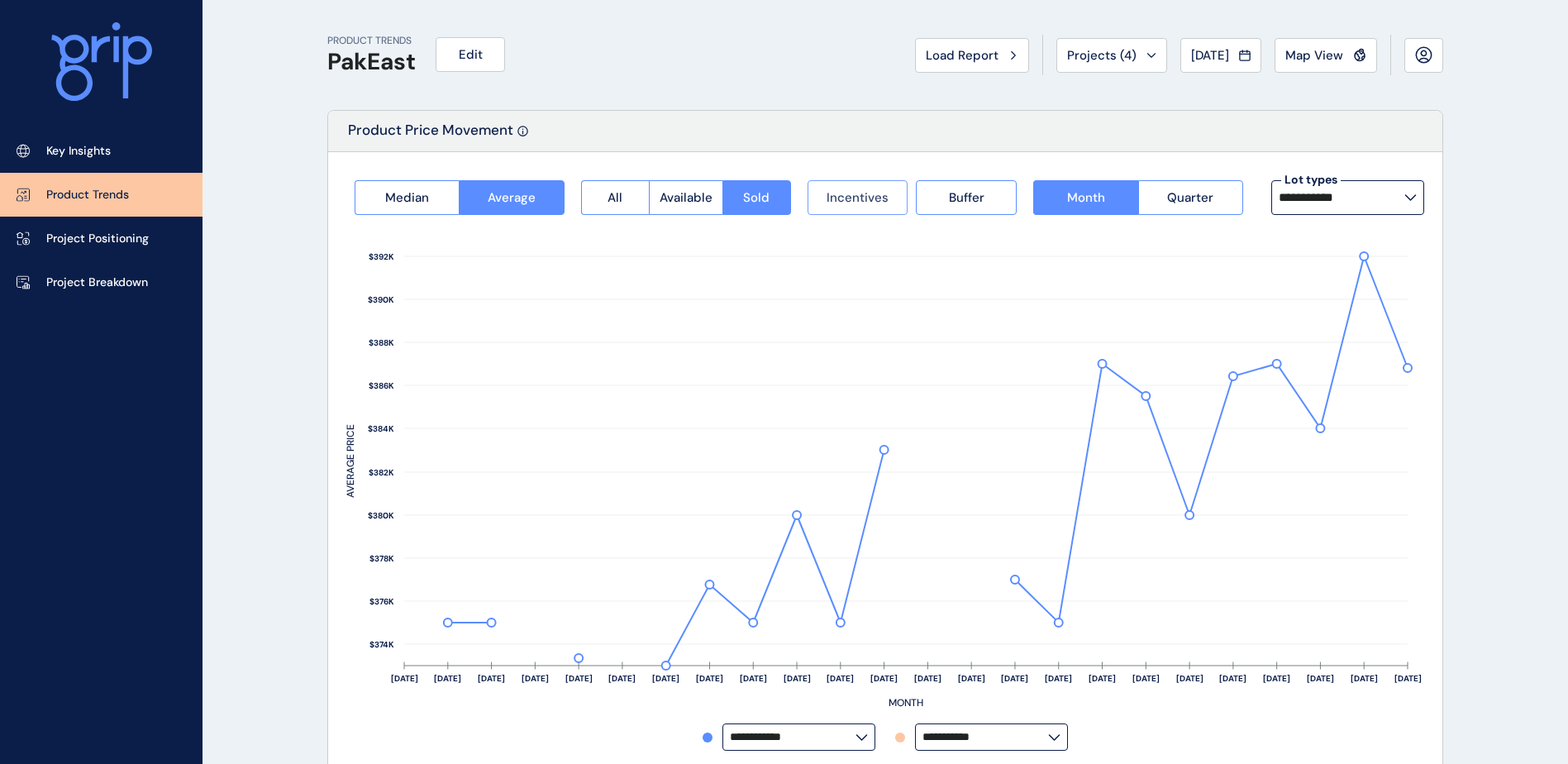
click at [888, 205] on button "Incentives" at bounding box center [857, 197] width 101 height 35
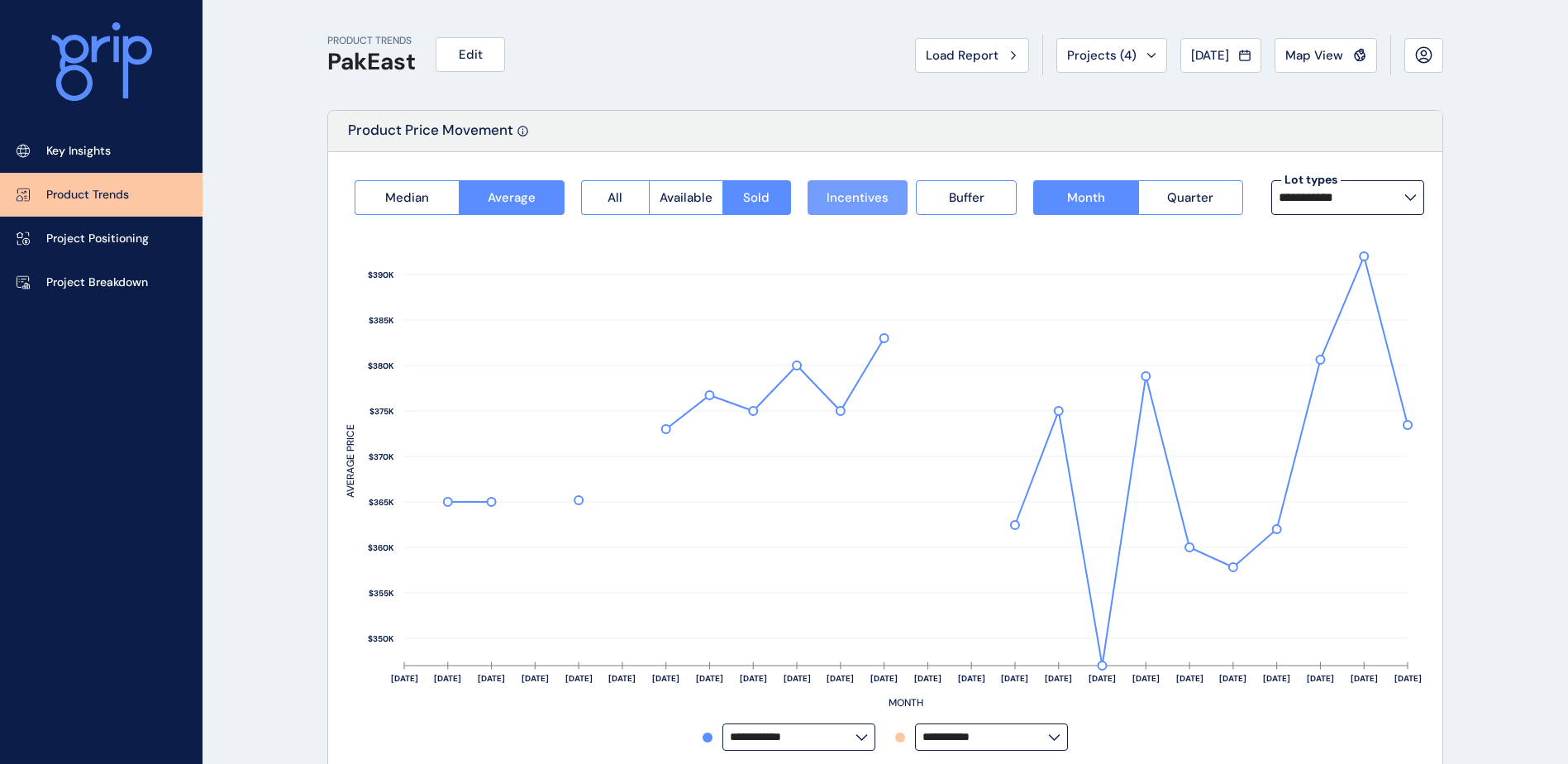
click at [888, 205] on button "Incentives" at bounding box center [857, 197] width 101 height 35
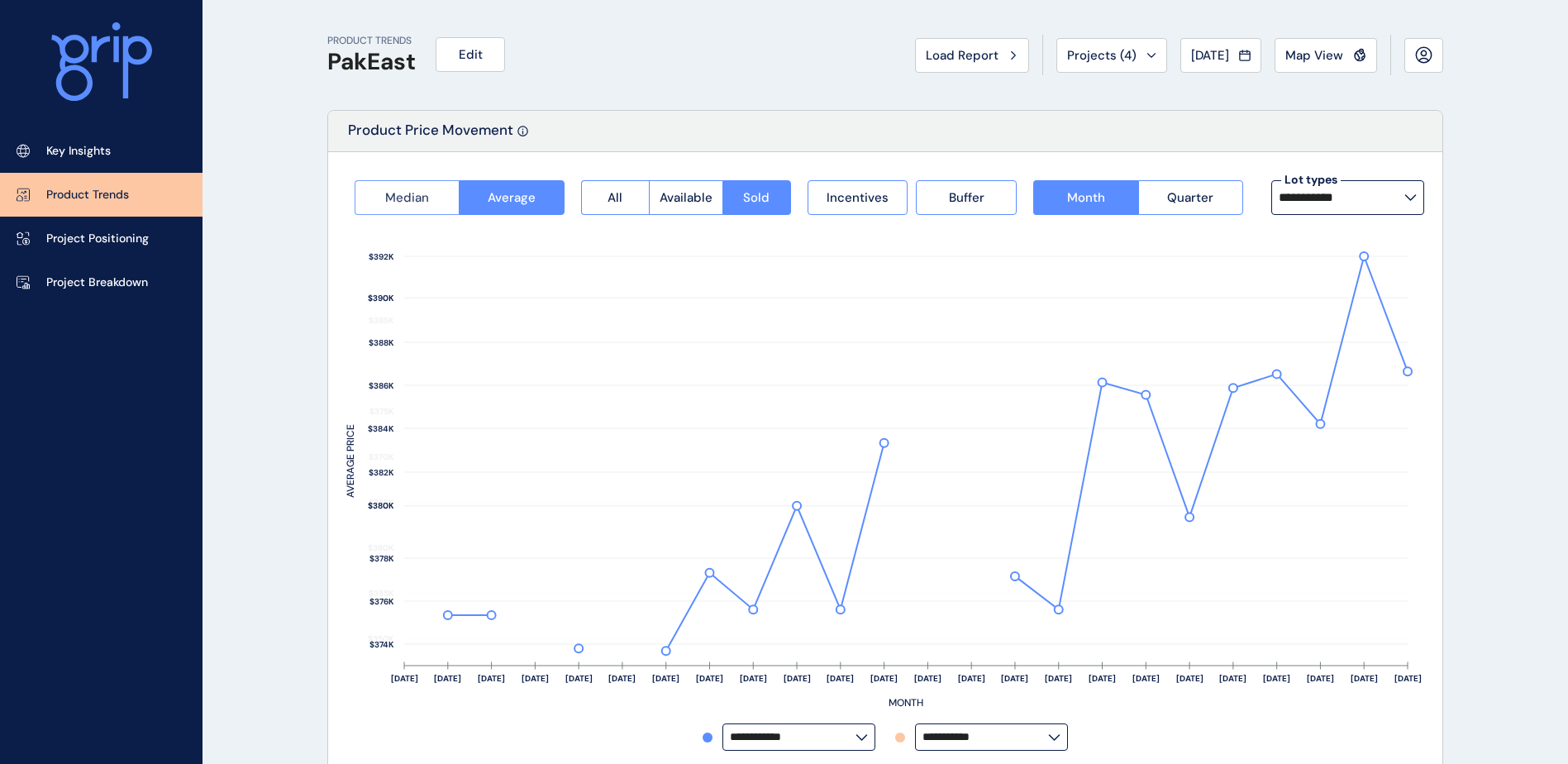
click at [419, 184] on button "Median" at bounding box center [407, 197] width 104 height 35
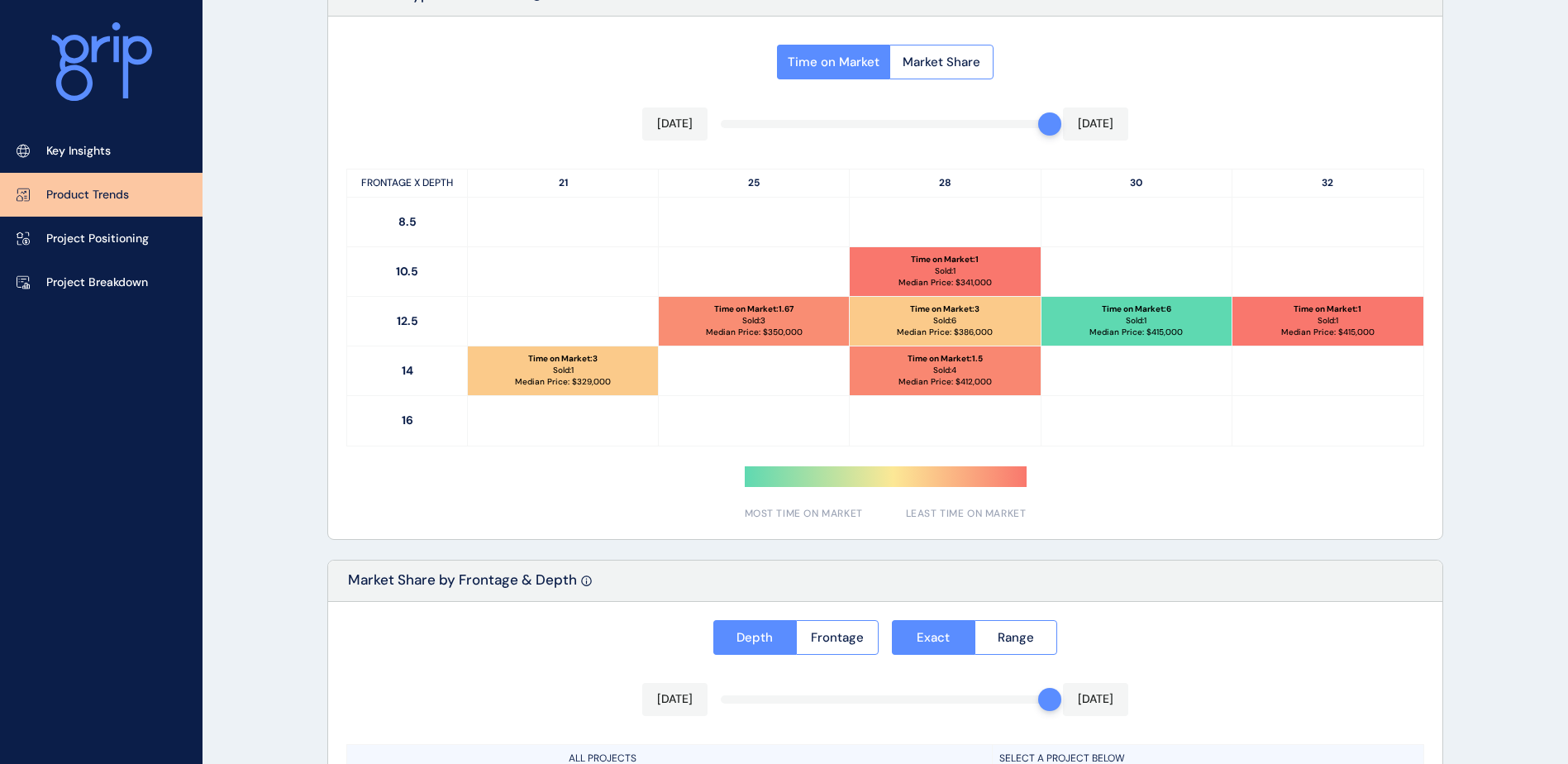
scroll to position [826, 0]
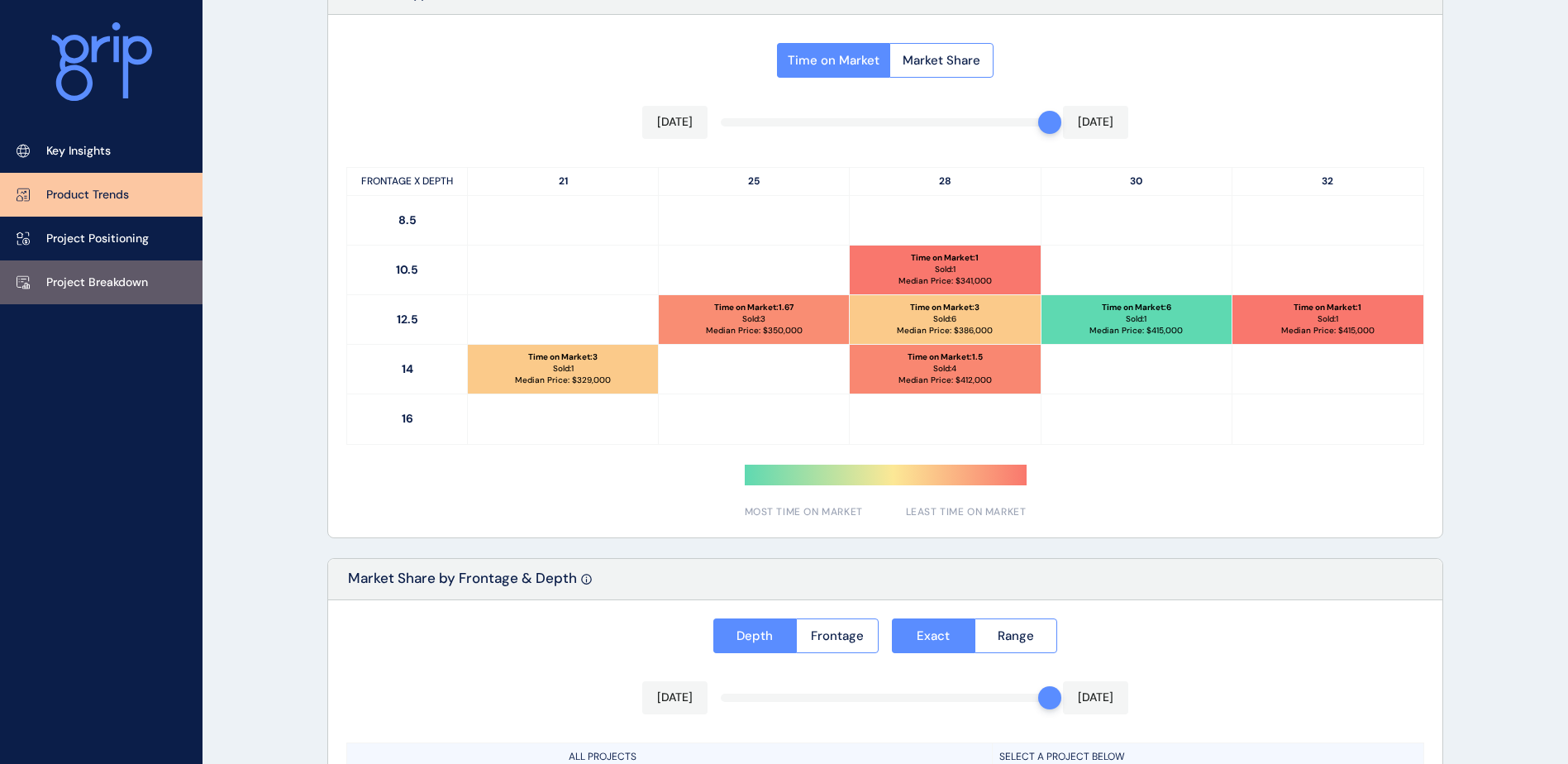
click at [157, 291] on link "Project Breakdown" at bounding box center [101, 282] width 202 height 44
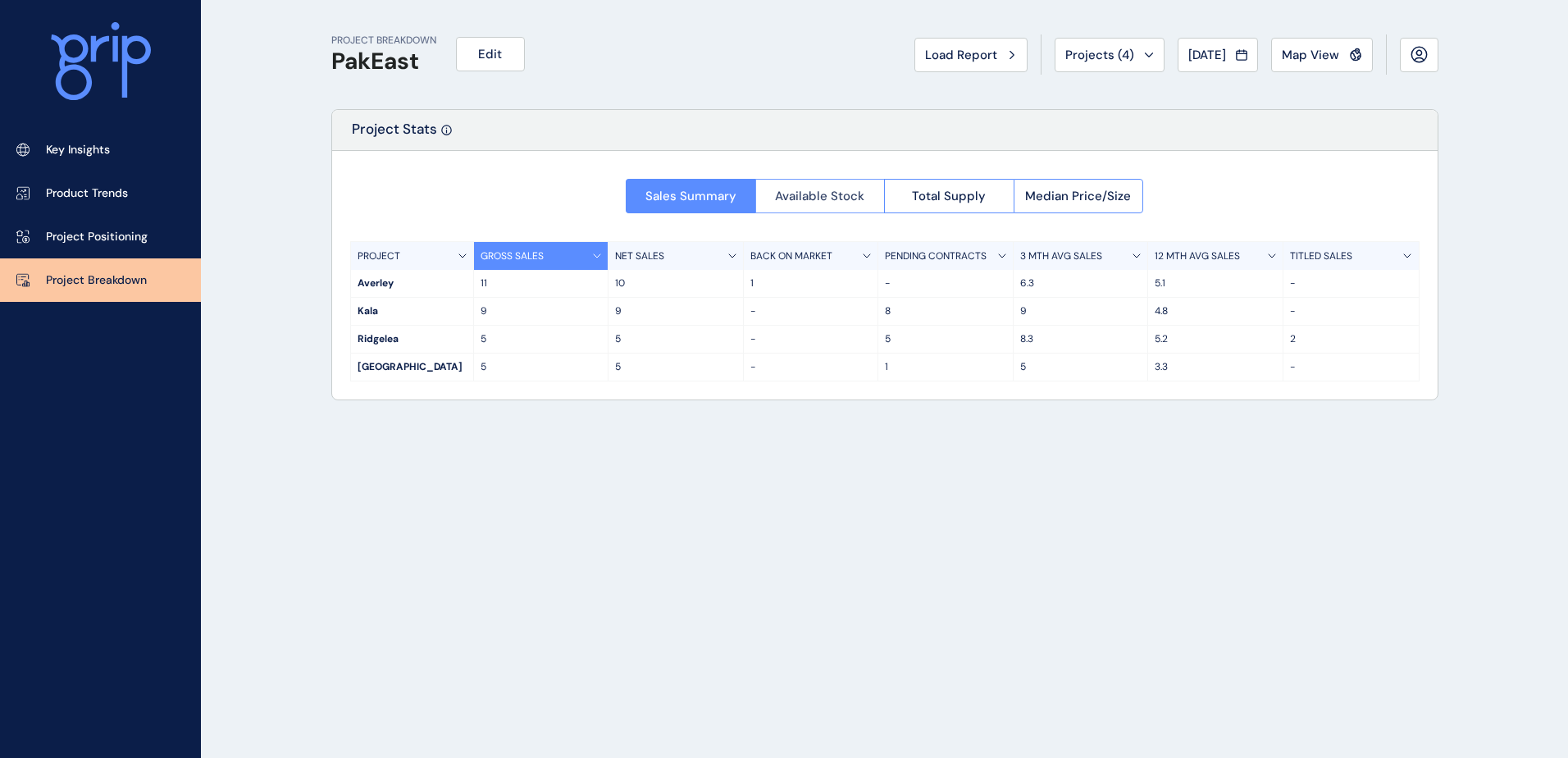
click at [804, 193] on span "Available Stock" at bounding box center [819, 196] width 89 height 17
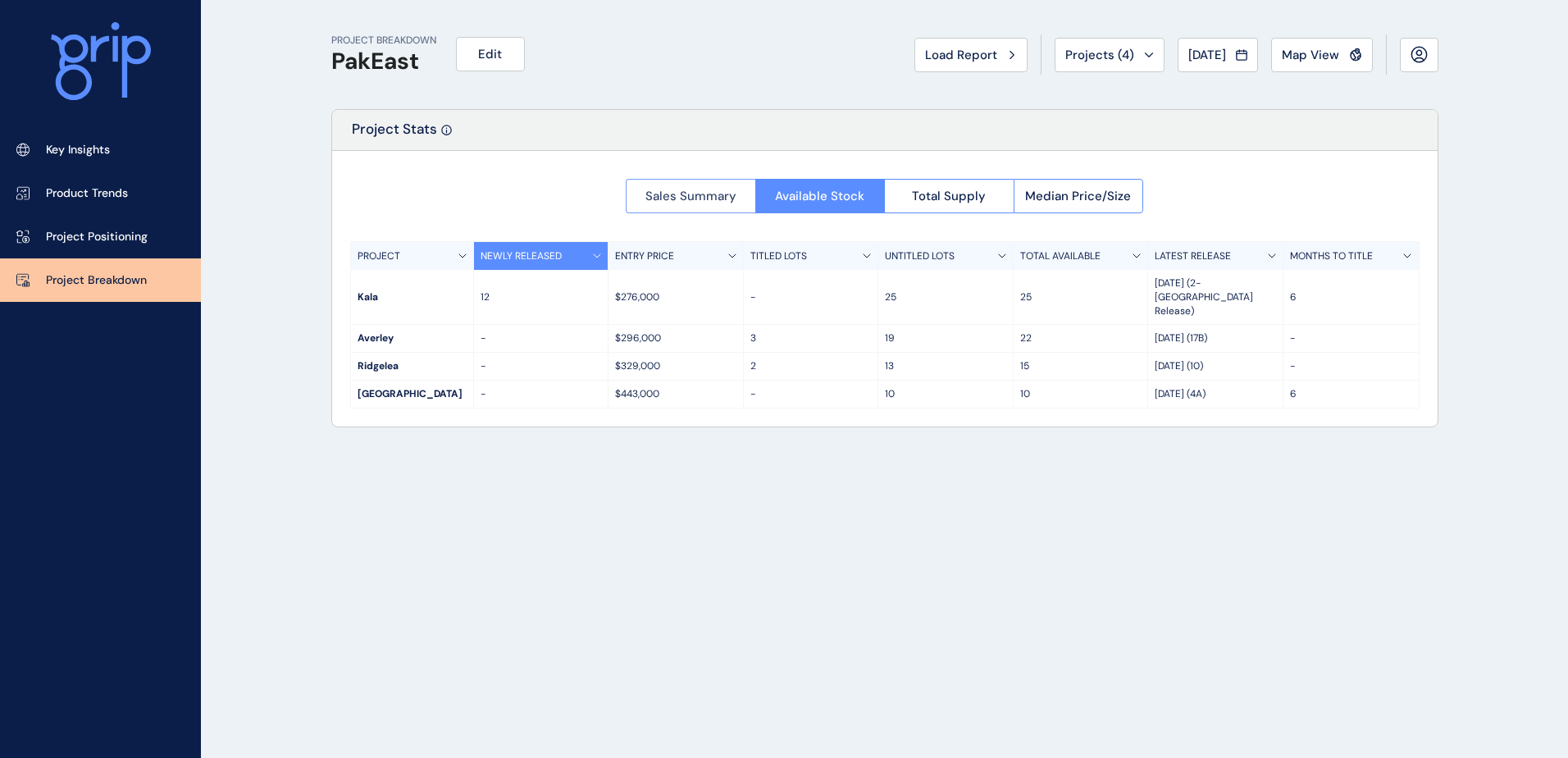
click at [672, 193] on span "Sales Summary" at bounding box center [691, 196] width 91 height 17
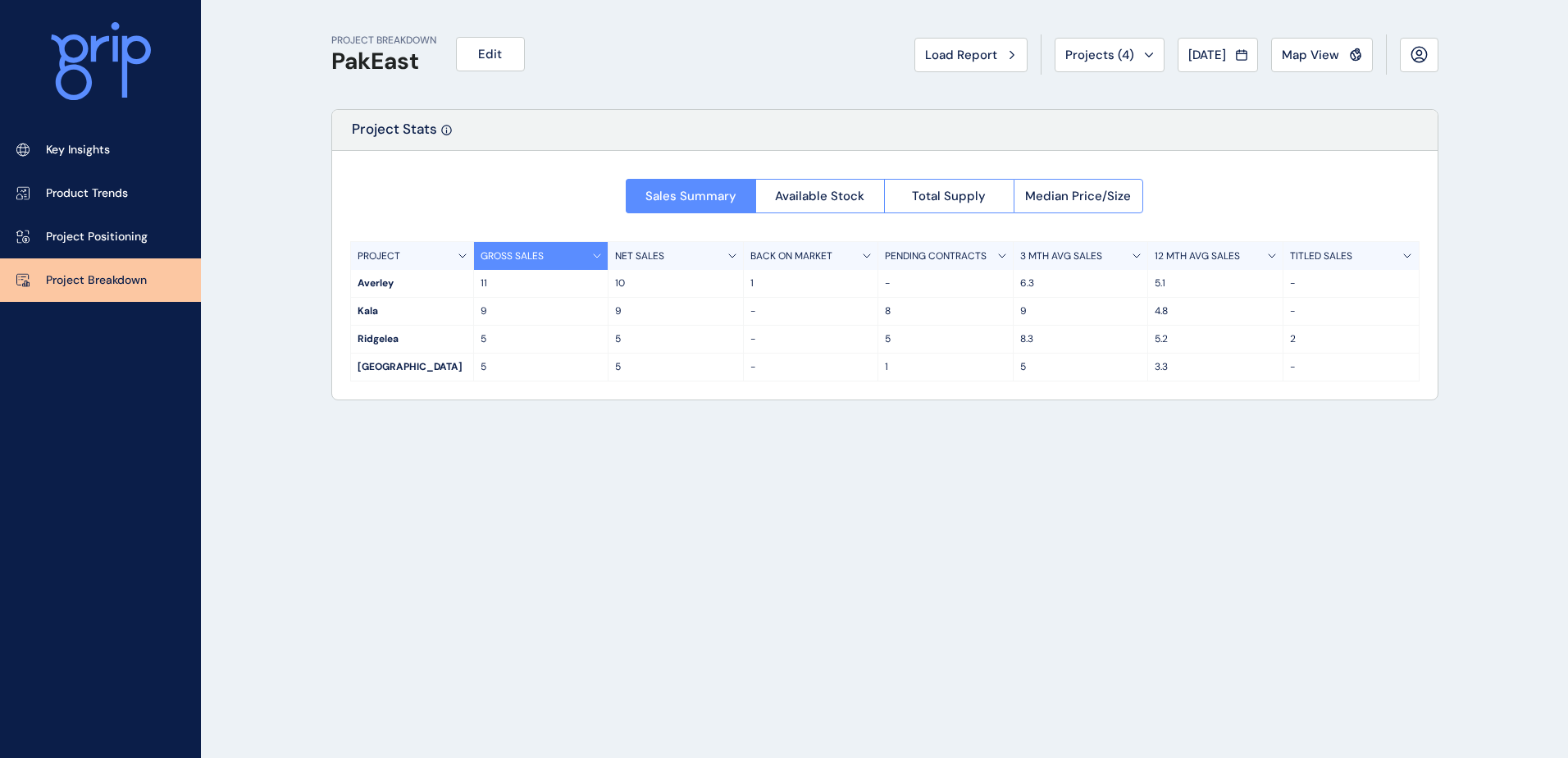
click at [984, 61] on div "Load Report" at bounding box center [970, 55] width 92 height 17
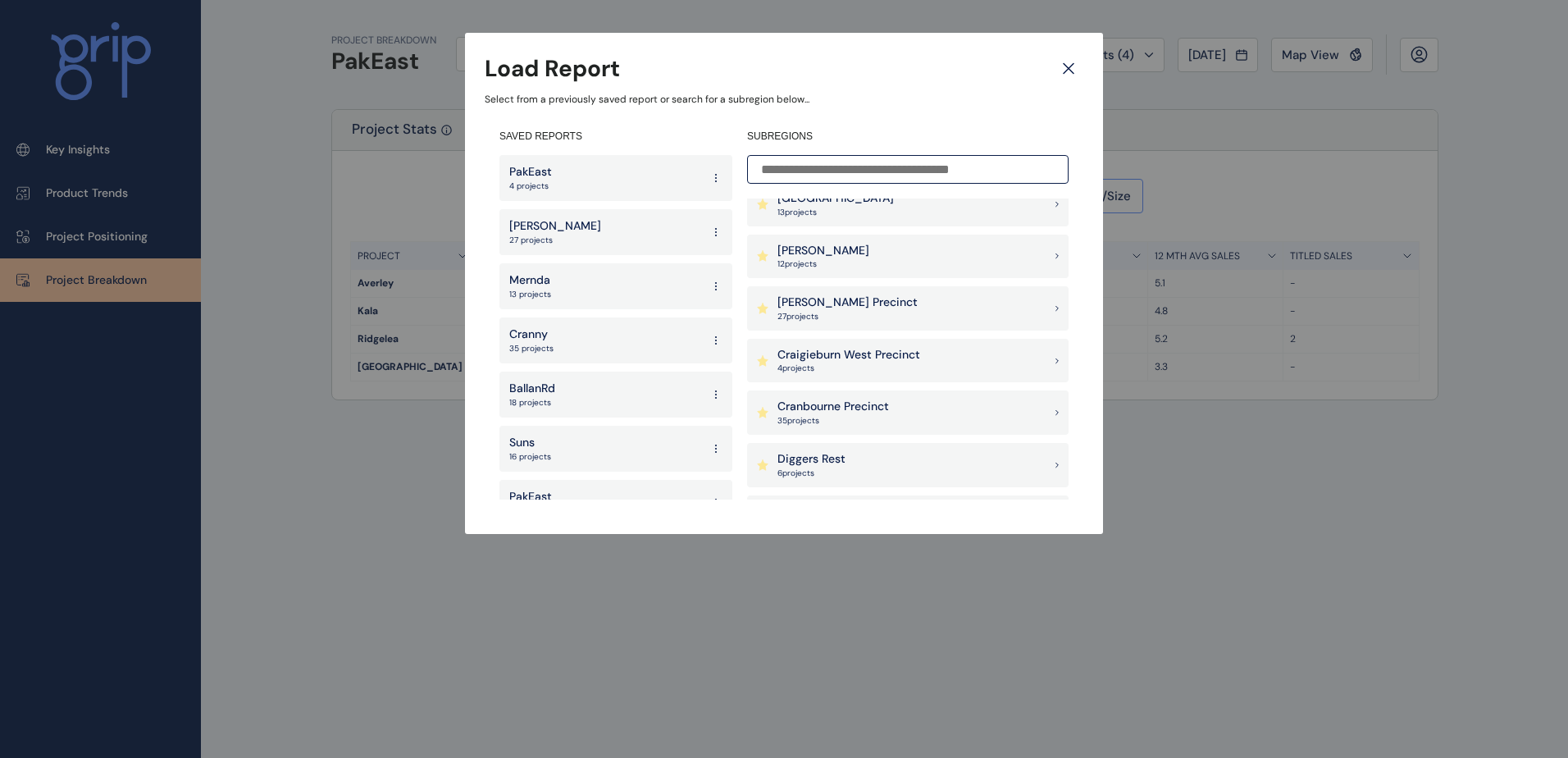
scroll to position [410, 0]
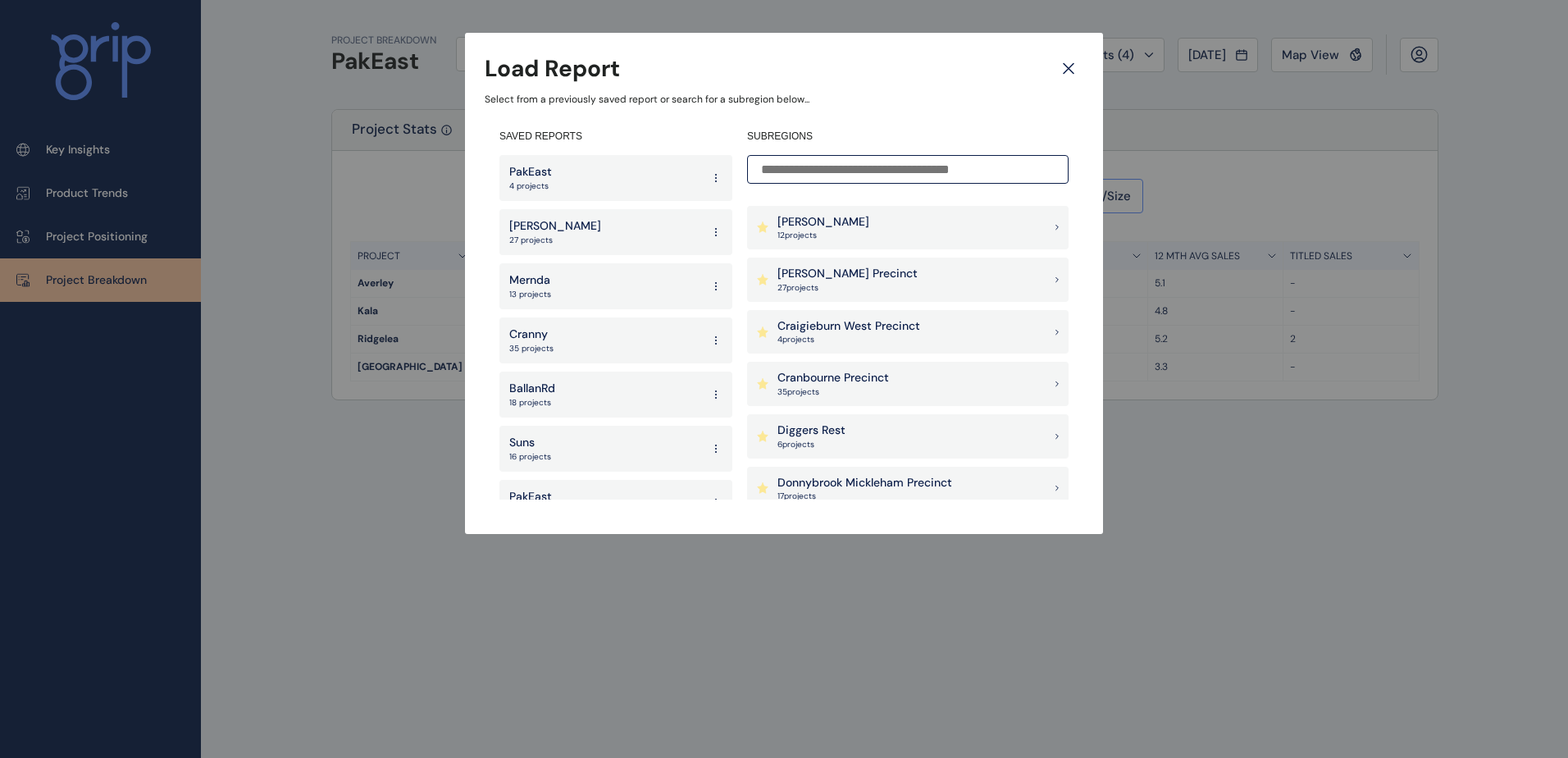
click at [870, 280] on div "[PERSON_NAME] Precinct 27 project s" at bounding box center [908, 279] width 322 height 45
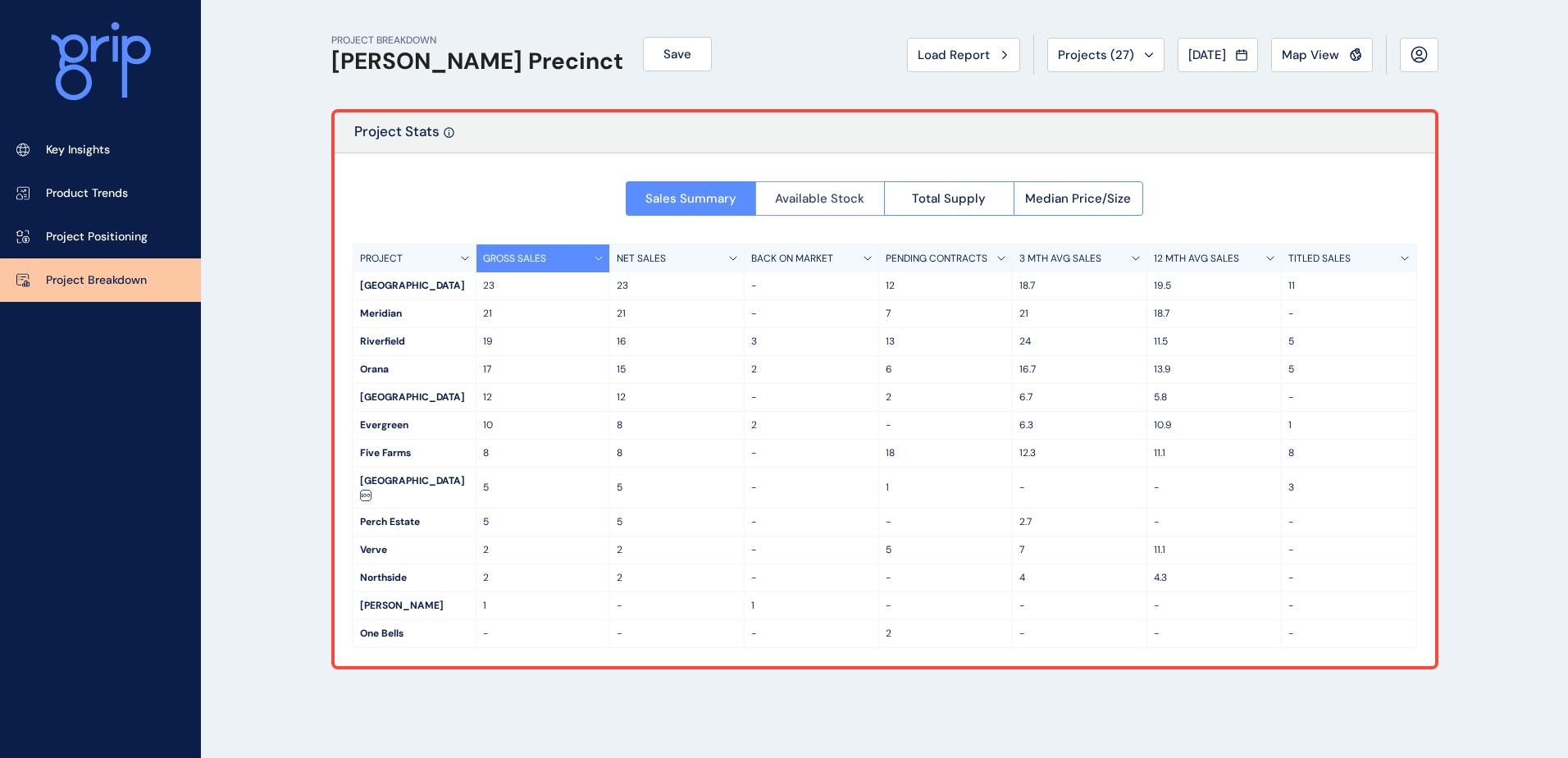
click at [801, 193] on span "Available Stock" at bounding box center [819, 198] width 89 height 17
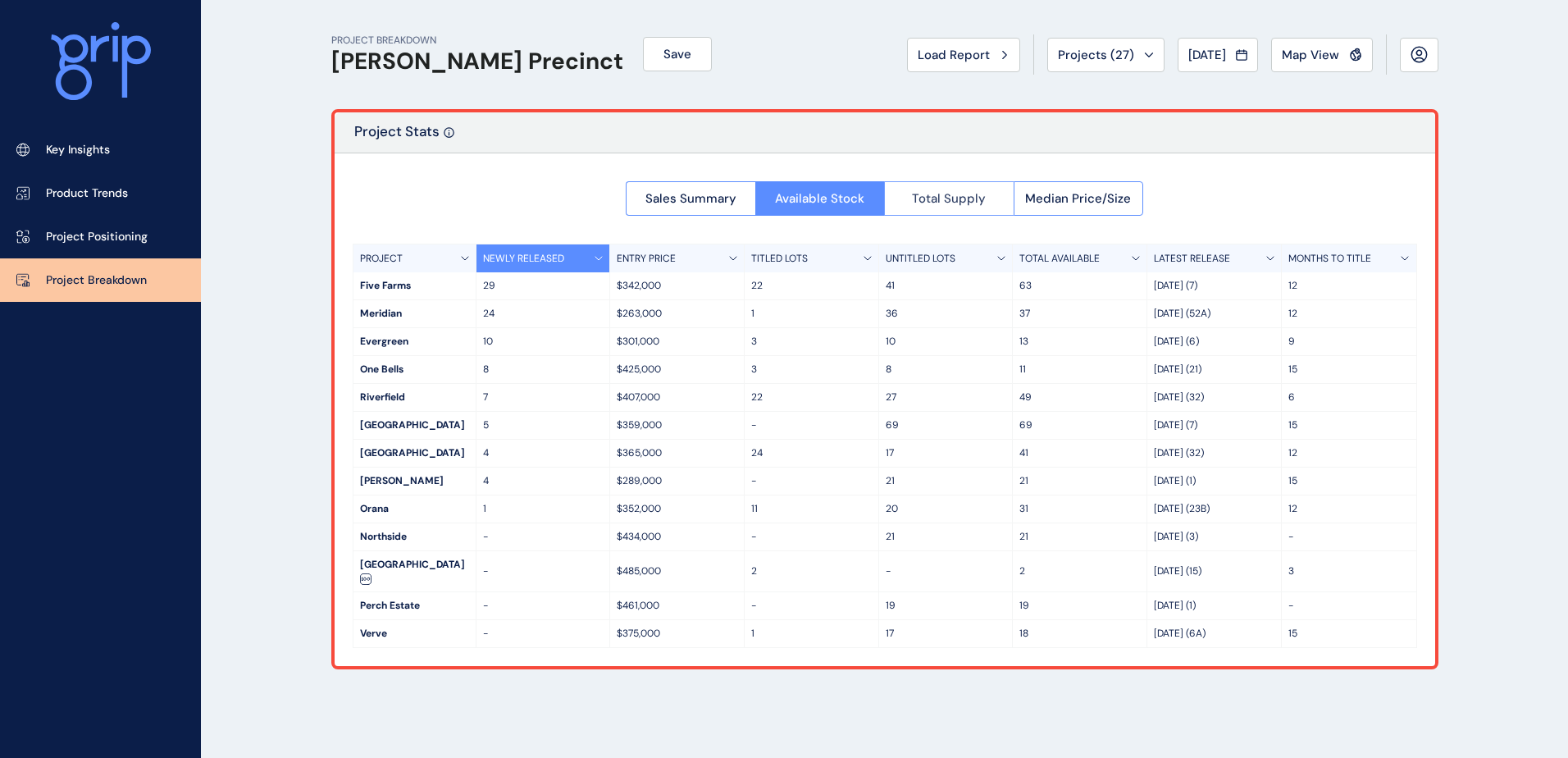
click at [907, 195] on button "Total Supply" at bounding box center [948, 198] width 130 height 35
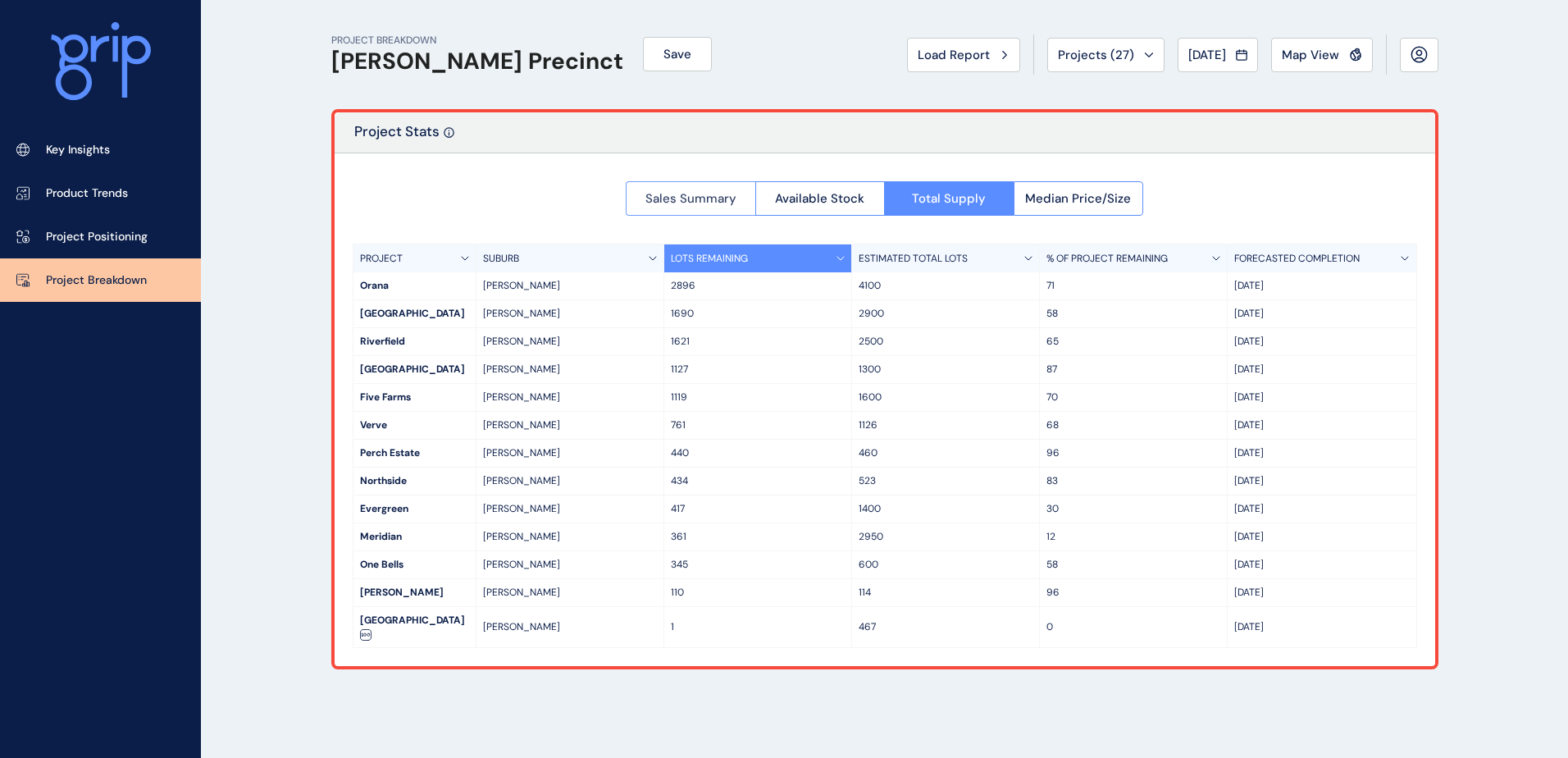
click at [647, 198] on span "Sales Summary" at bounding box center [691, 198] width 91 height 17
